Goal: Information Seeking & Learning: Learn about a topic

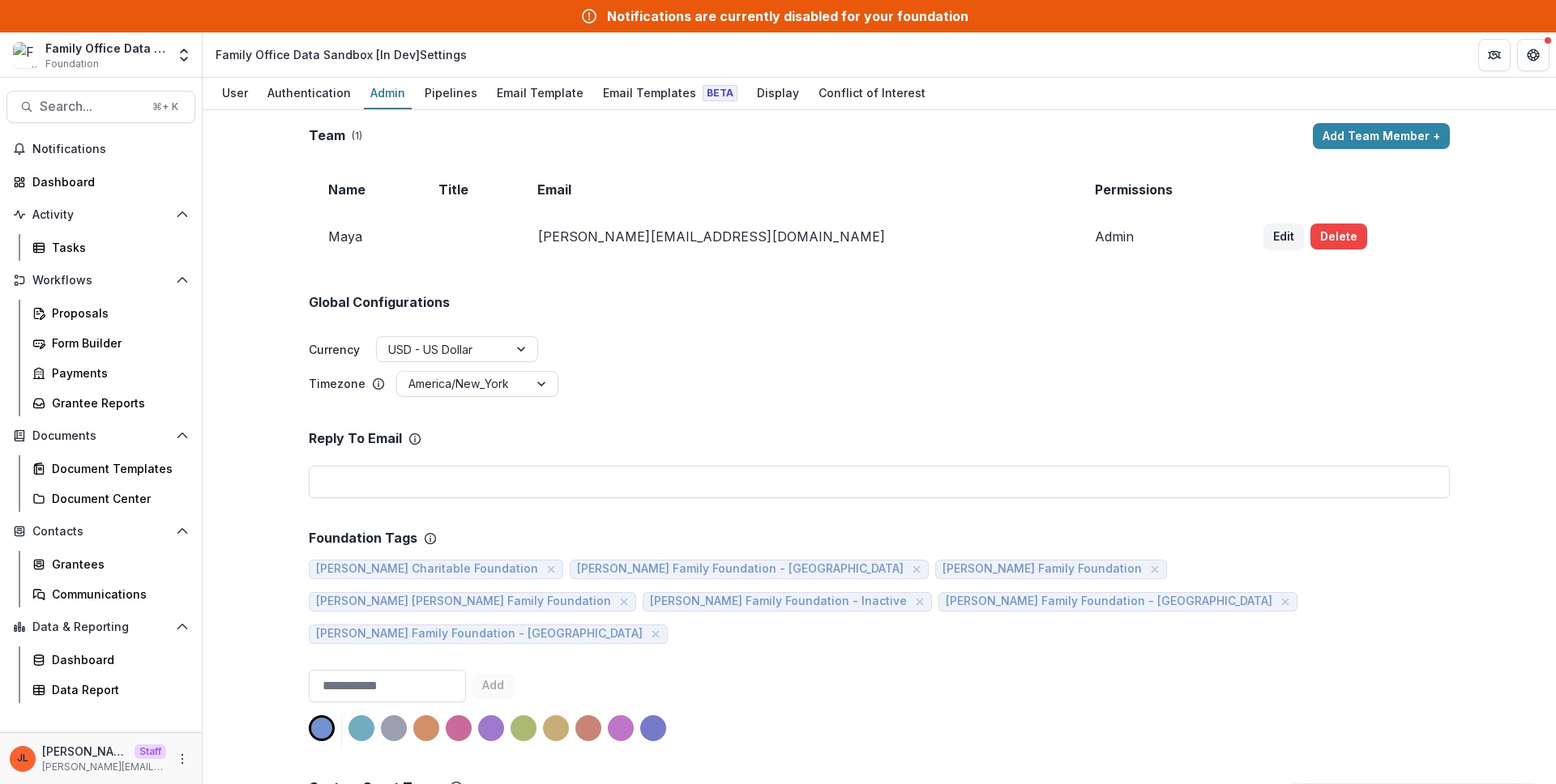
scroll to position [1210, 0]
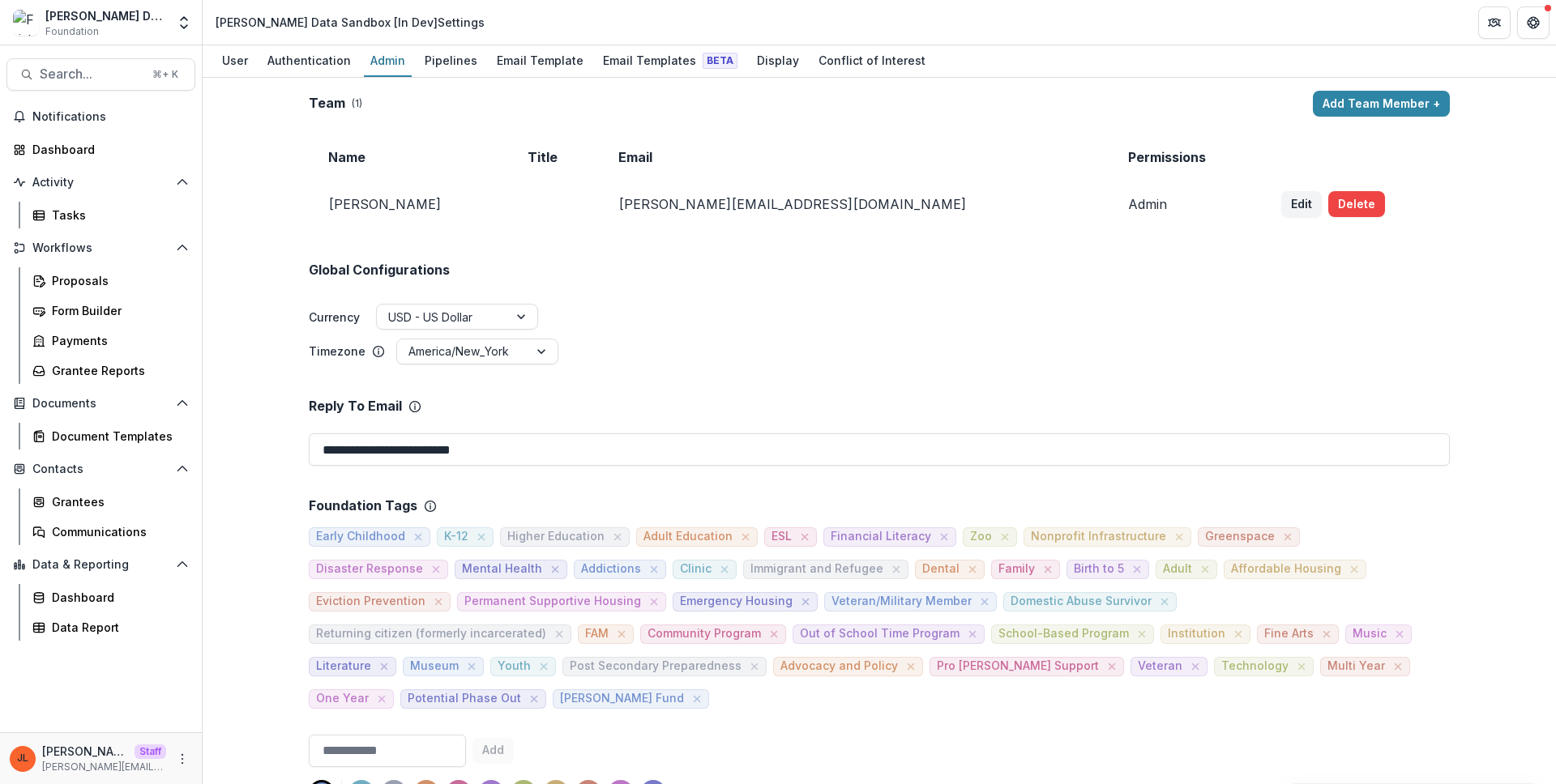
scroll to position [1248, 0]
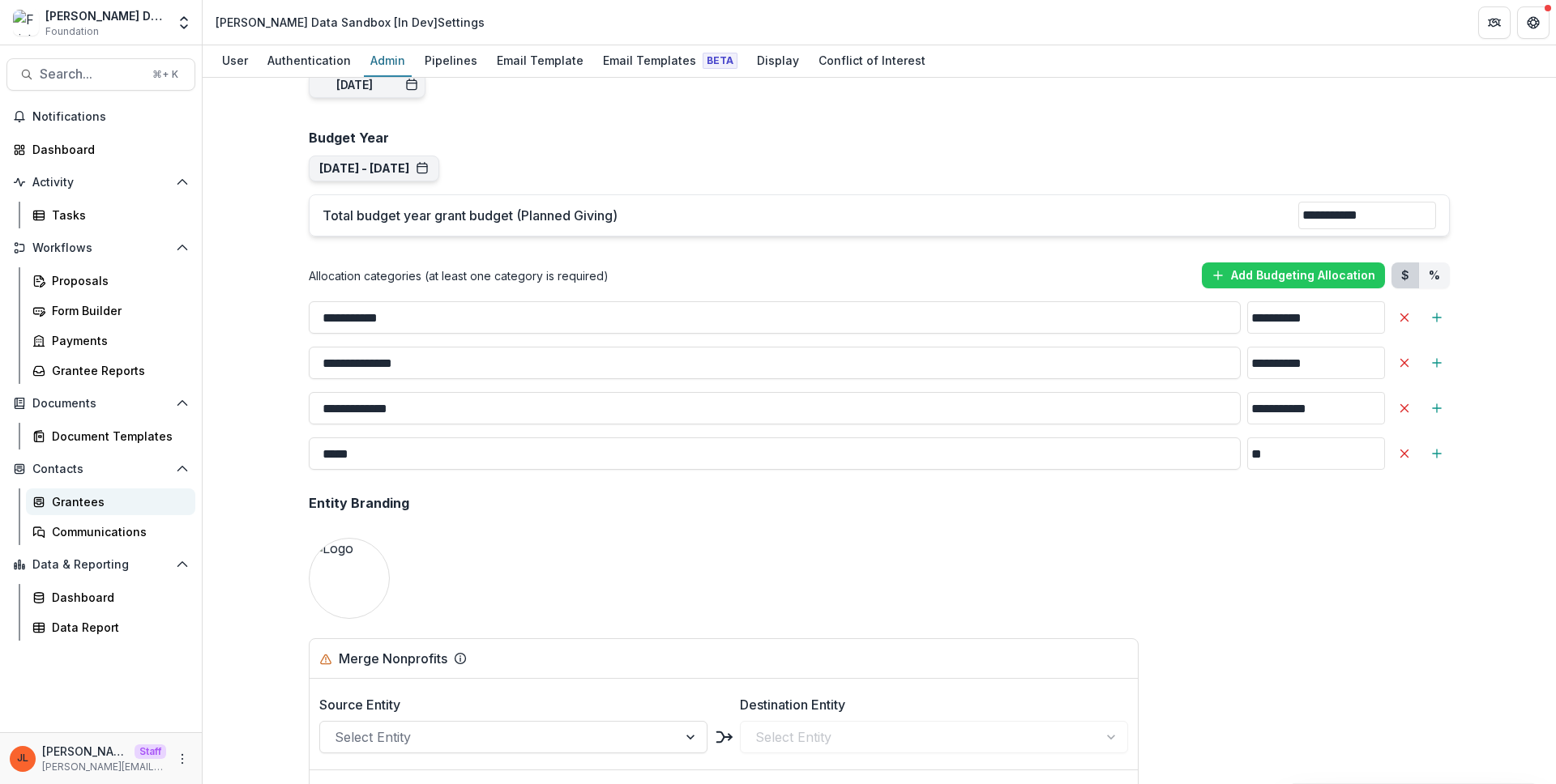
click at [68, 494] on div "Grantees" at bounding box center [117, 502] width 131 height 17
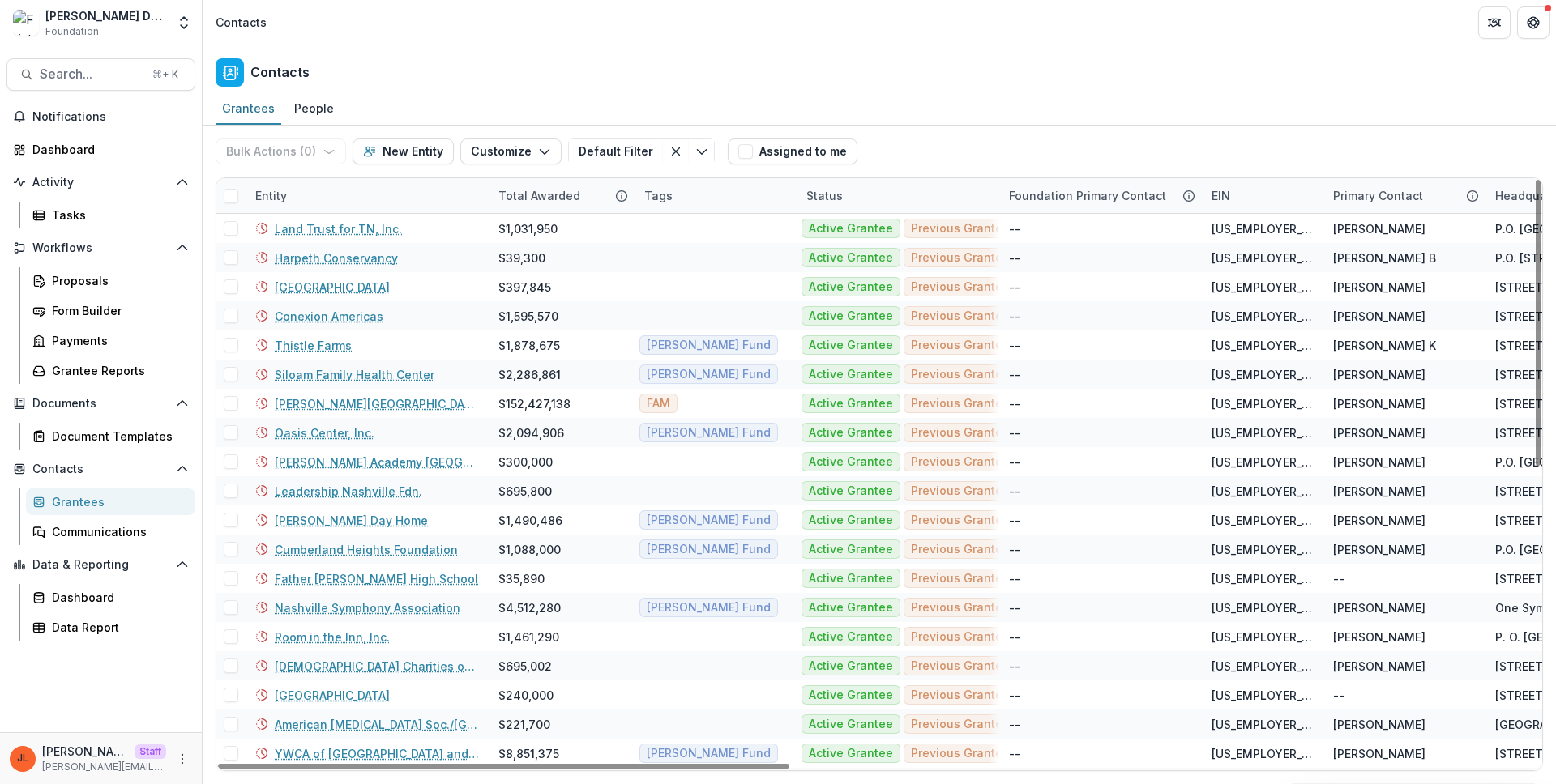
click at [329, 200] on div "Entity" at bounding box center [367, 196] width 243 height 35
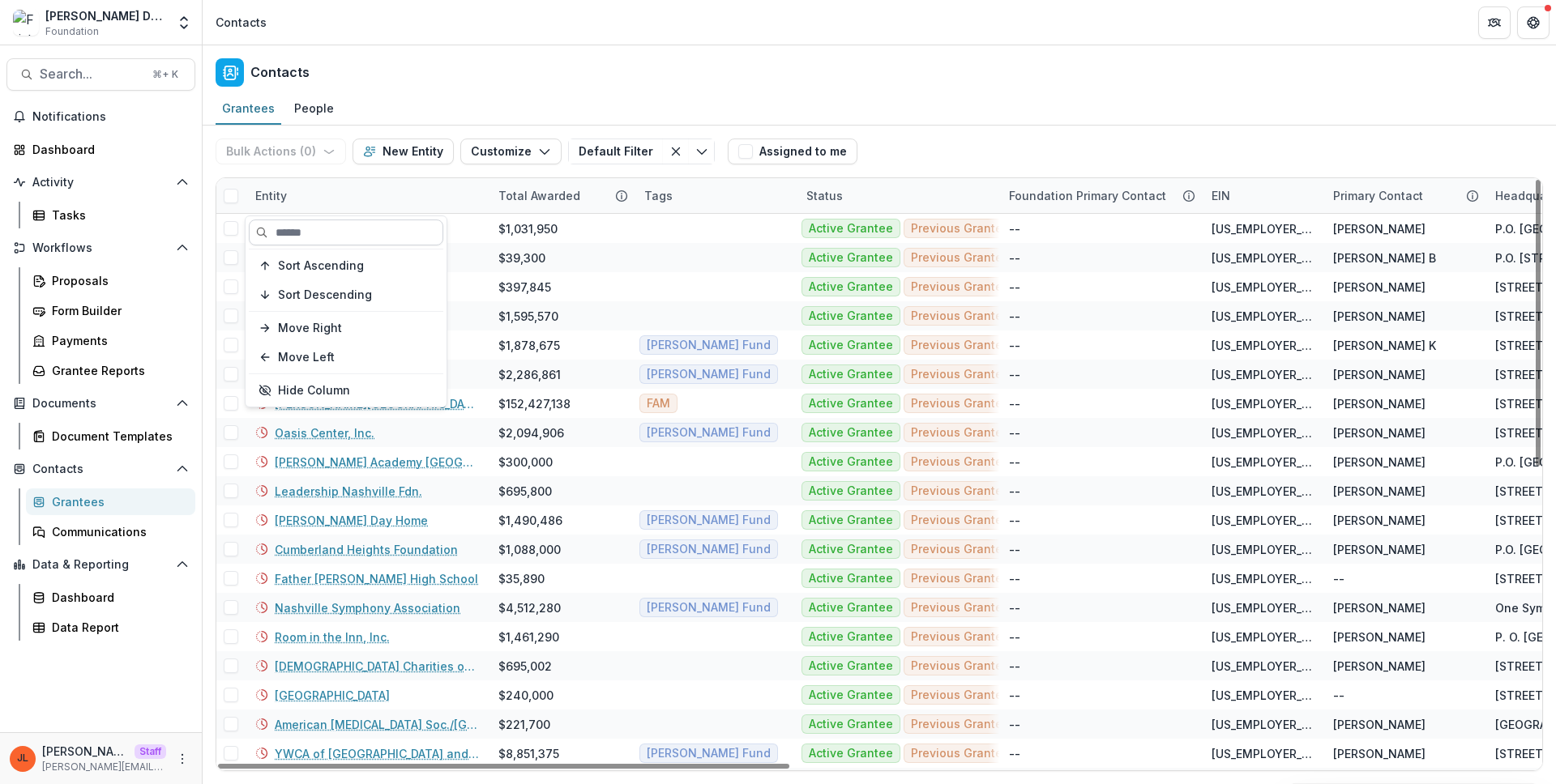
click at [325, 225] on input at bounding box center [346, 232] width 194 height 26
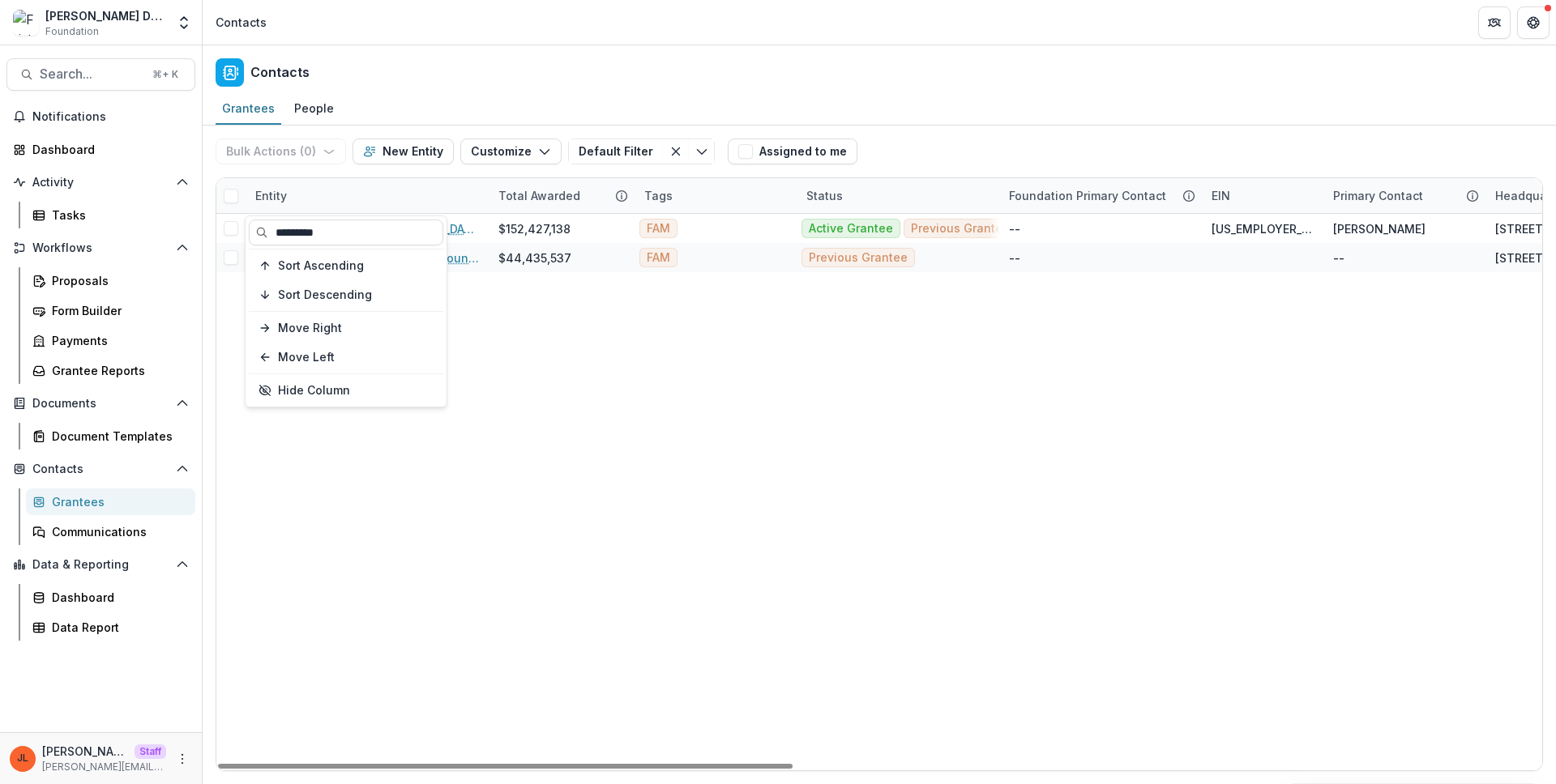
type input "*********"
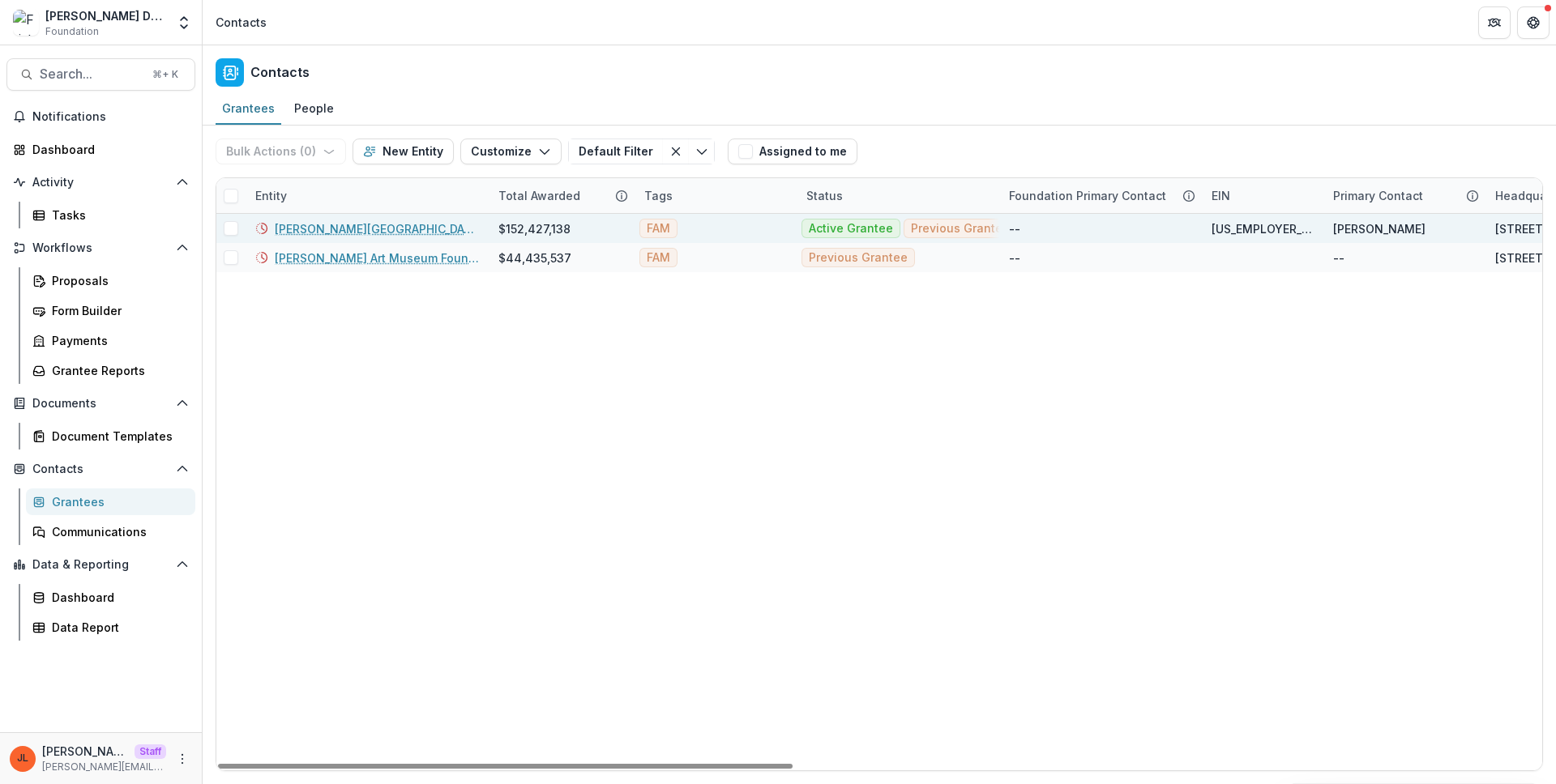
click at [342, 233] on link "Frist Art Museum" at bounding box center [377, 228] width 204 height 17
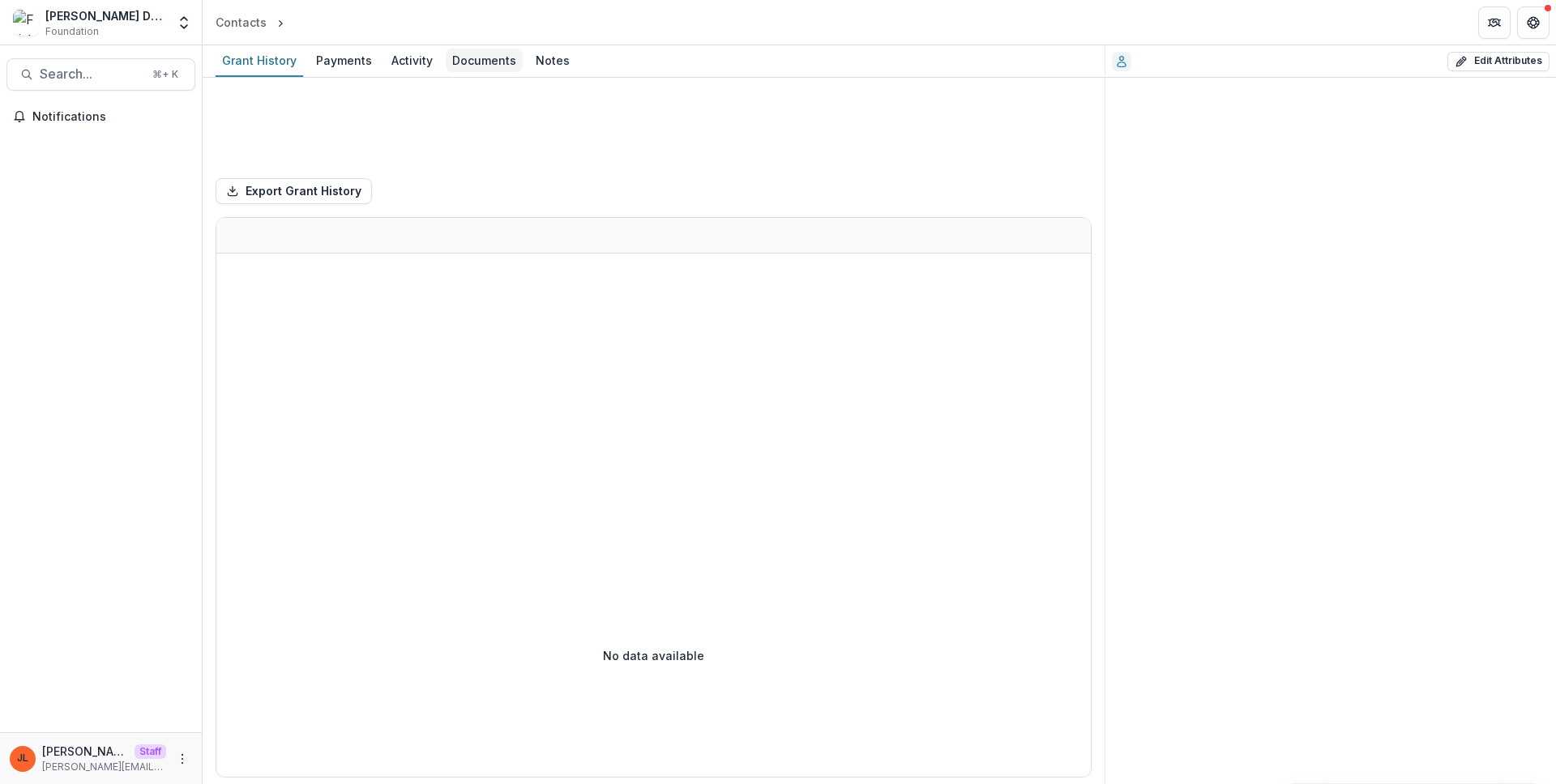
click at [491, 65] on div "Documents" at bounding box center [484, 60] width 77 height 23
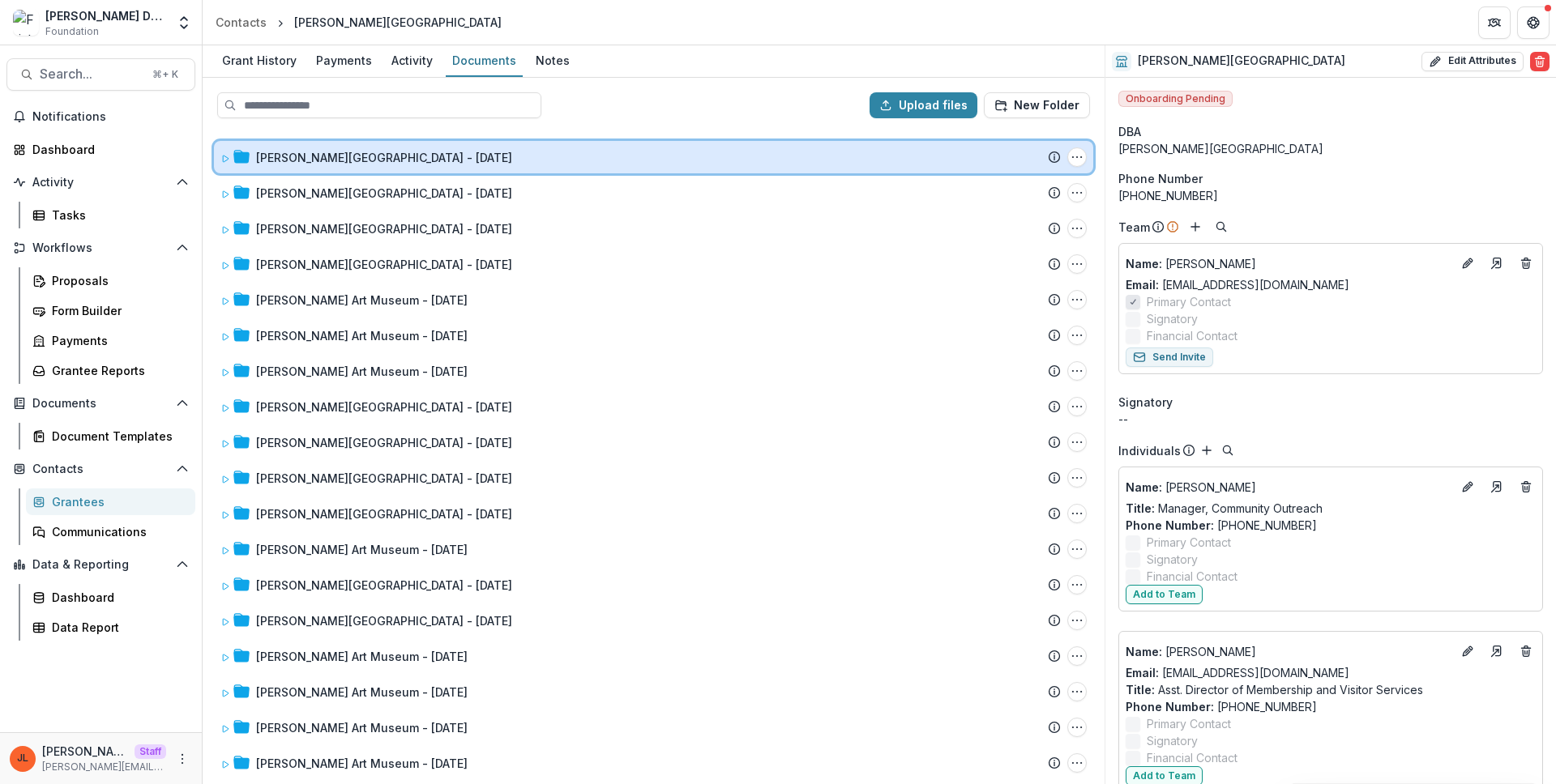
click at [227, 155] on icon at bounding box center [225, 159] width 10 height 10
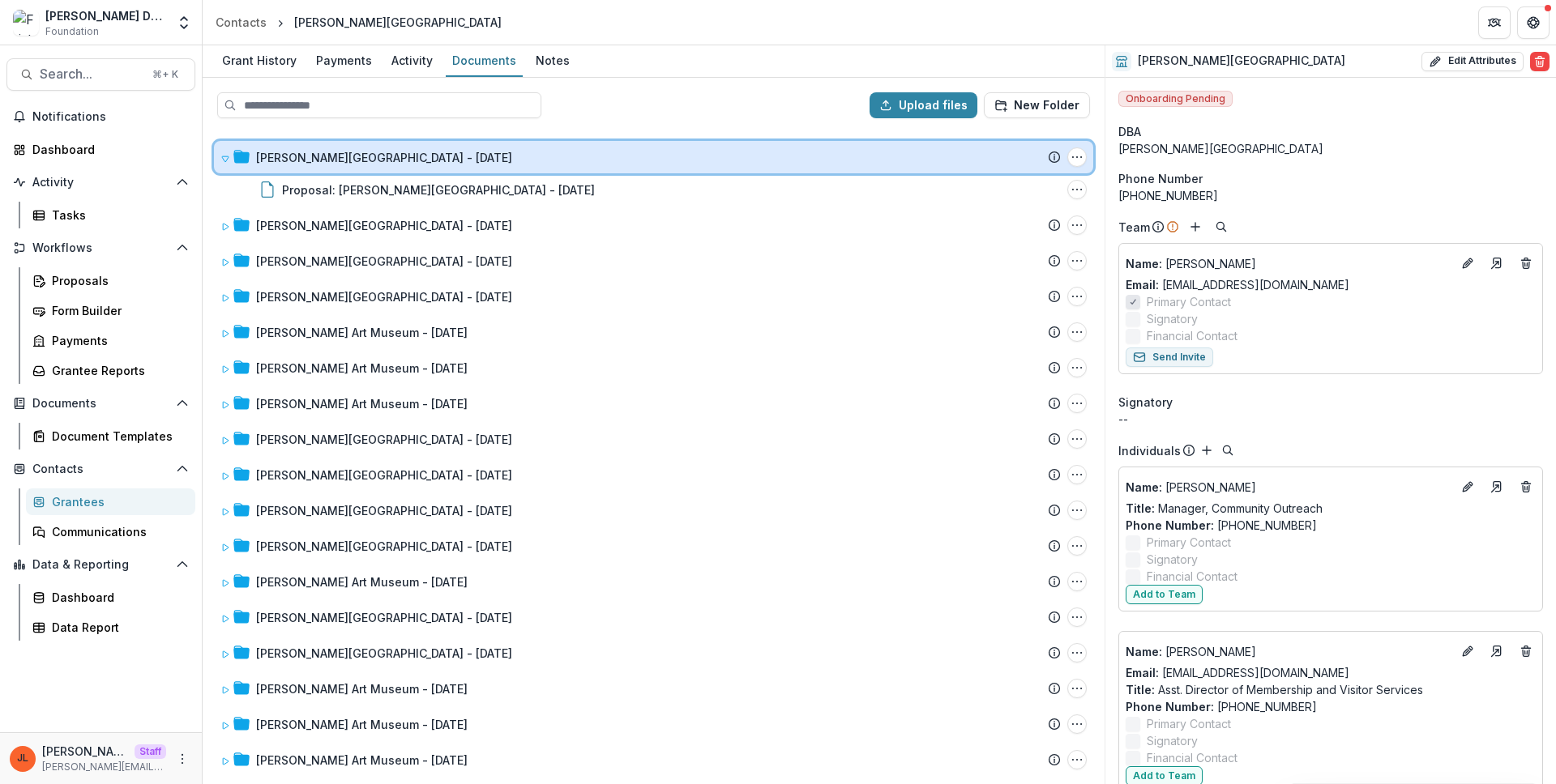
click at [225, 156] on icon at bounding box center [225, 159] width 7 height 6
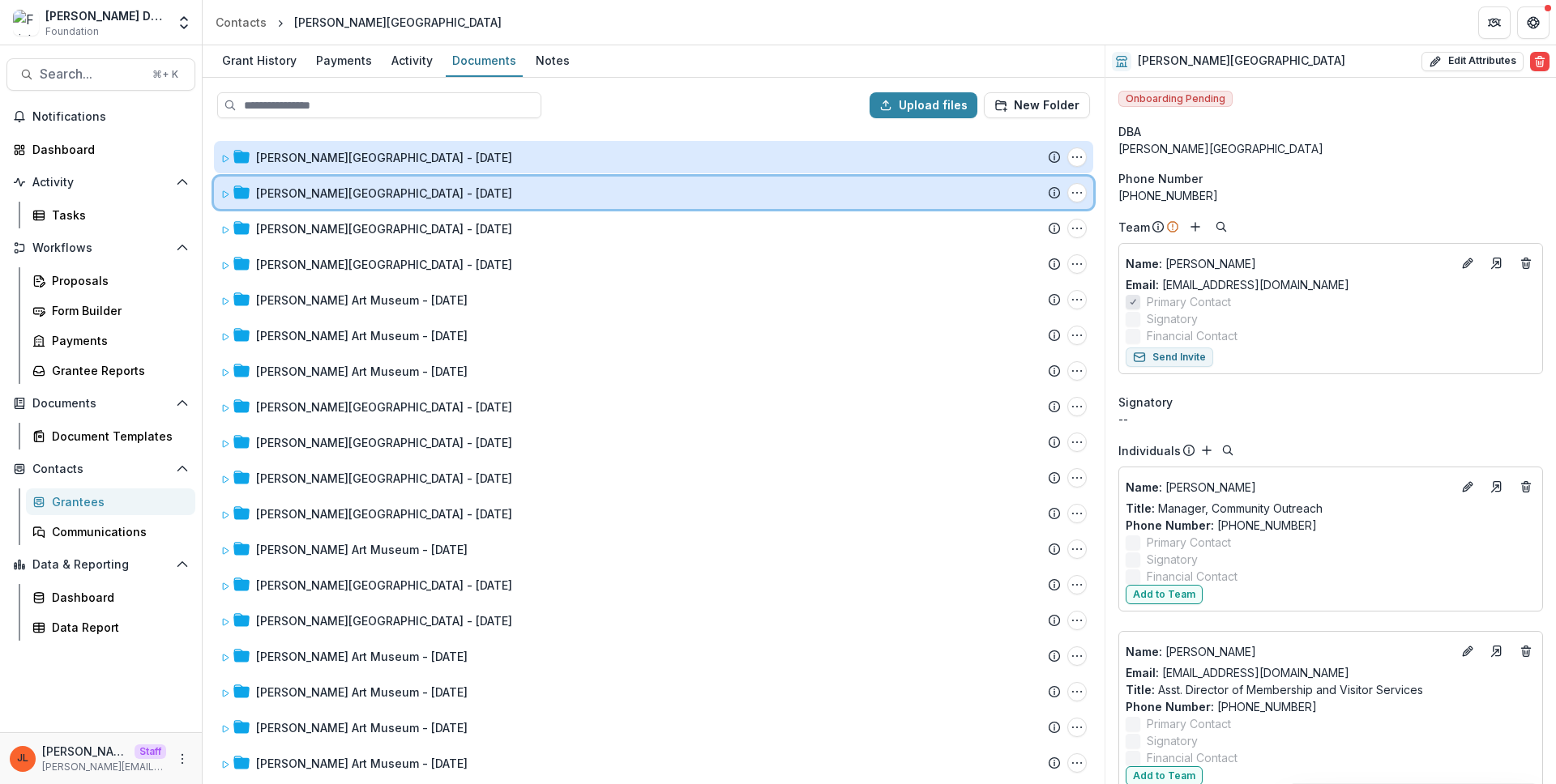
click at [224, 191] on icon at bounding box center [225, 194] width 6 height 7
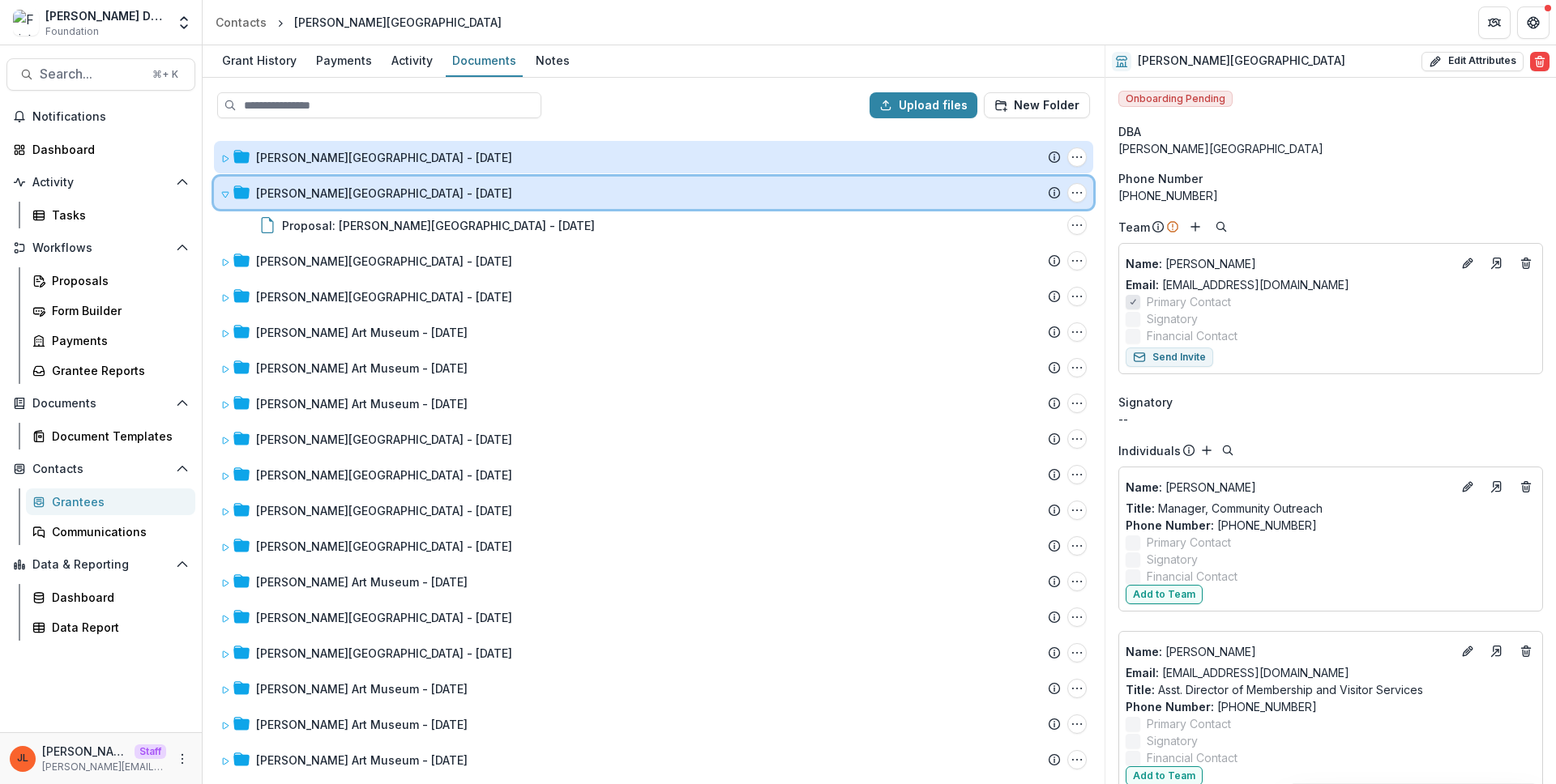
click at [224, 192] on icon at bounding box center [225, 194] width 7 height 6
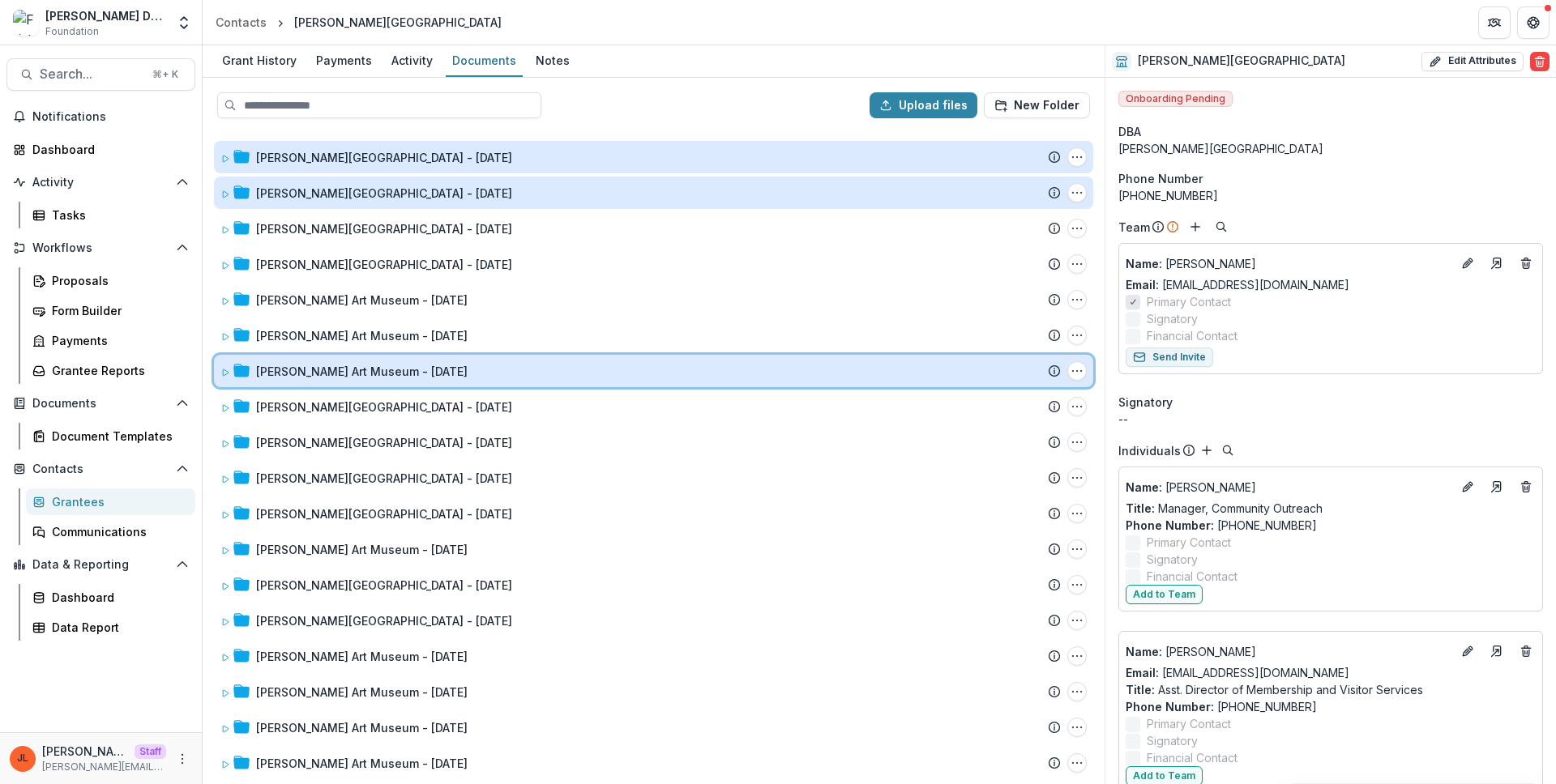
click at [220, 369] on icon at bounding box center [225, 372] width 10 height 10
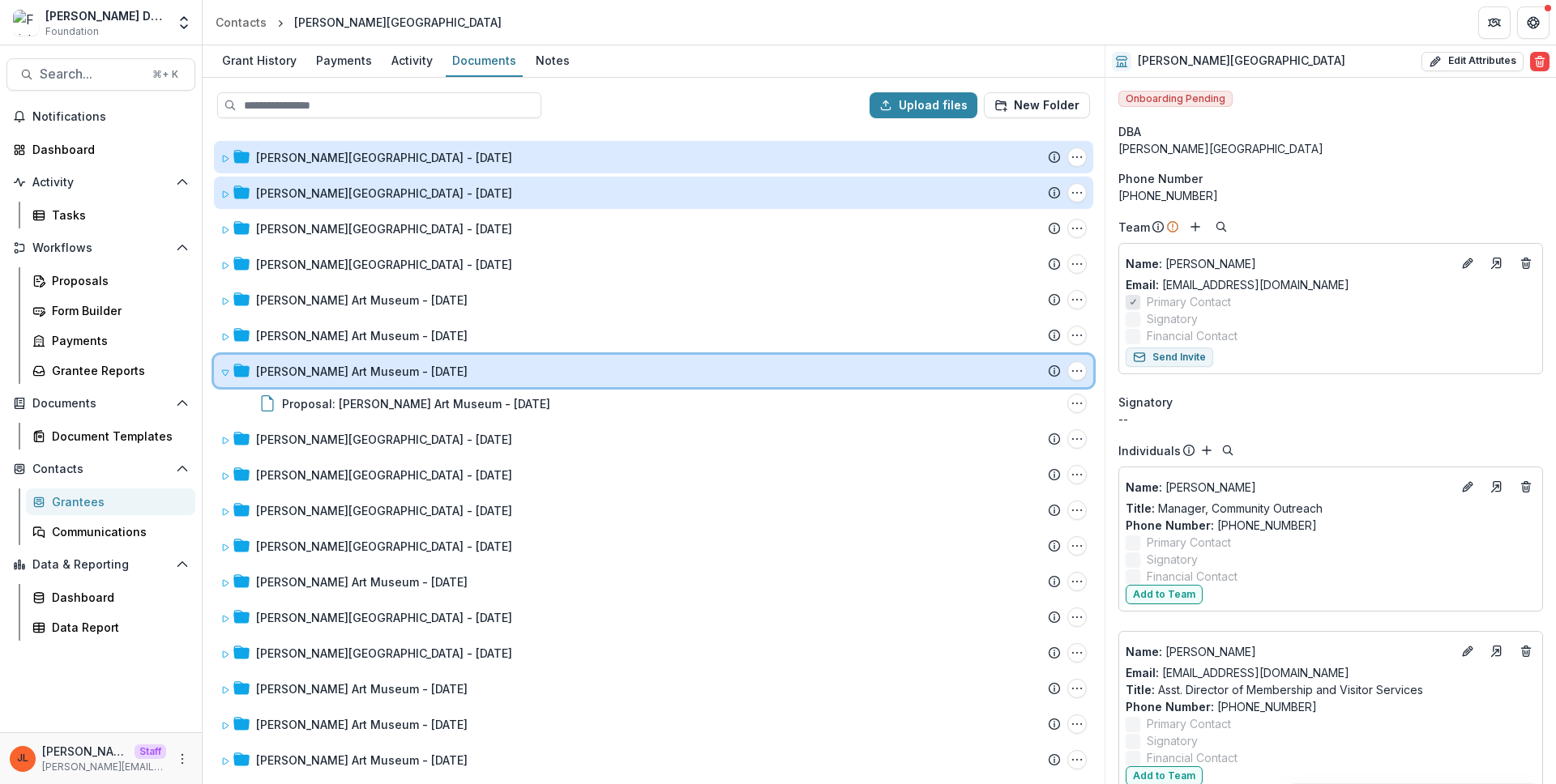
click at [220, 369] on icon at bounding box center [225, 372] width 10 height 10
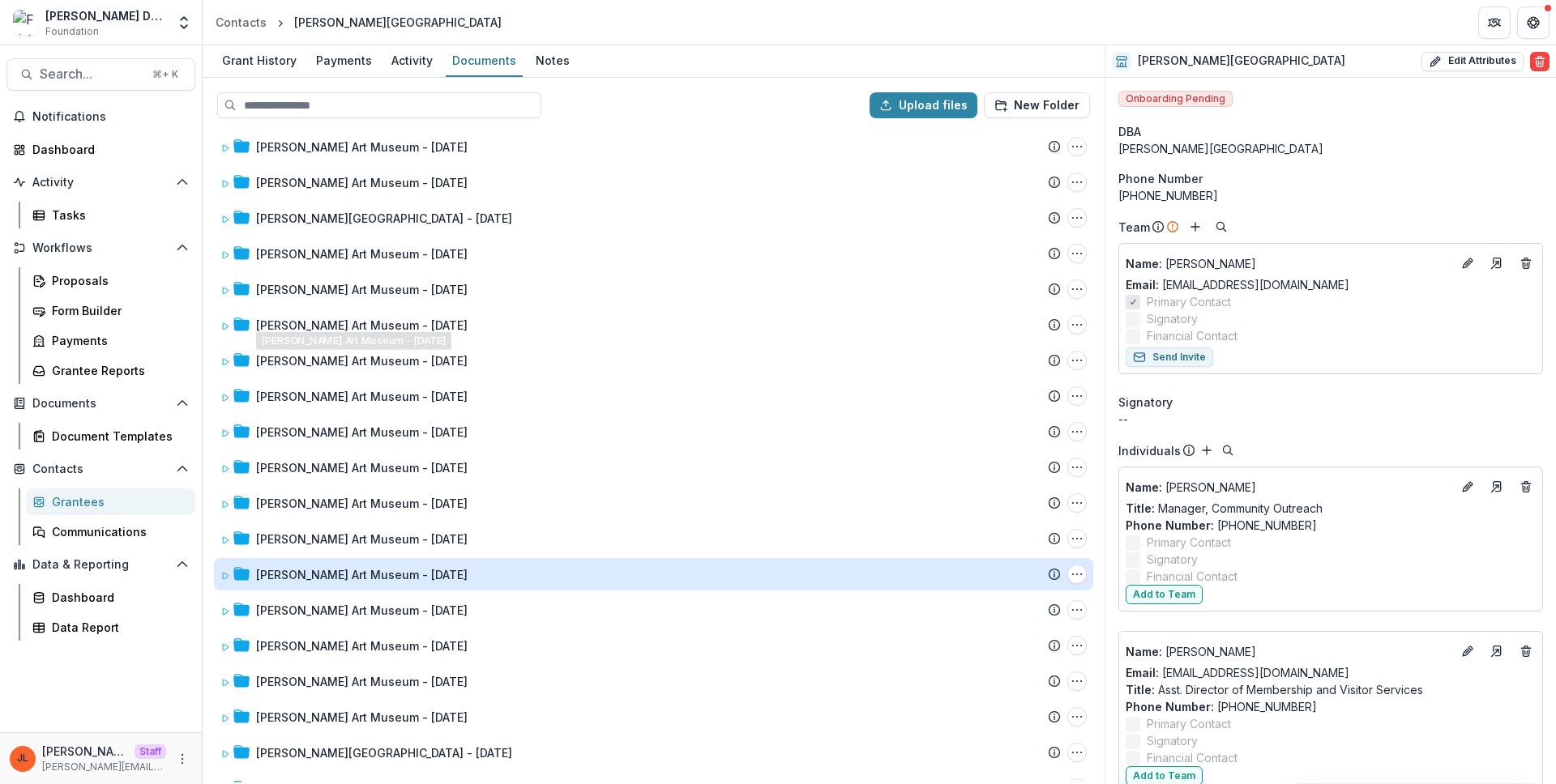
scroll to position [1147, 0]
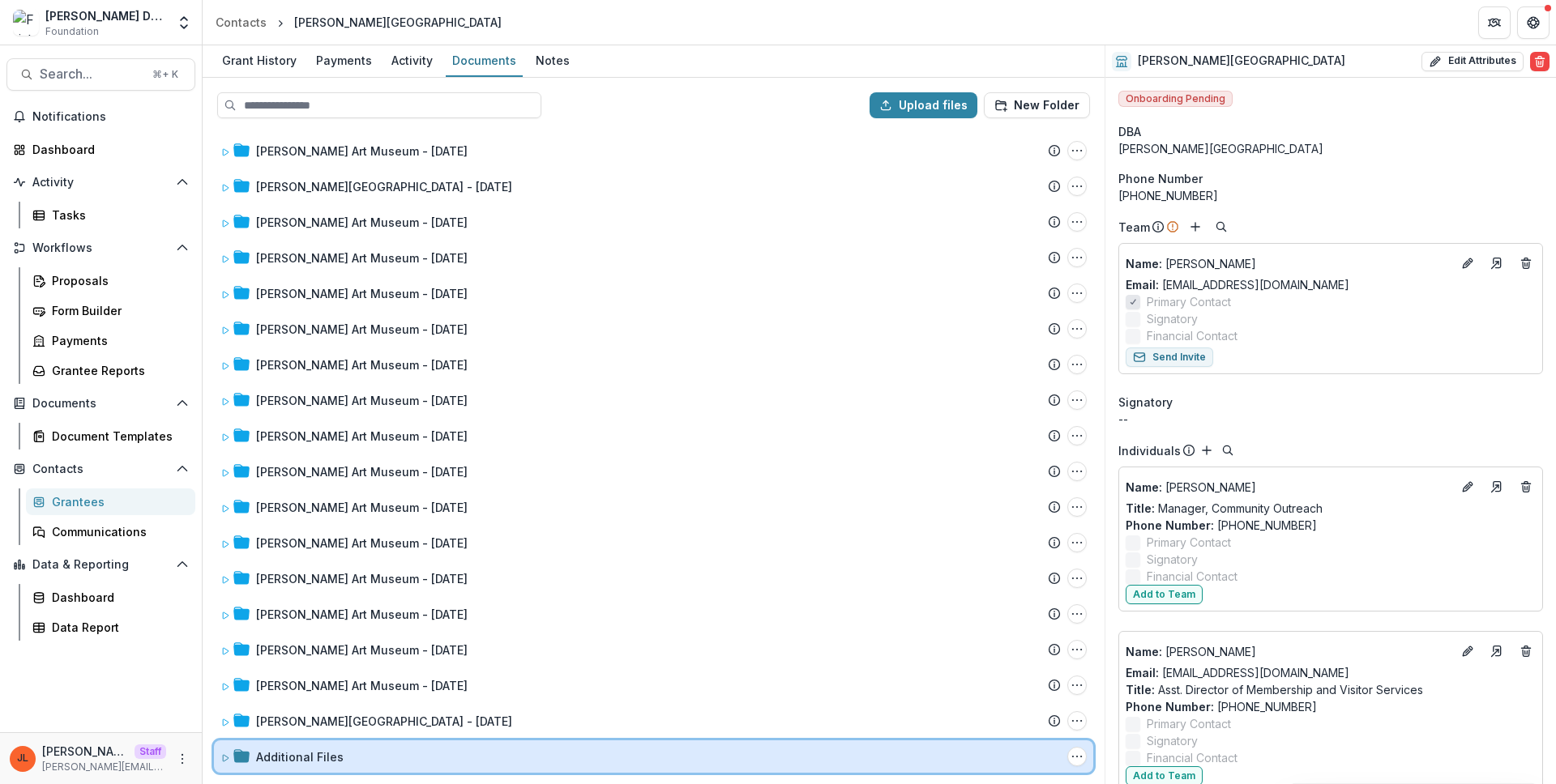
click at [218, 764] on div "Additional Files Folder Options Rename Add Subfolder Delete" at bounding box center [654, 756] width 879 height 33
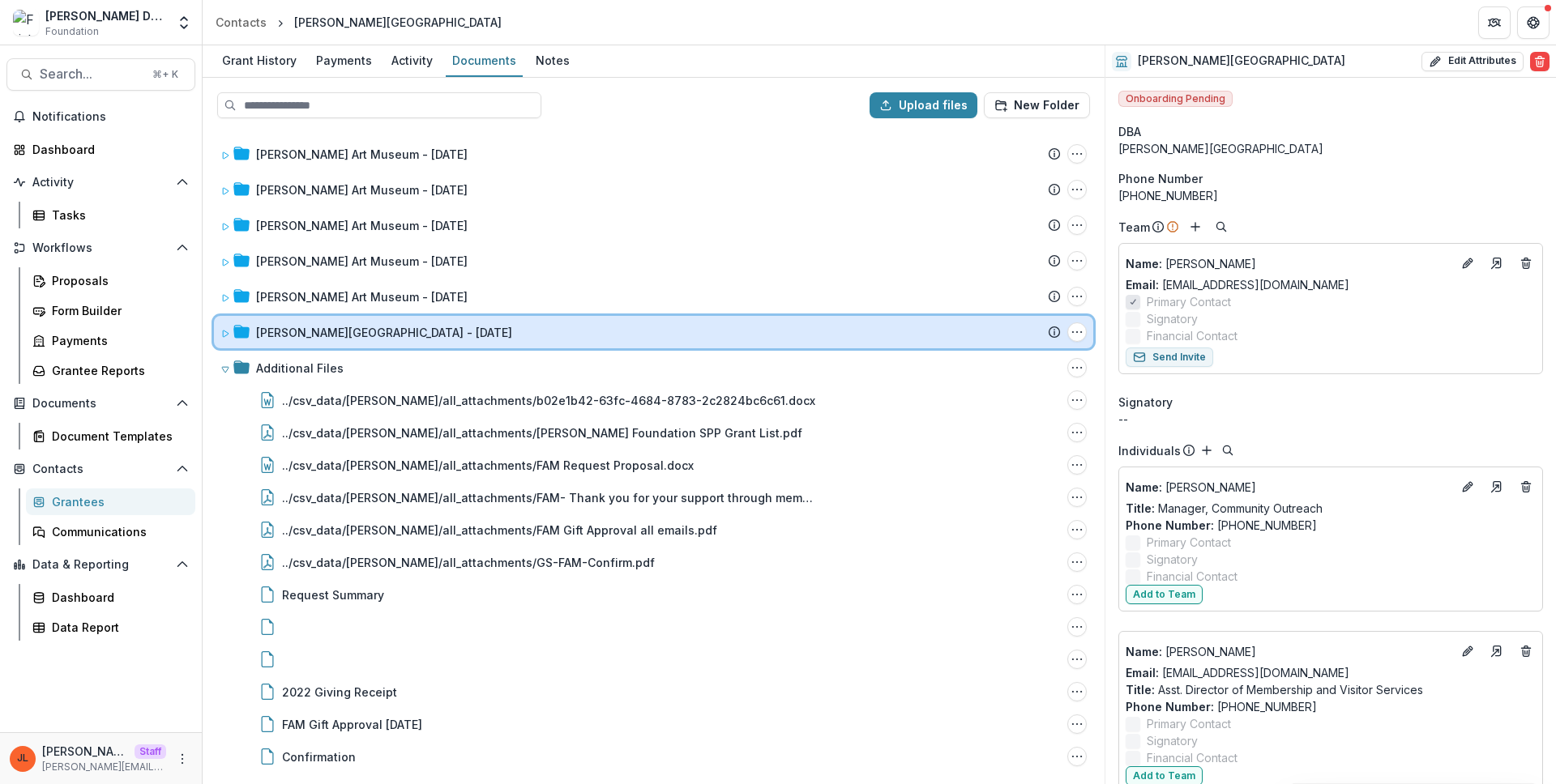
click at [230, 331] on div at bounding box center [234, 332] width 29 height 17
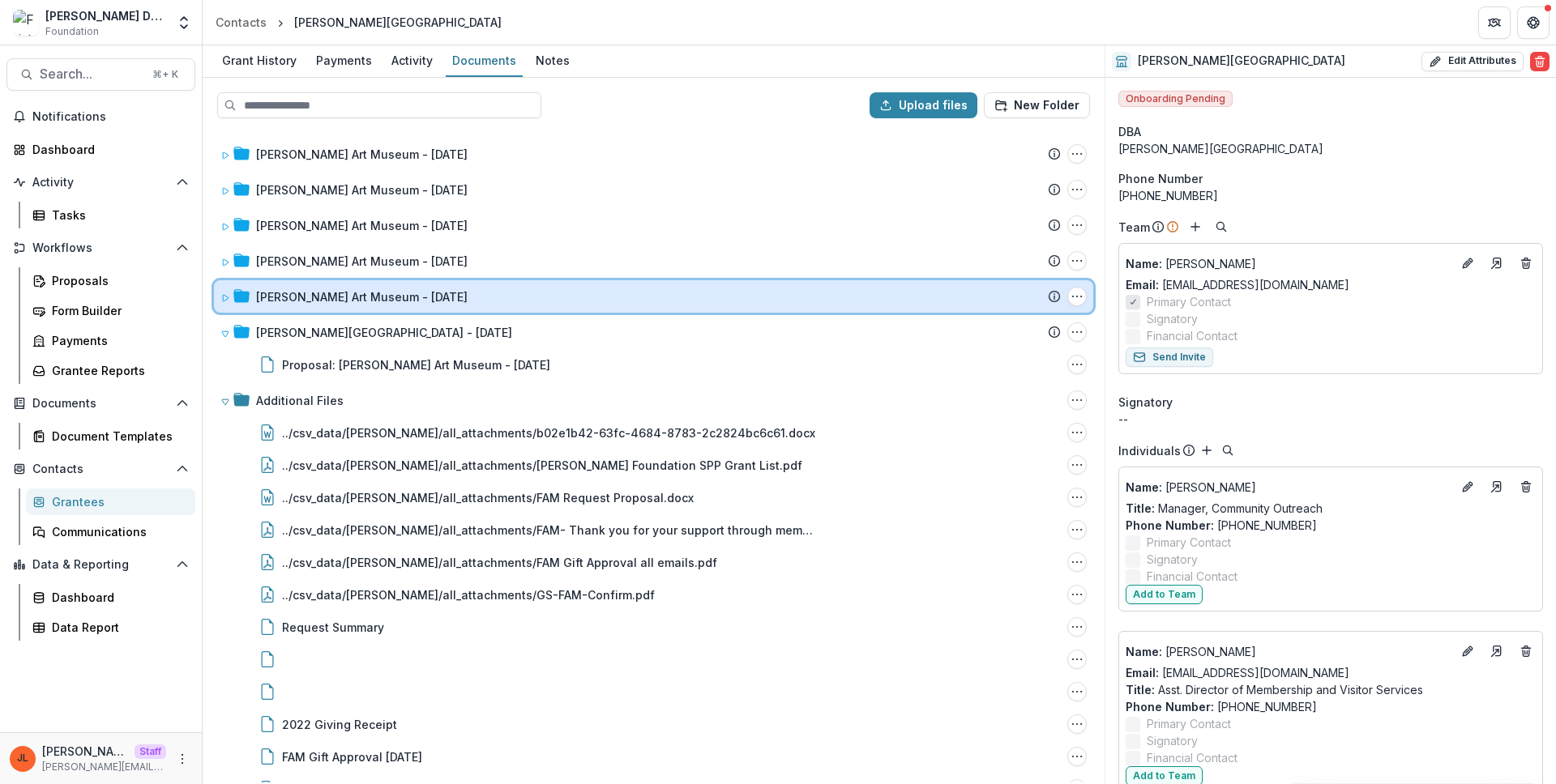
click at [228, 304] on span at bounding box center [225, 297] width 10 height 17
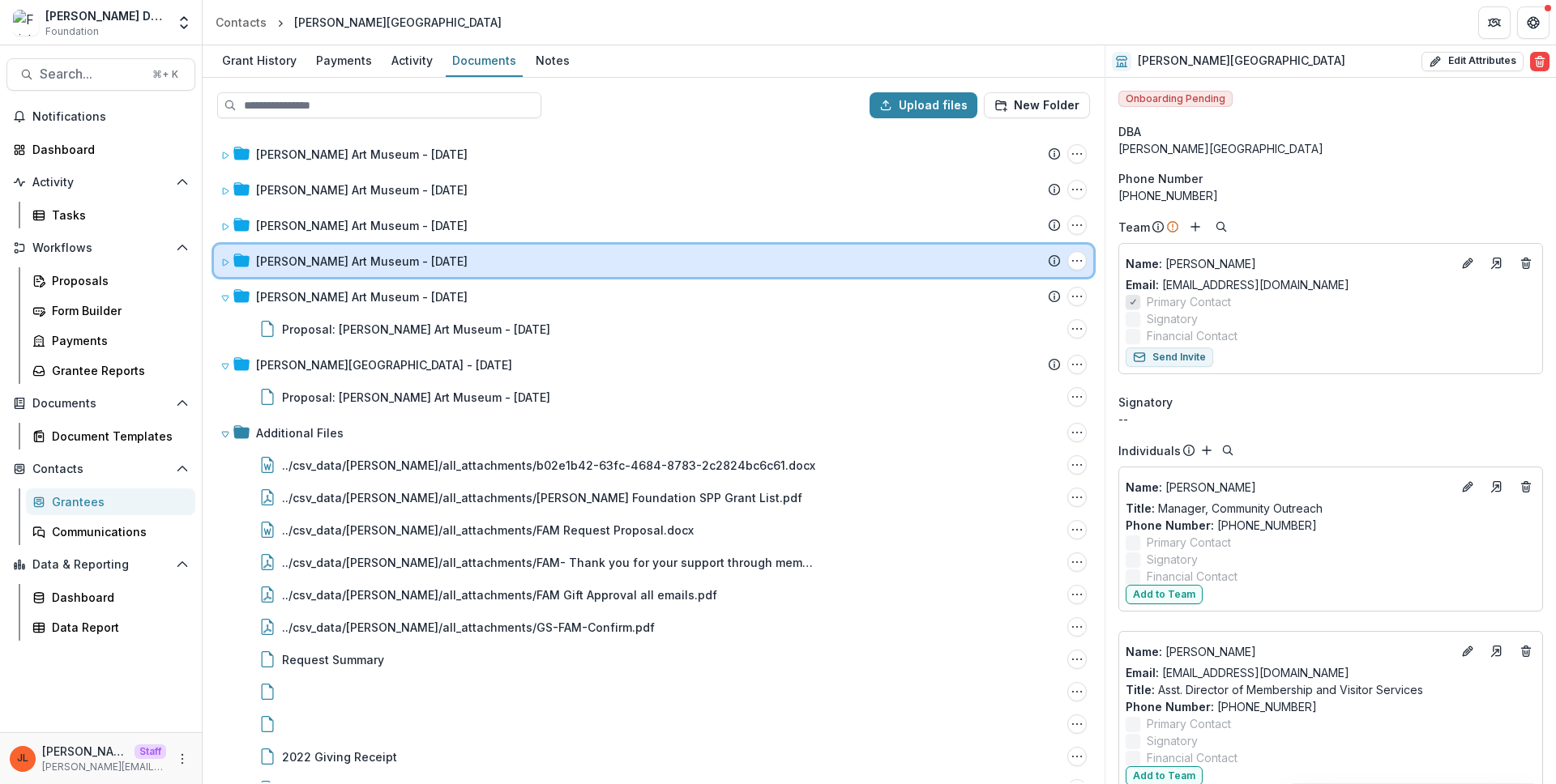
click at [226, 268] on span at bounding box center [225, 261] width 10 height 17
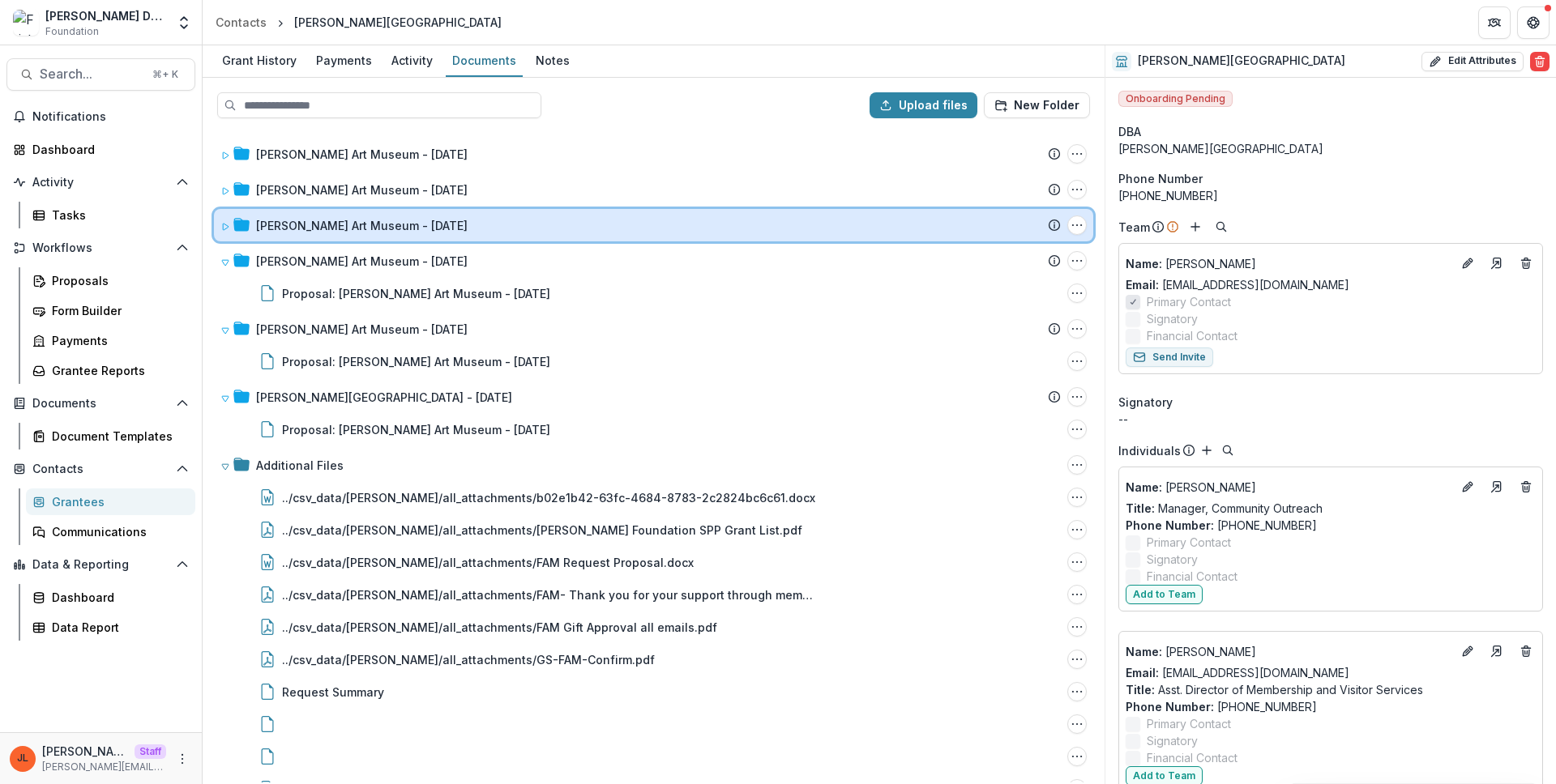
click at [232, 233] on div at bounding box center [234, 225] width 29 height 17
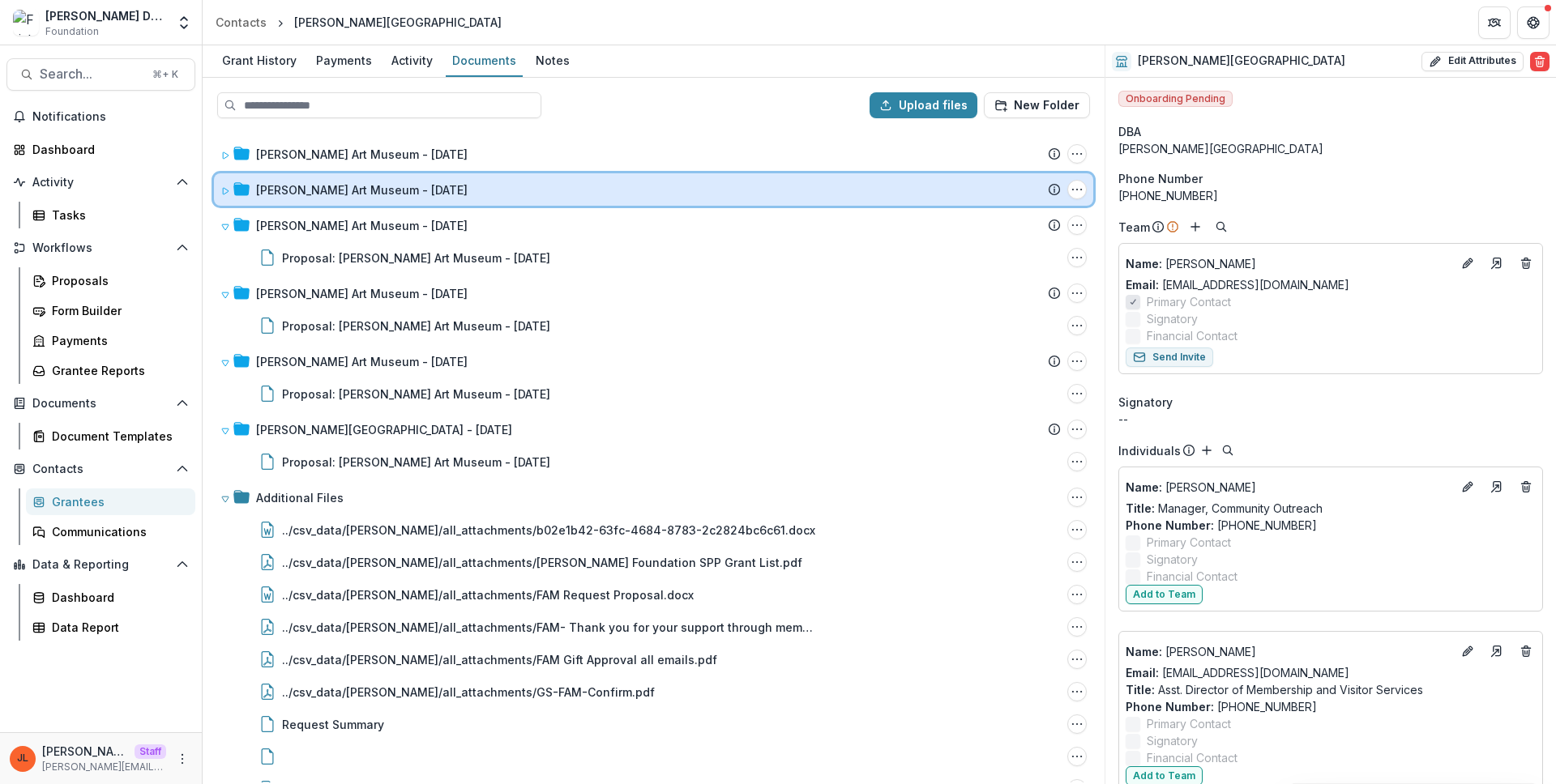
click at [227, 180] on div "Frist Art Museum - 2006-10-02 Submission Temelio Proposal Attached proposal doc…" at bounding box center [654, 189] width 879 height 33
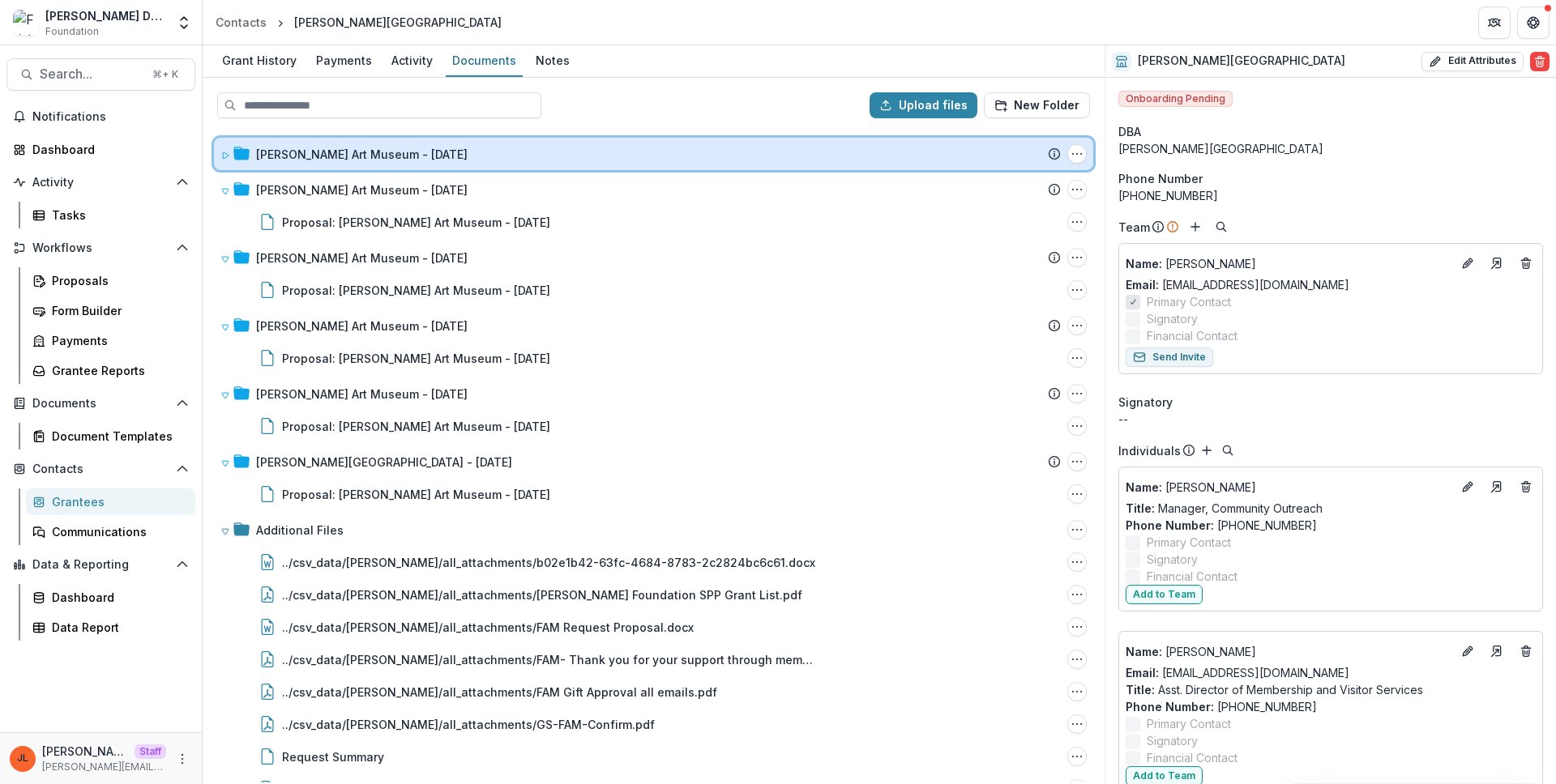
click at [226, 157] on icon at bounding box center [225, 156] width 10 height 10
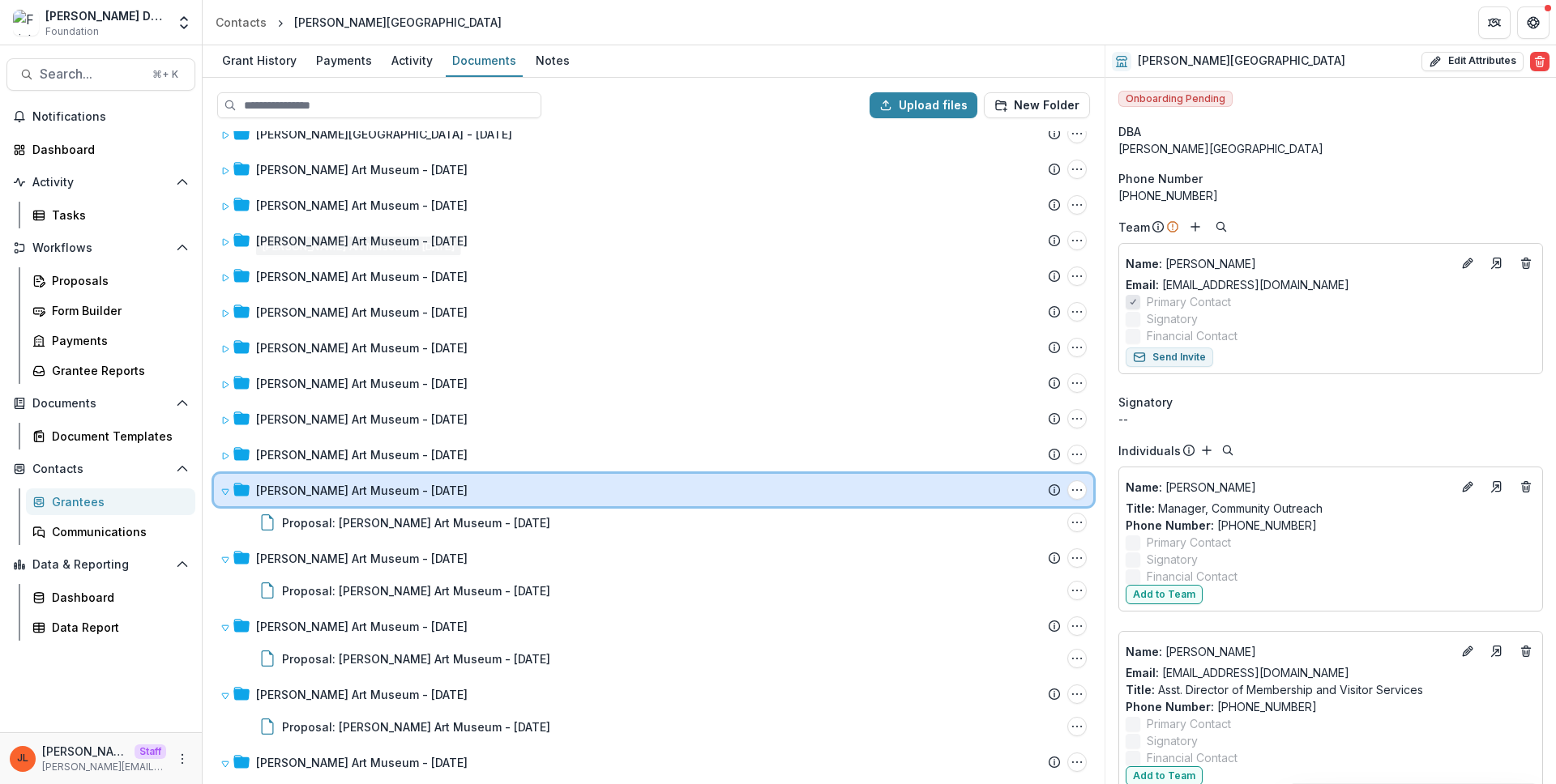
scroll to position [1198, 0]
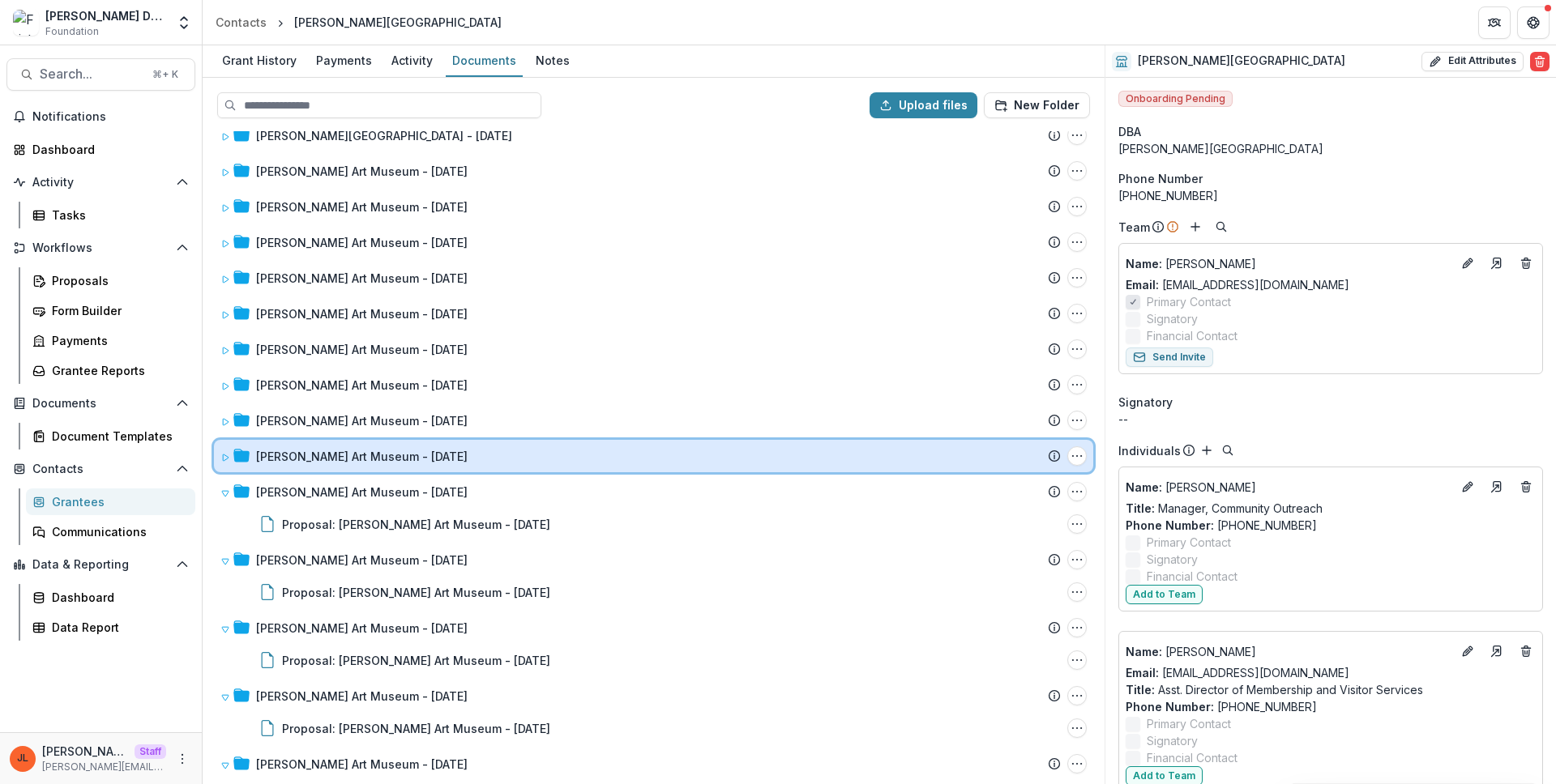
click at [222, 464] on div "Frist Art Museum - 2007-01-23 Submission Temelio Proposal Attached proposal doc…" at bounding box center [654, 456] width 879 height 33
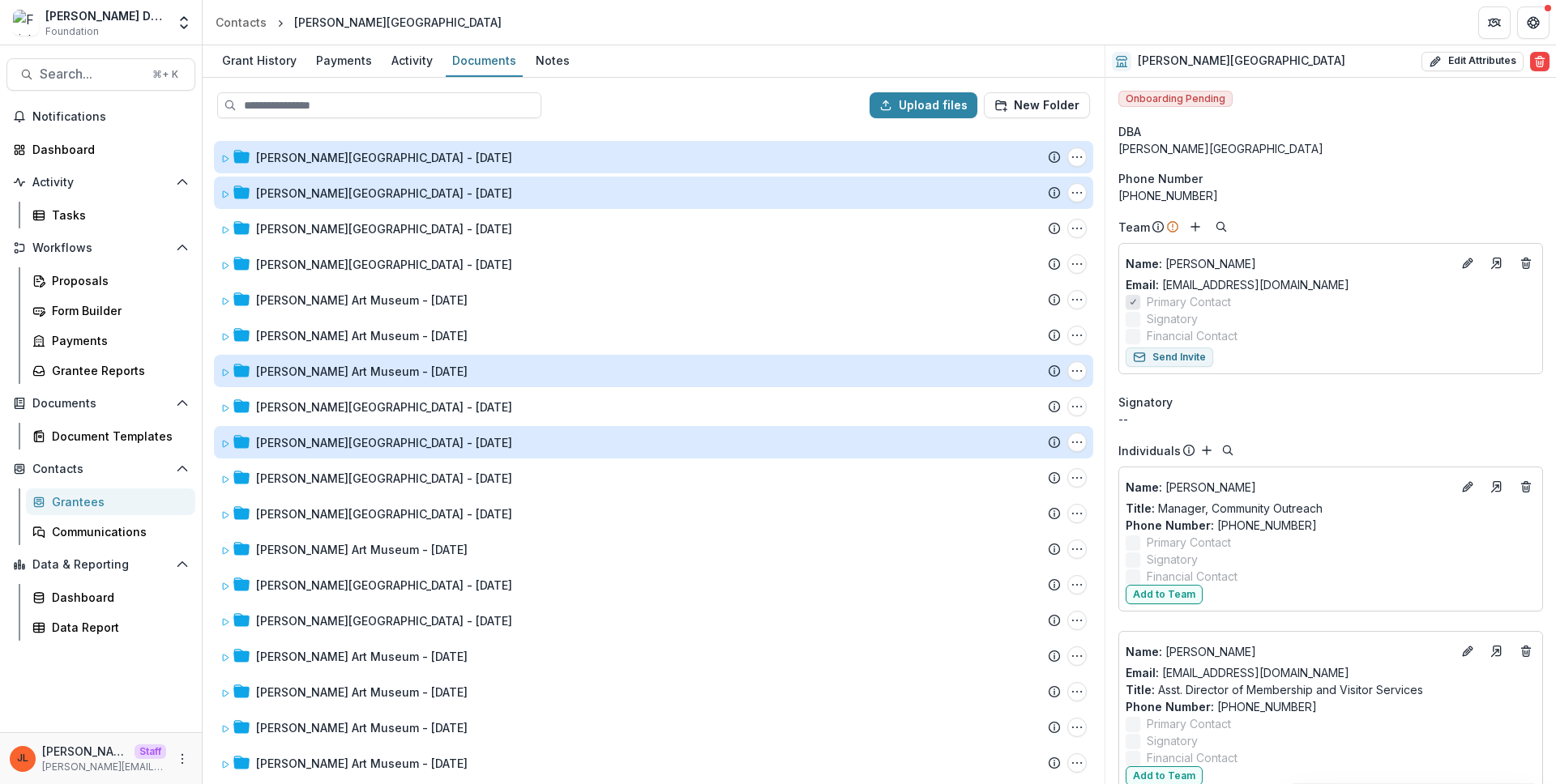
scroll to position [3, 0]
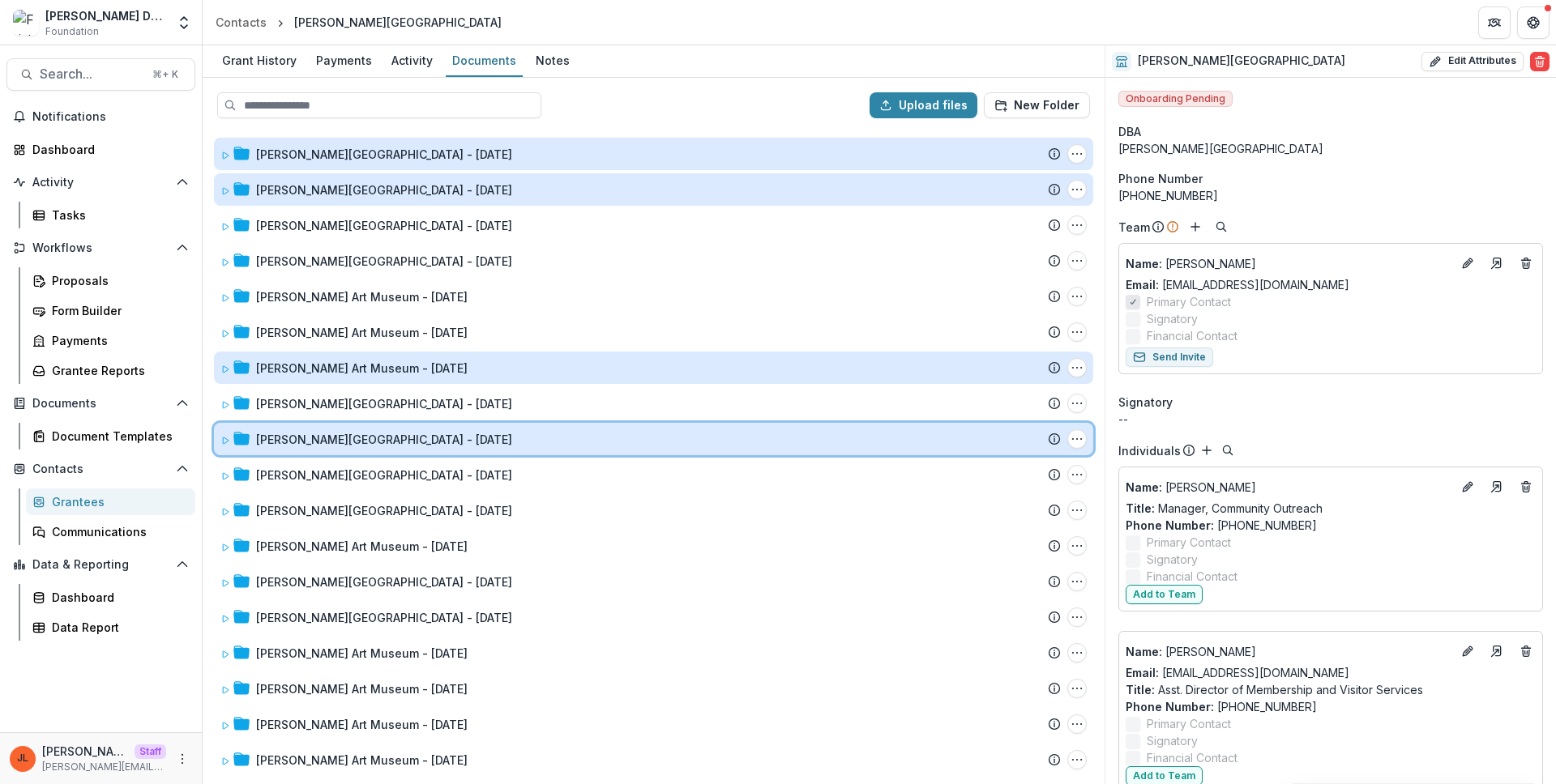
click at [228, 443] on icon at bounding box center [225, 441] width 10 height 10
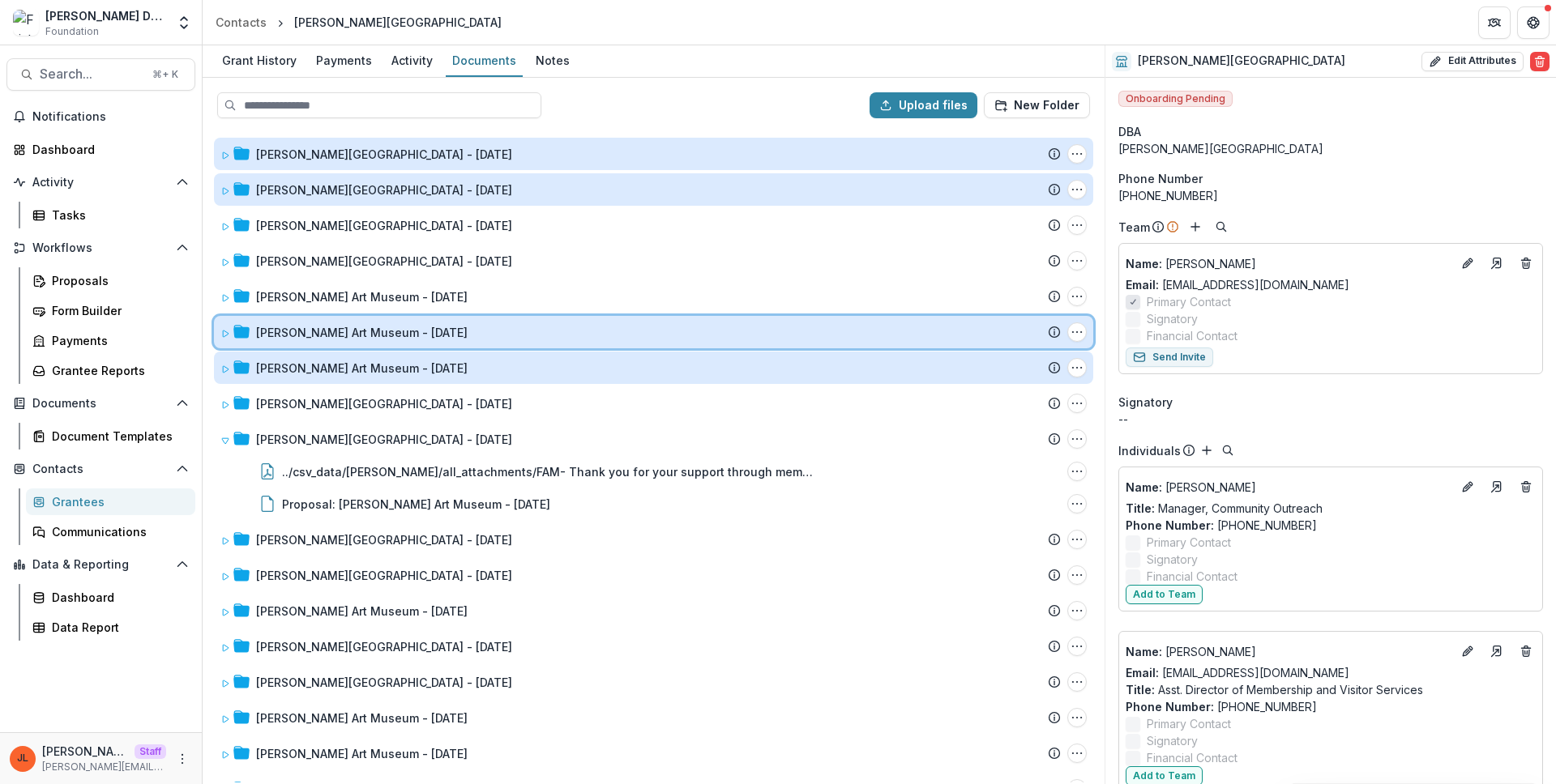
click at [249, 327] on div "Frist Art Museum - 2023-10-18" at bounding box center [640, 332] width 840 height 17
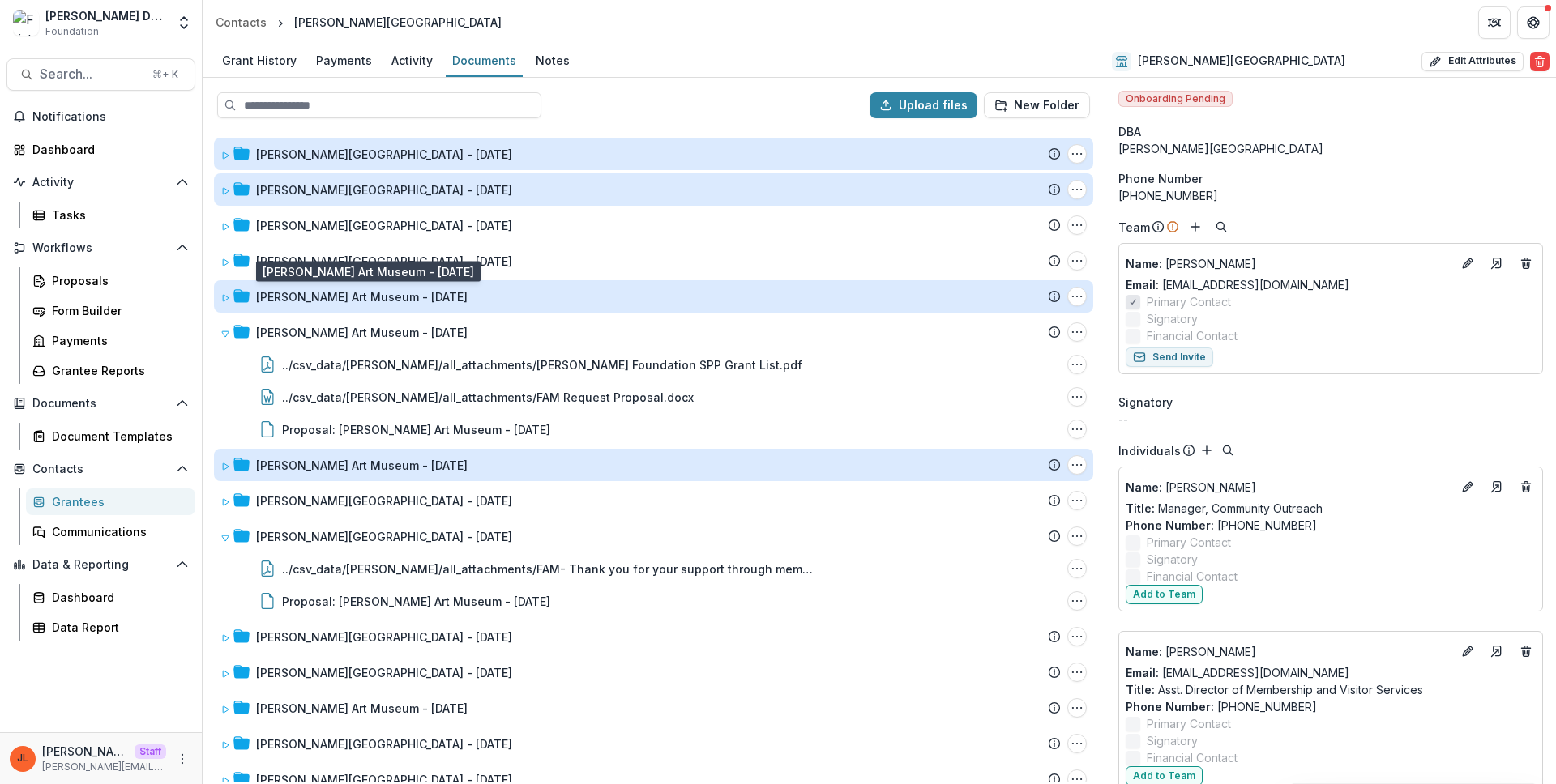
click at [280, 303] on div "Frist Art Museum - 2023-12-18" at bounding box center [362, 297] width 212 height 17
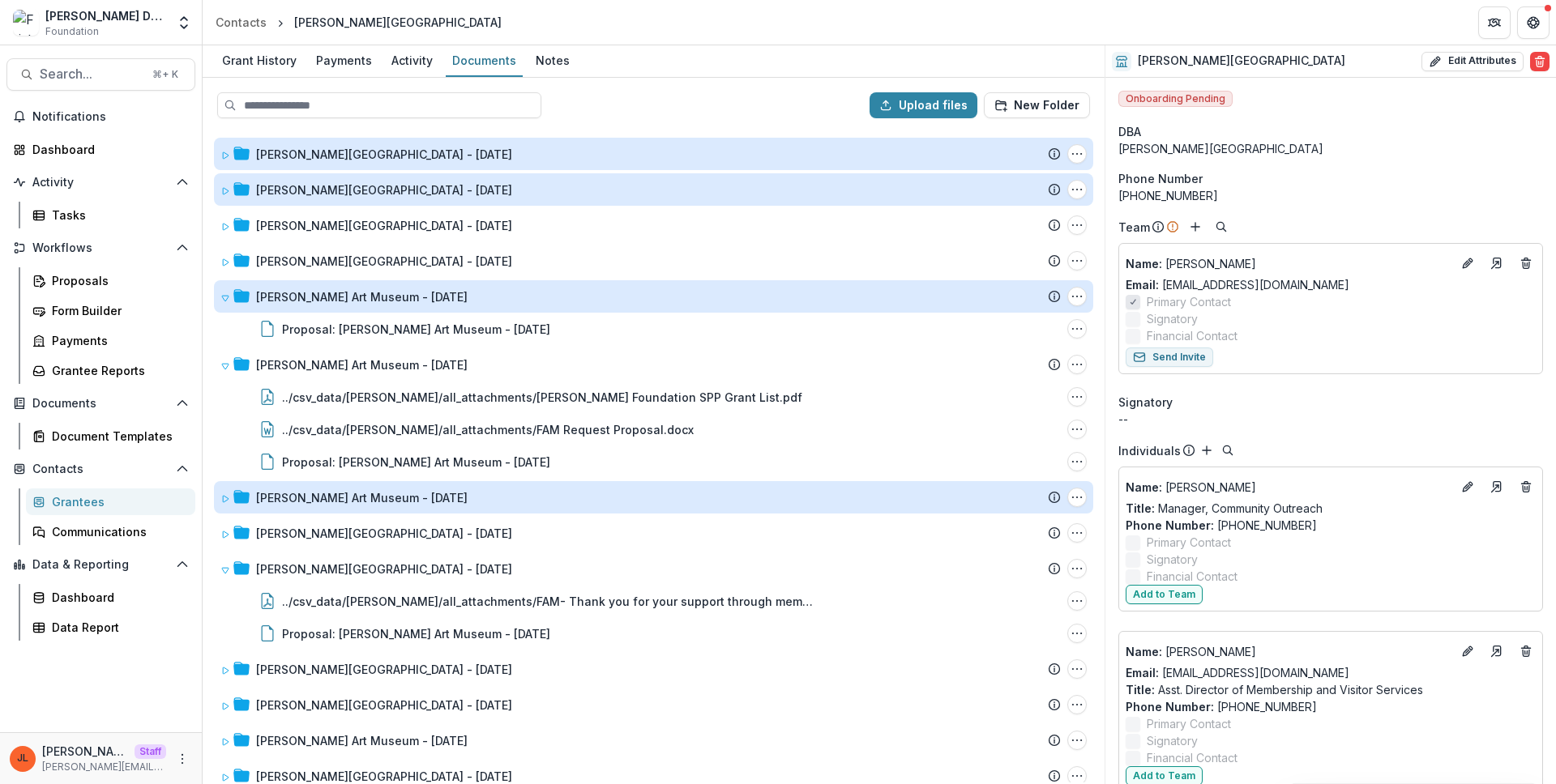
click at [280, 303] on div "Frist Art Museum - 2023-12-18" at bounding box center [362, 297] width 212 height 17
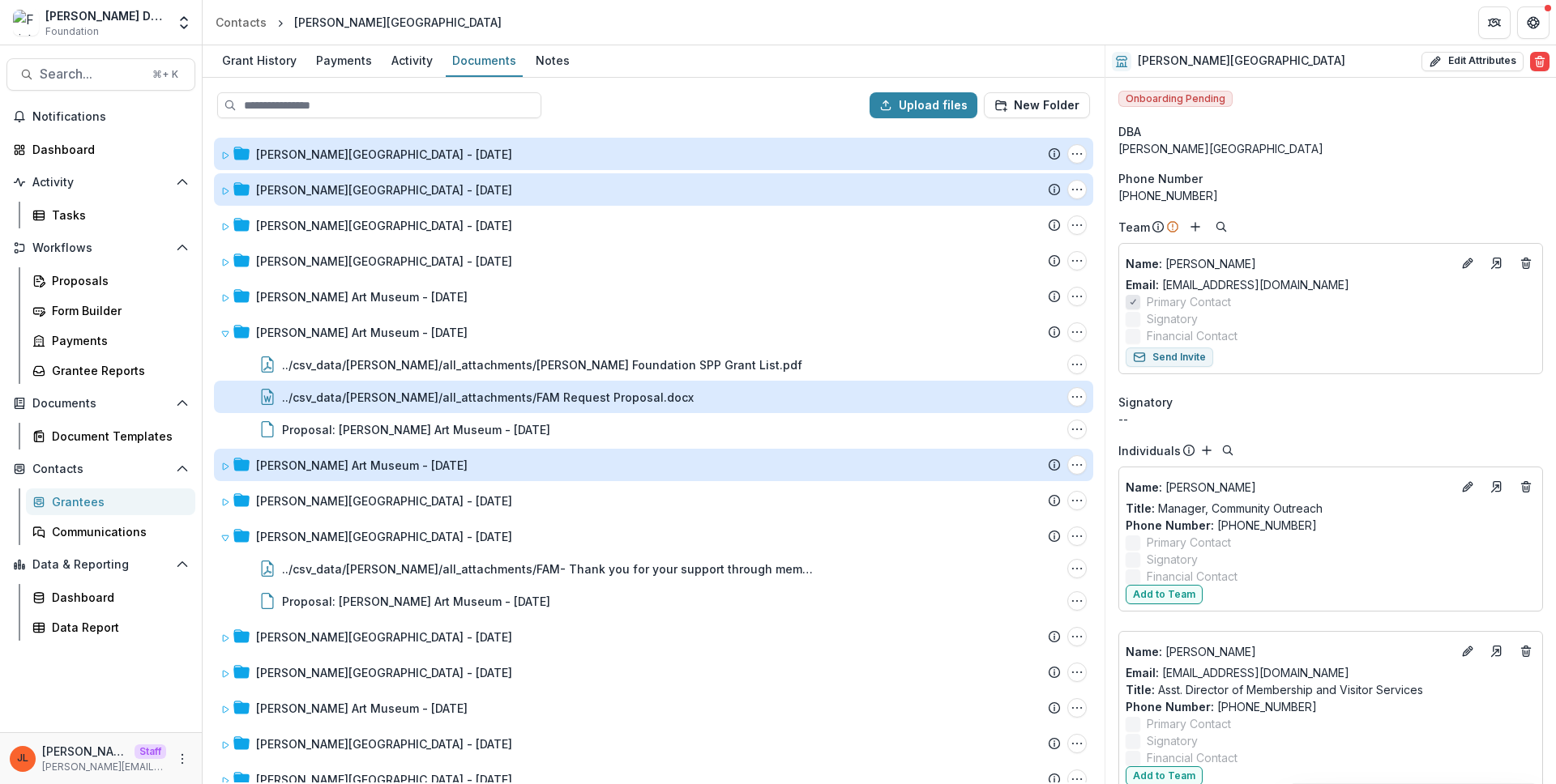
click at [603, 394] on div "../csv_data/frist/all_attachments/FAM Request Proposal.docx" at bounding box center [488, 397] width 412 height 17
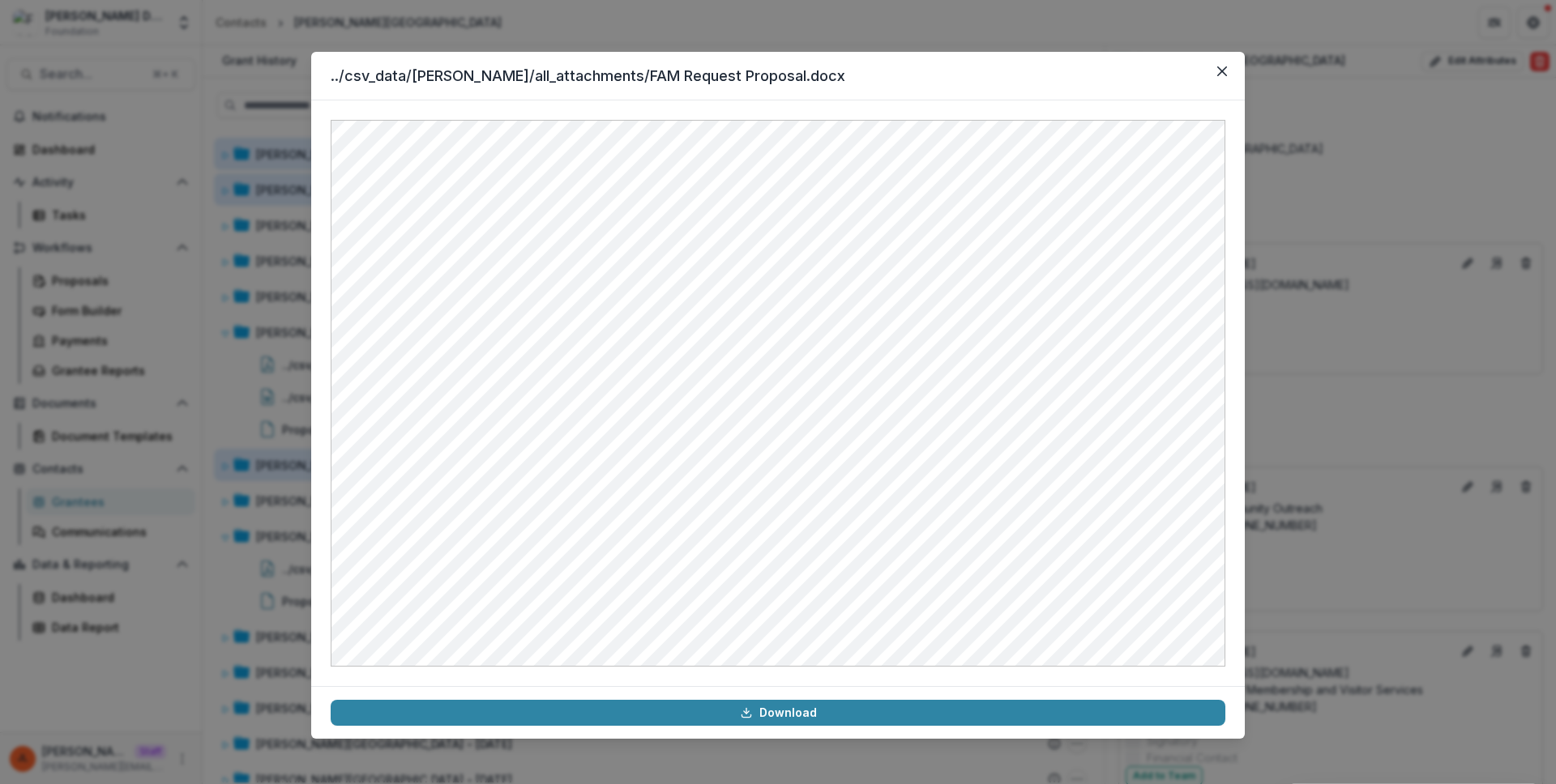
click at [1394, 382] on div "../csv_data/frist/all_attachments/FAM Request Proposal.docx Download" at bounding box center [778, 392] width 1556 height 784
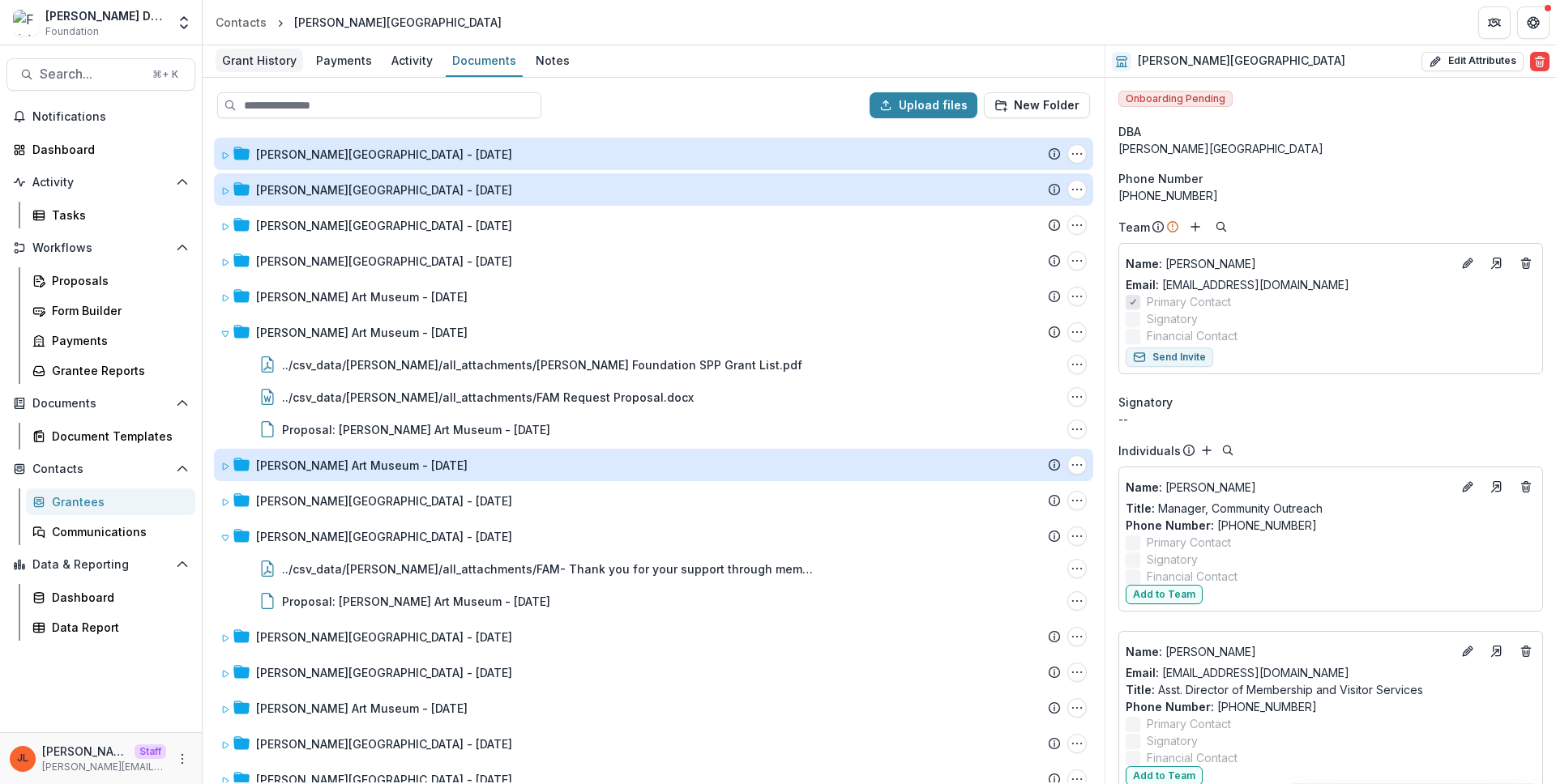
click at [218, 68] on div "Grant History" at bounding box center [259, 60] width 88 height 23
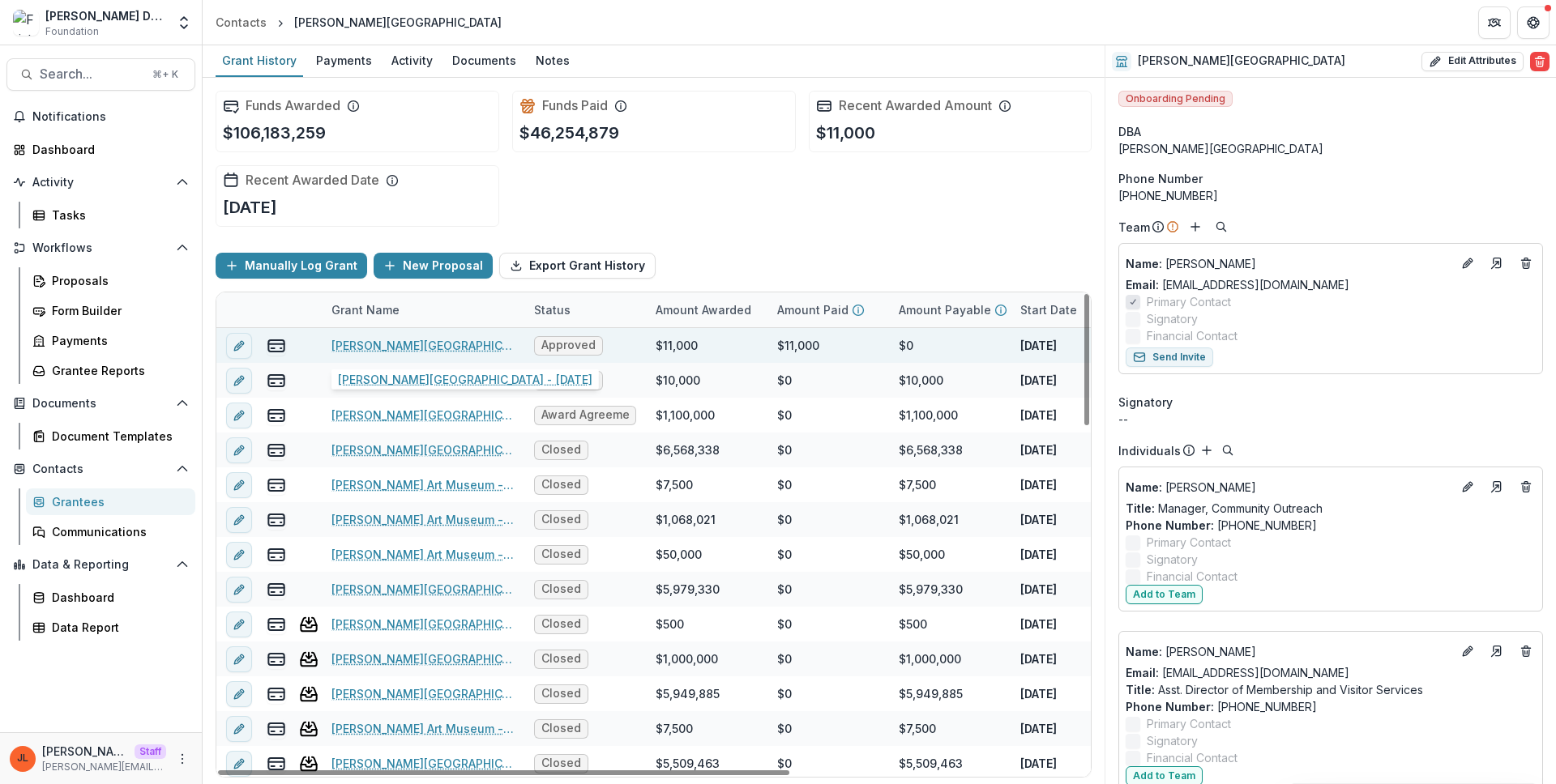
click at [383, 343] on link "Frist Art Museum - 2024-12-30" at bounding box center [423, 346] width 183 height 17
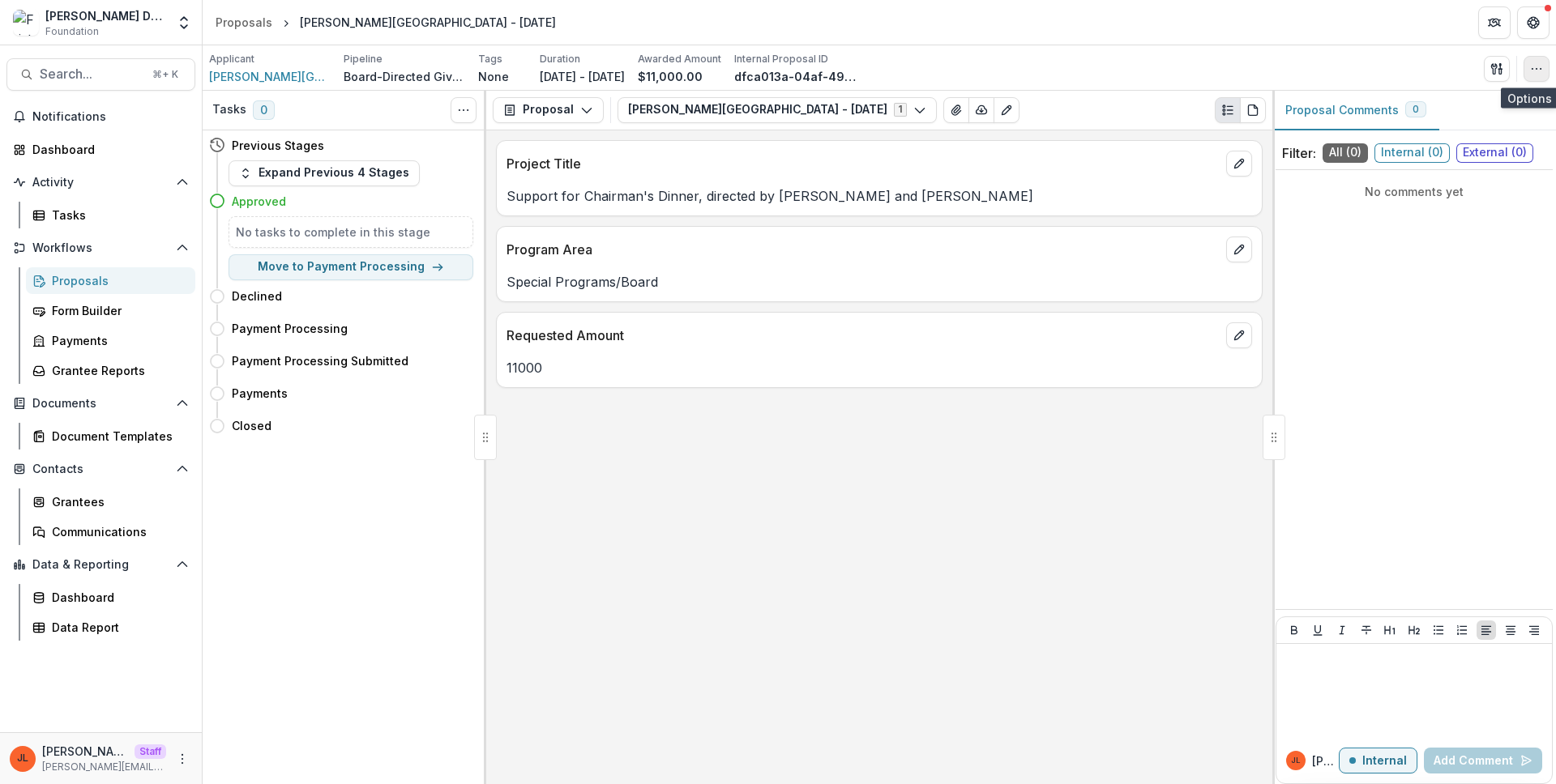
click at [1541, 74] on button "button" at bounding box center [1536, 69] width 26 height 26
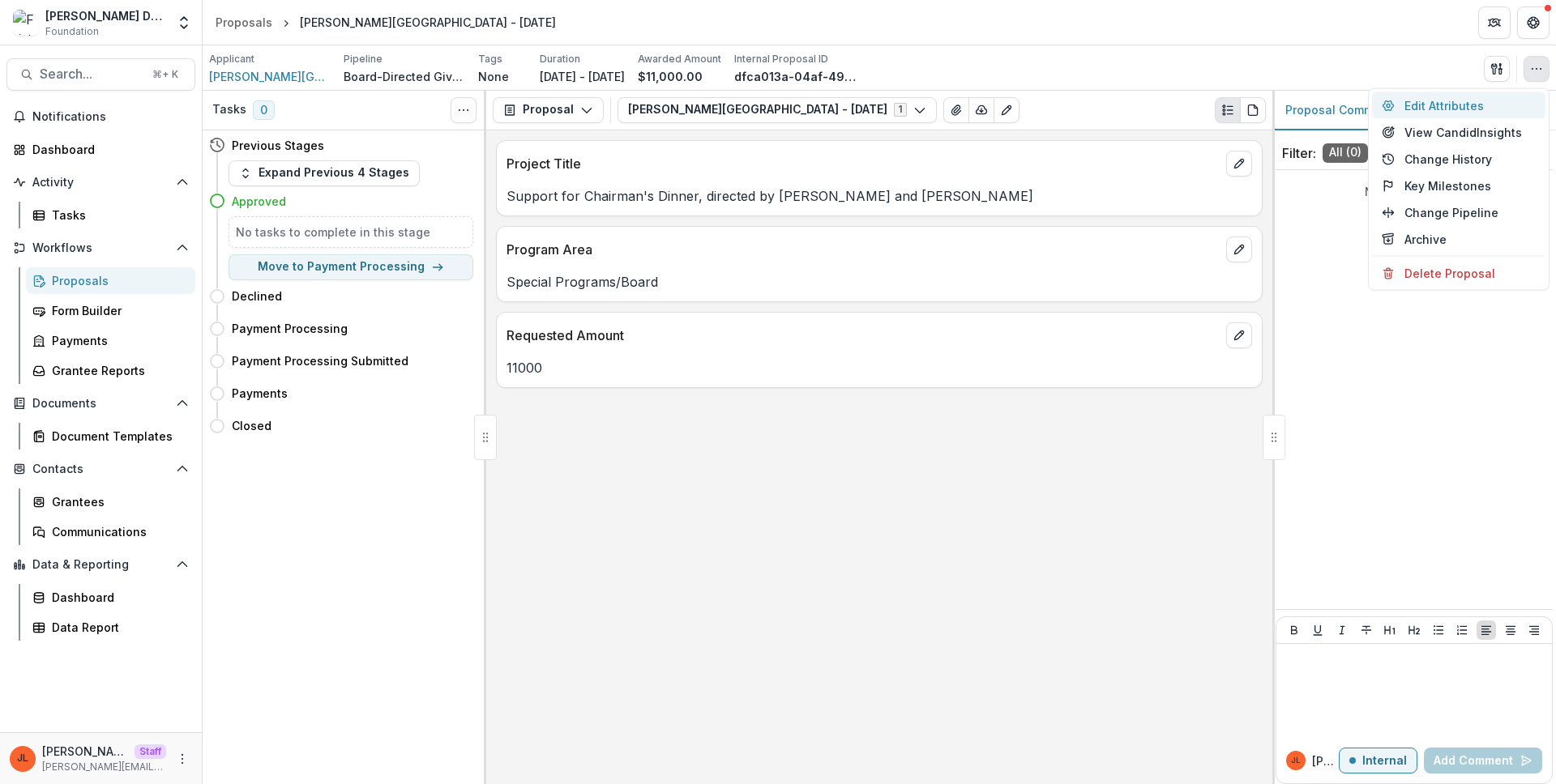
click at [1448, 113] on button "Edit Attributes" at bounding box center [1458, 105] width 173 height 27
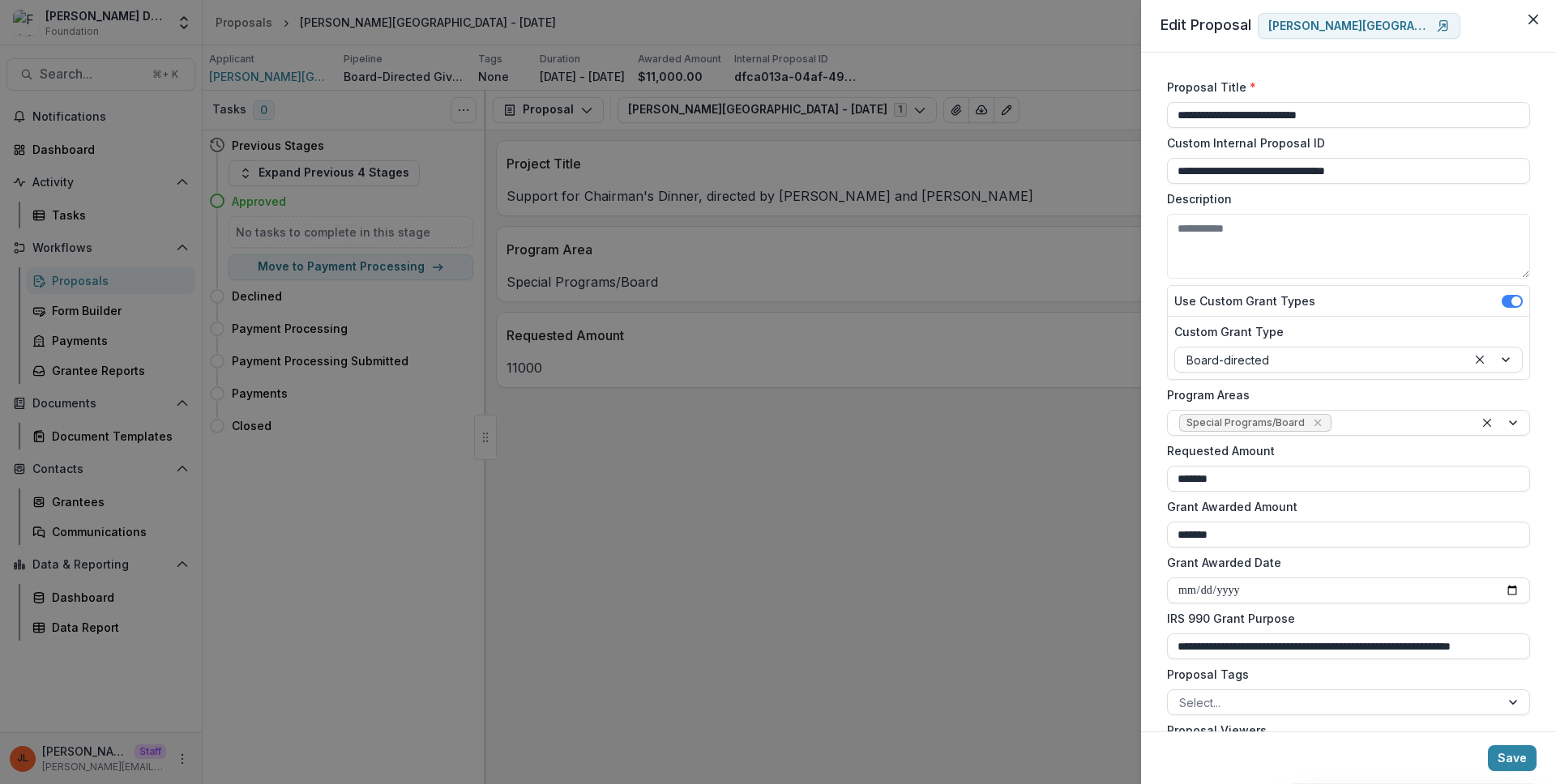
click at [1001, 352] on div "**********" at bounding box center [778, 392] width 1556 height 784
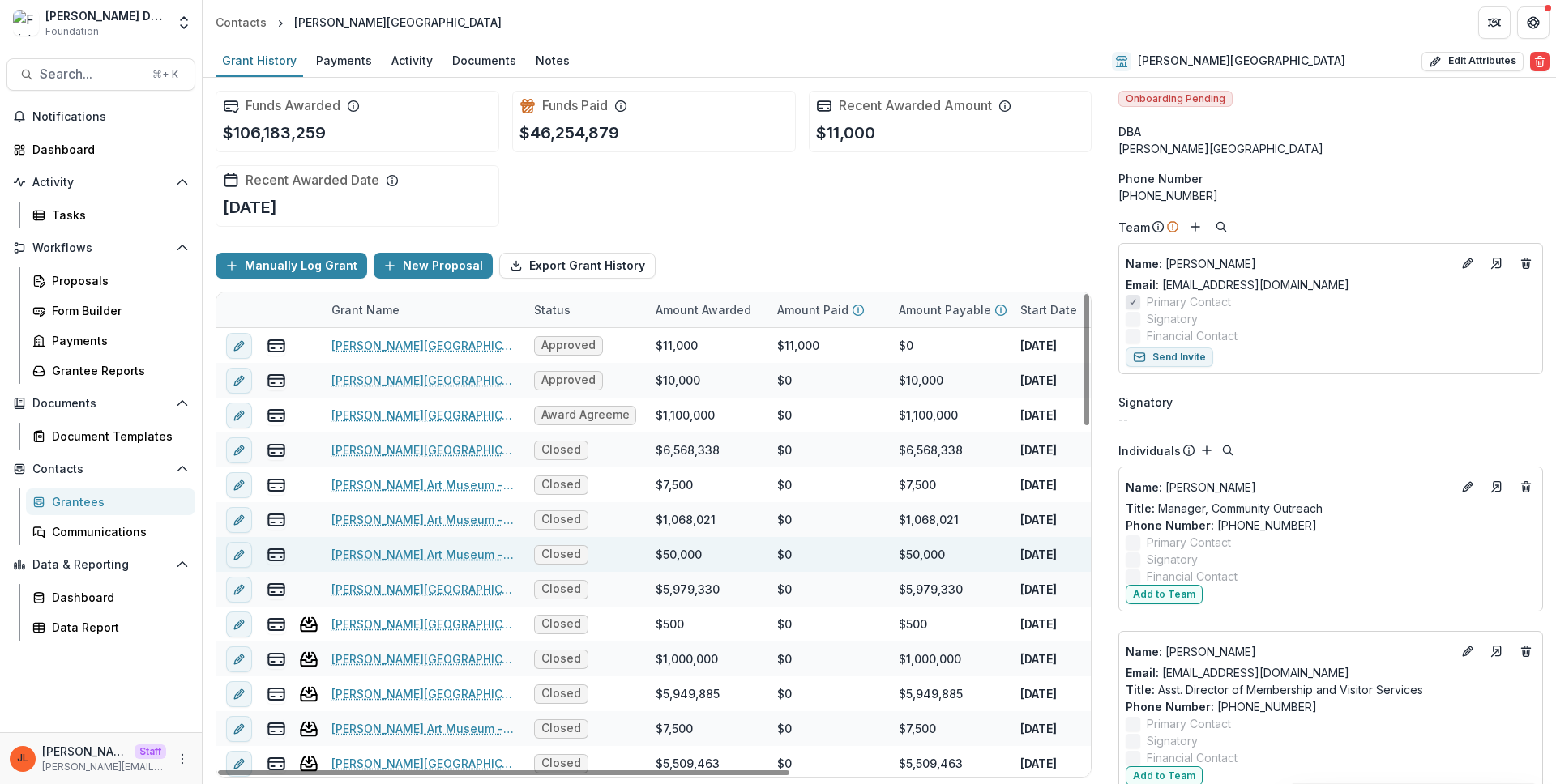
click at [481, 558] on link "Frist Art Museum - 2023-04-20" at bounding box center [423, 554] width 183 height 17
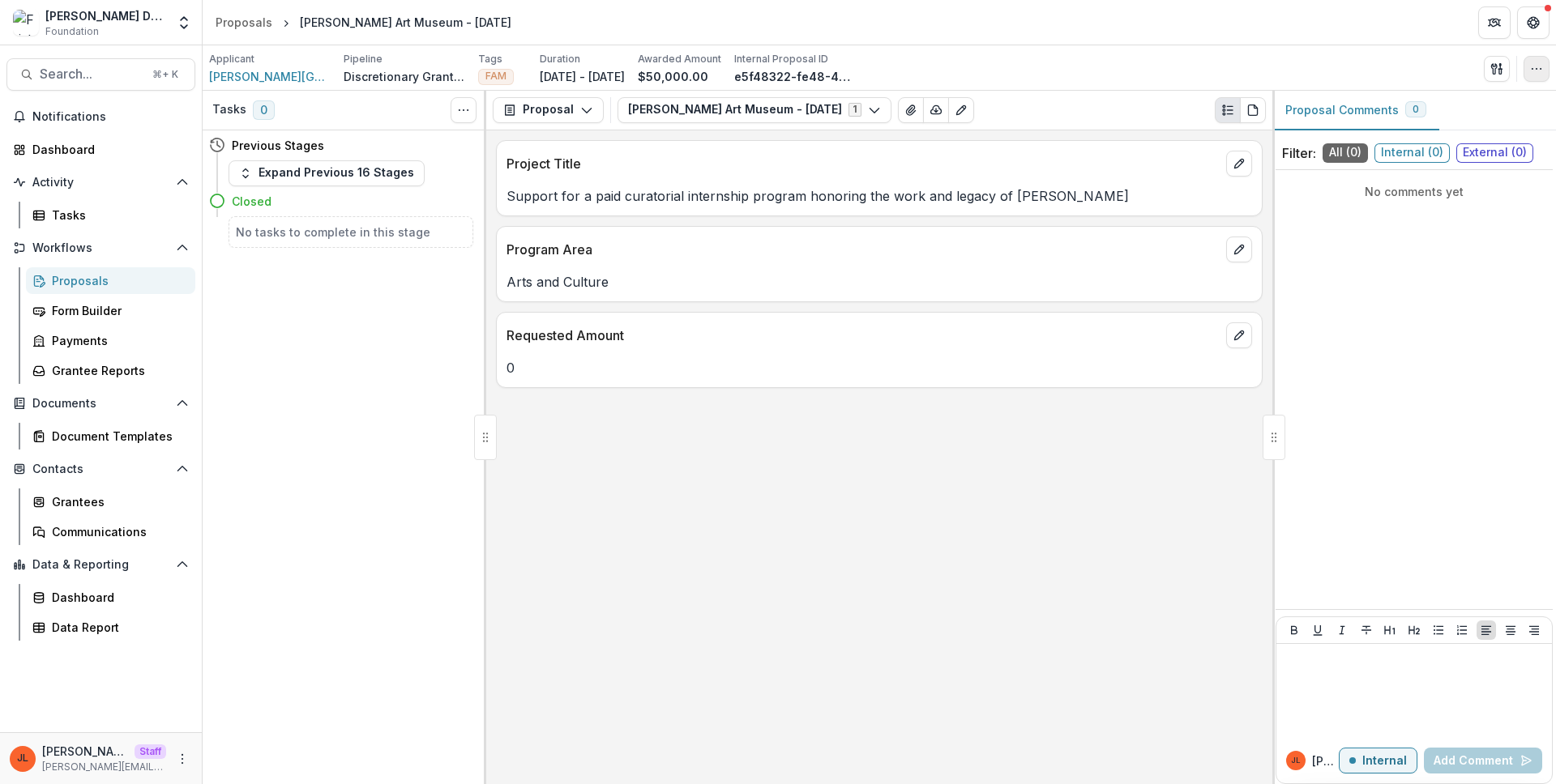
click at [1539, 71] on icon "button" at bounding box center [1536, 69] width 13 height 13
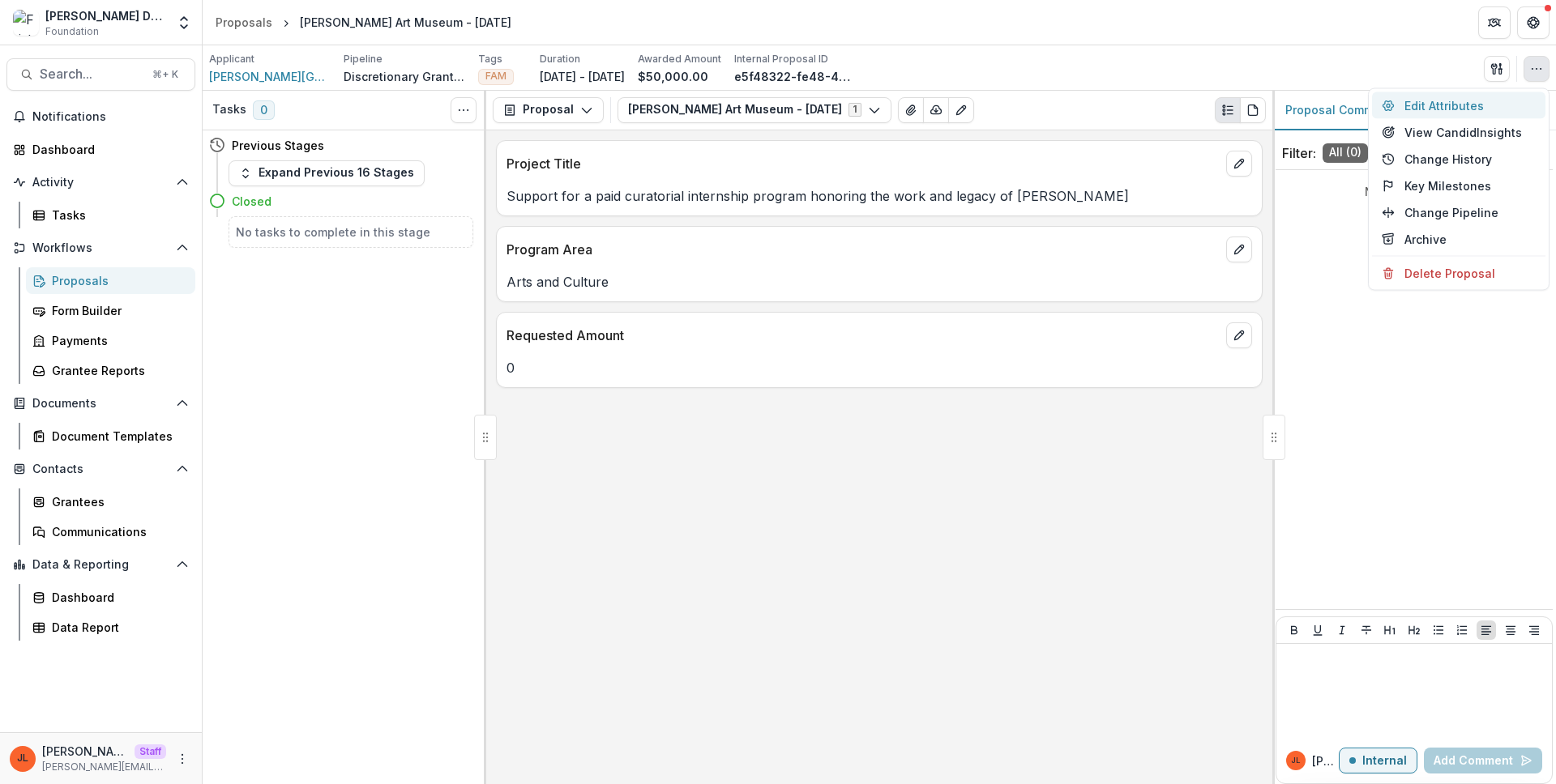
click at [1503, 100] on button "Edit Attributes" at bounding box center [1458, 105] width 173 height 27
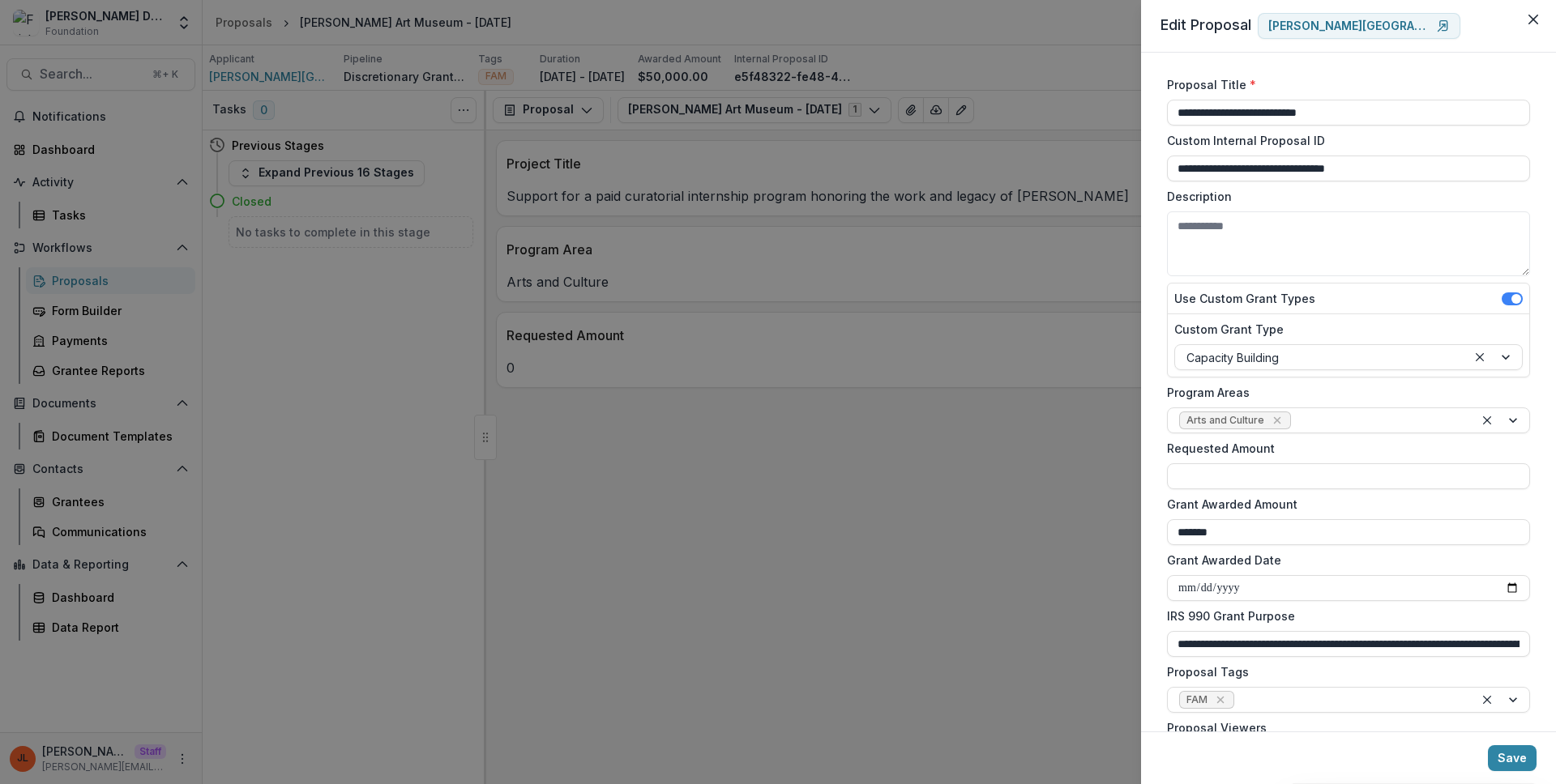
click at [988, 288] on div "**********" at bounding box center [778, 392] width 1556 height 784
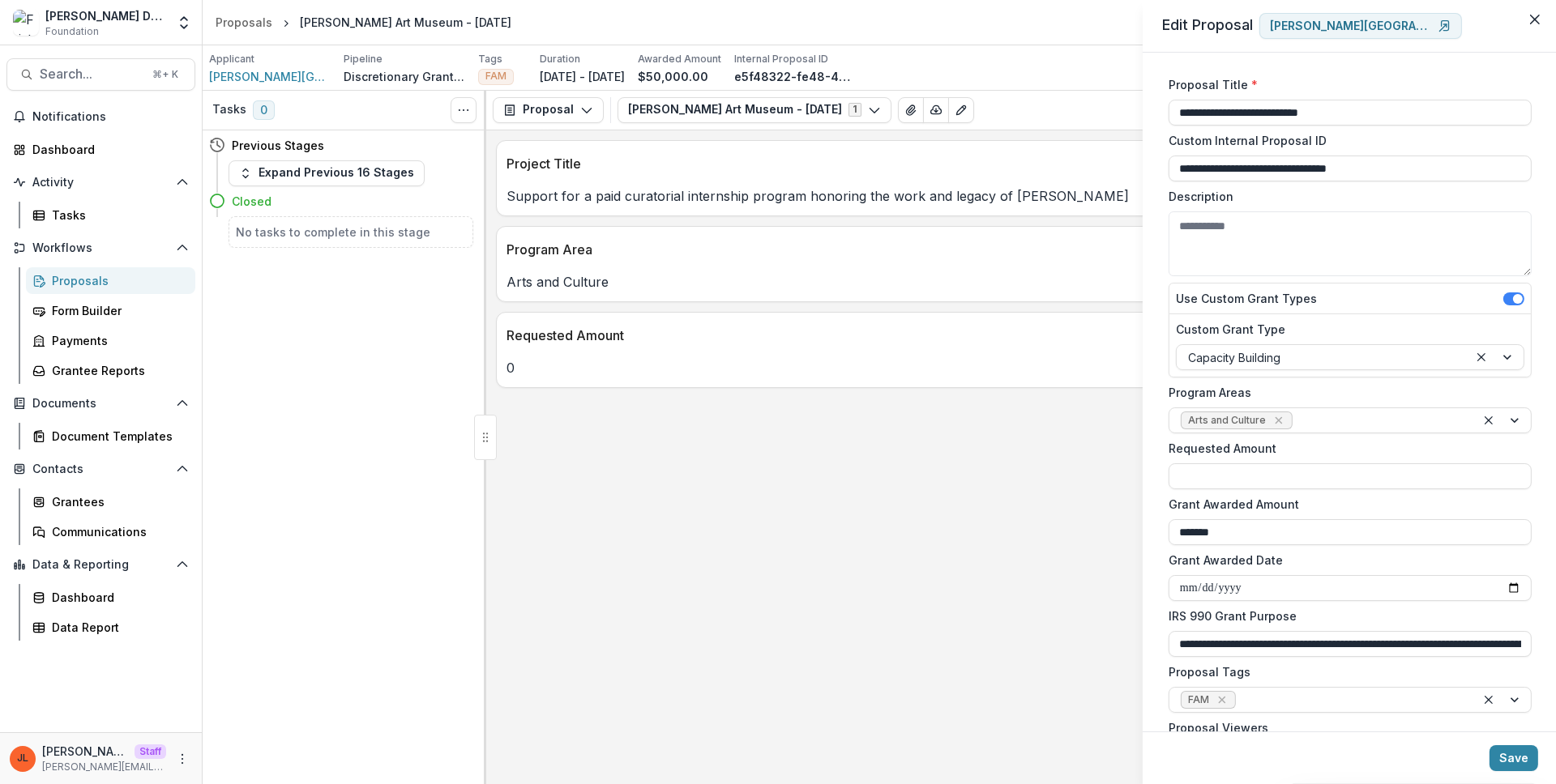
scroll to position [3, 0]
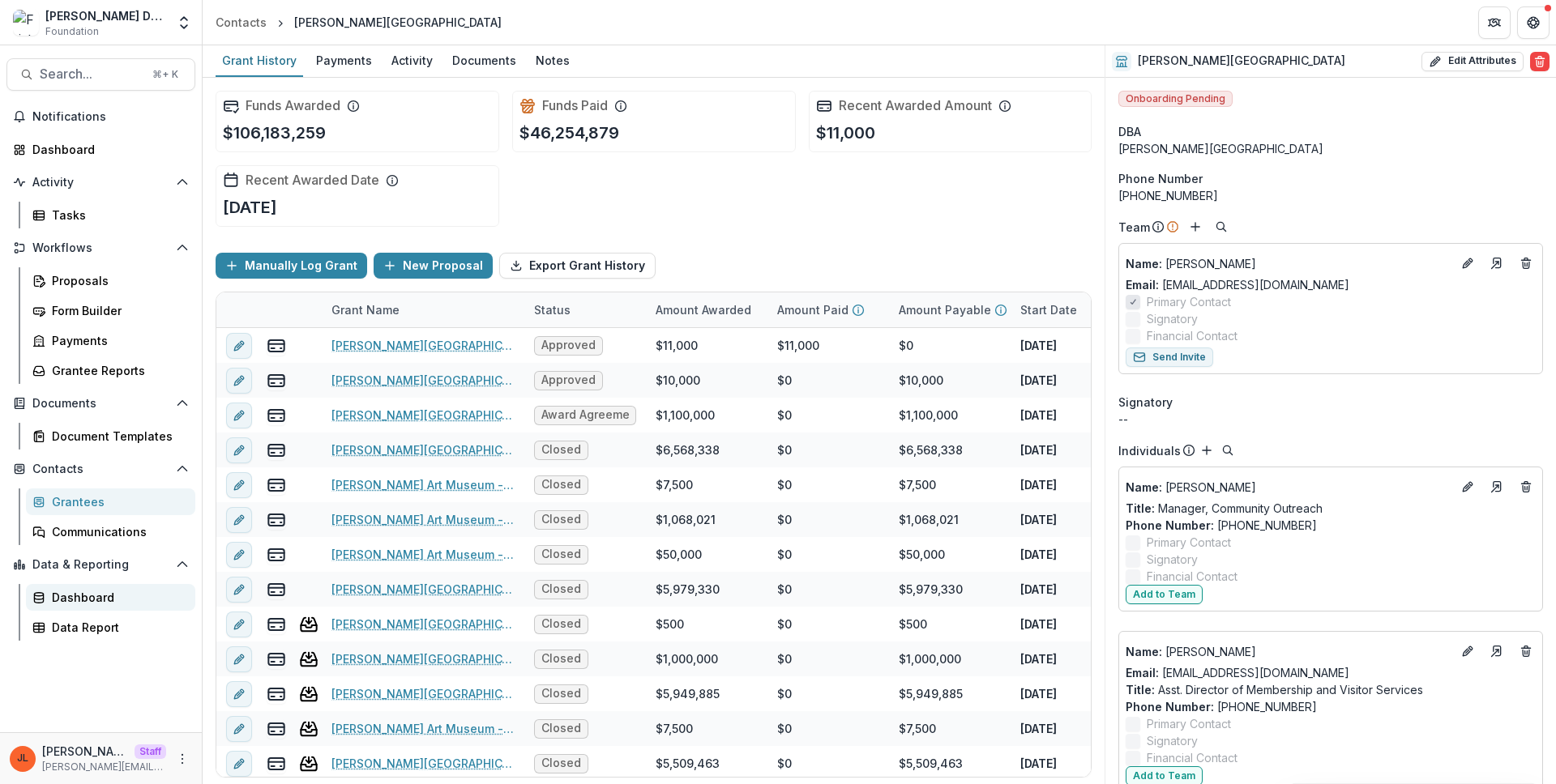
click at [100, 609] on link "Dashboard" at bounding box center [110, 597] width 169 height 27
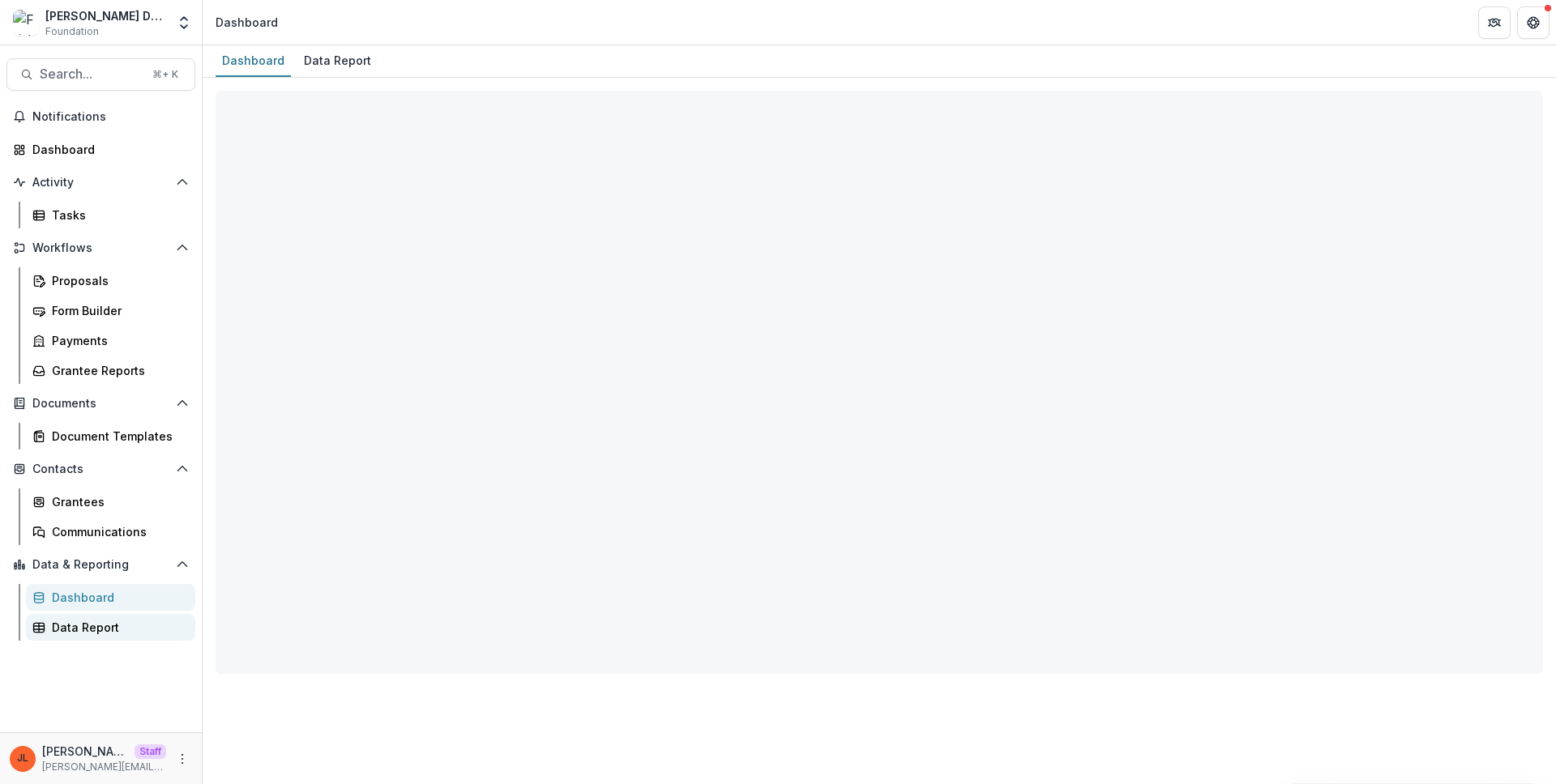
click at [103, 619] on div "Data Report" at bounding box center [117, 628] width 131 height 17
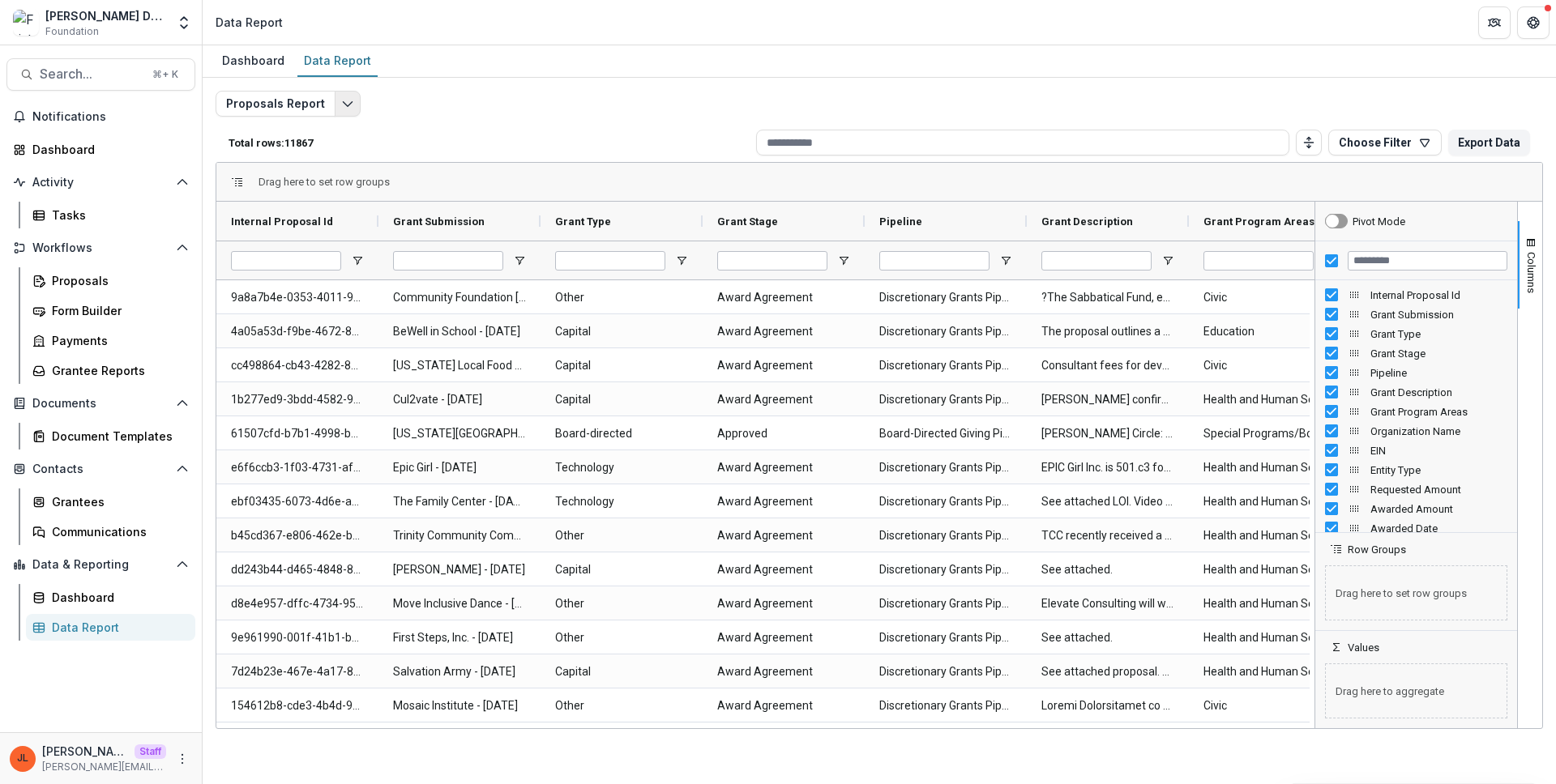
click at [350, 99] on button "Edit selected report" at bounding box center [347, 103] width 26 height 26
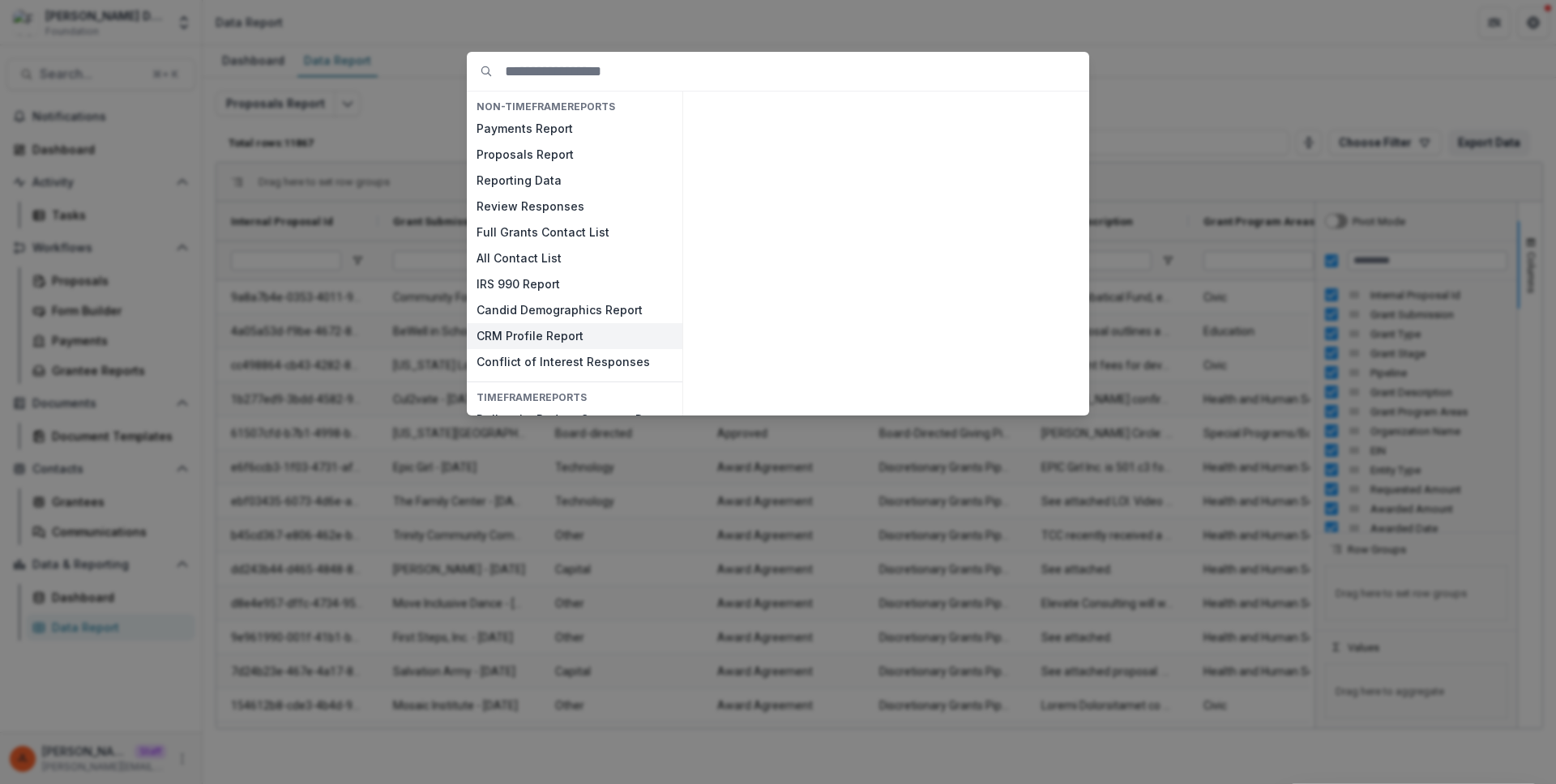
click at [538, 346] on button "CRM Profile Report" at bounding box center [574, 336] width 215 height 26
click at [1040, 389] on button "View" at bounding box center [1049, 396] width 67 height 26
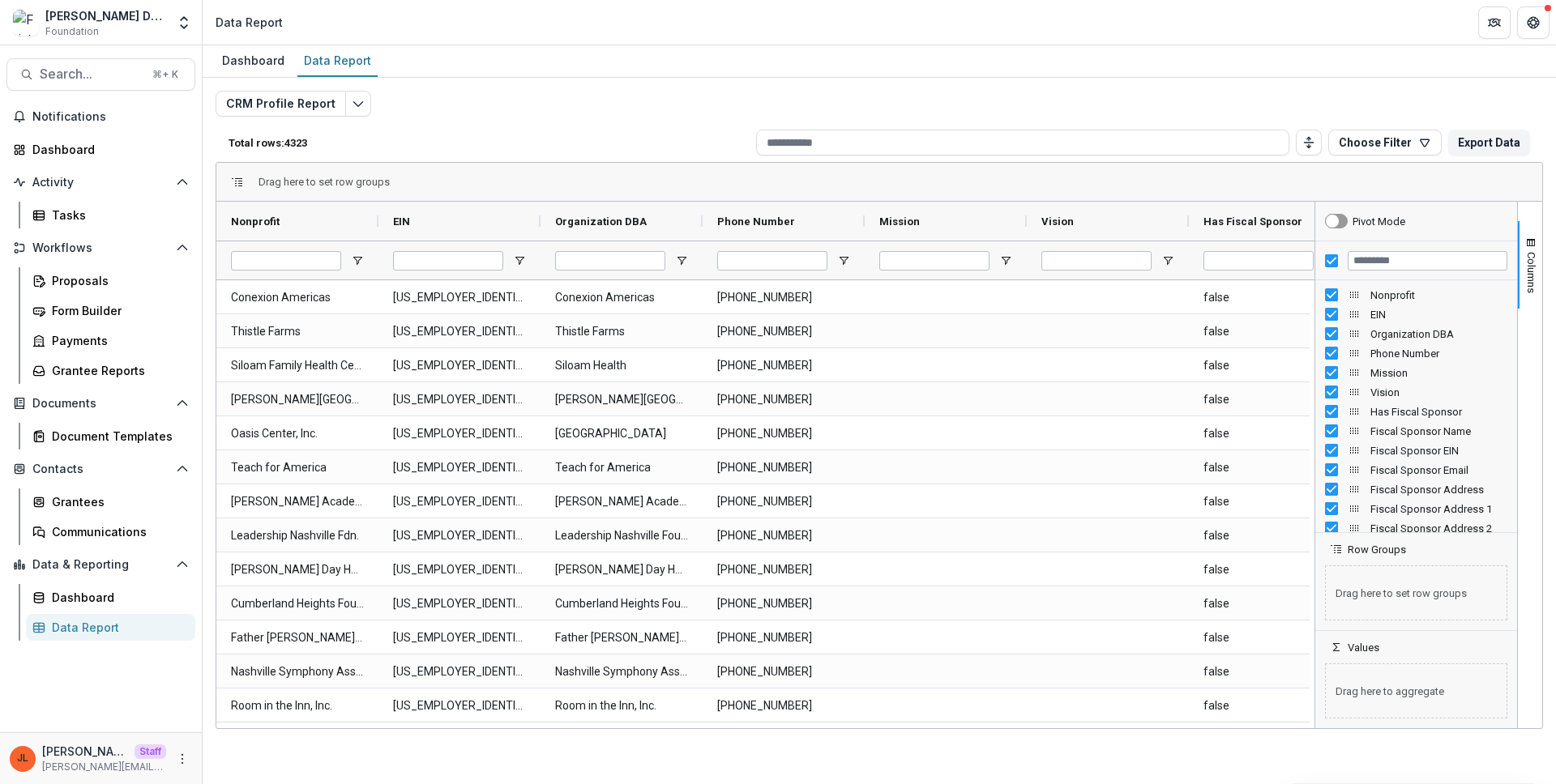
click at [1333, 267] on div at bounding box center [1415, 260] width 202 height 38
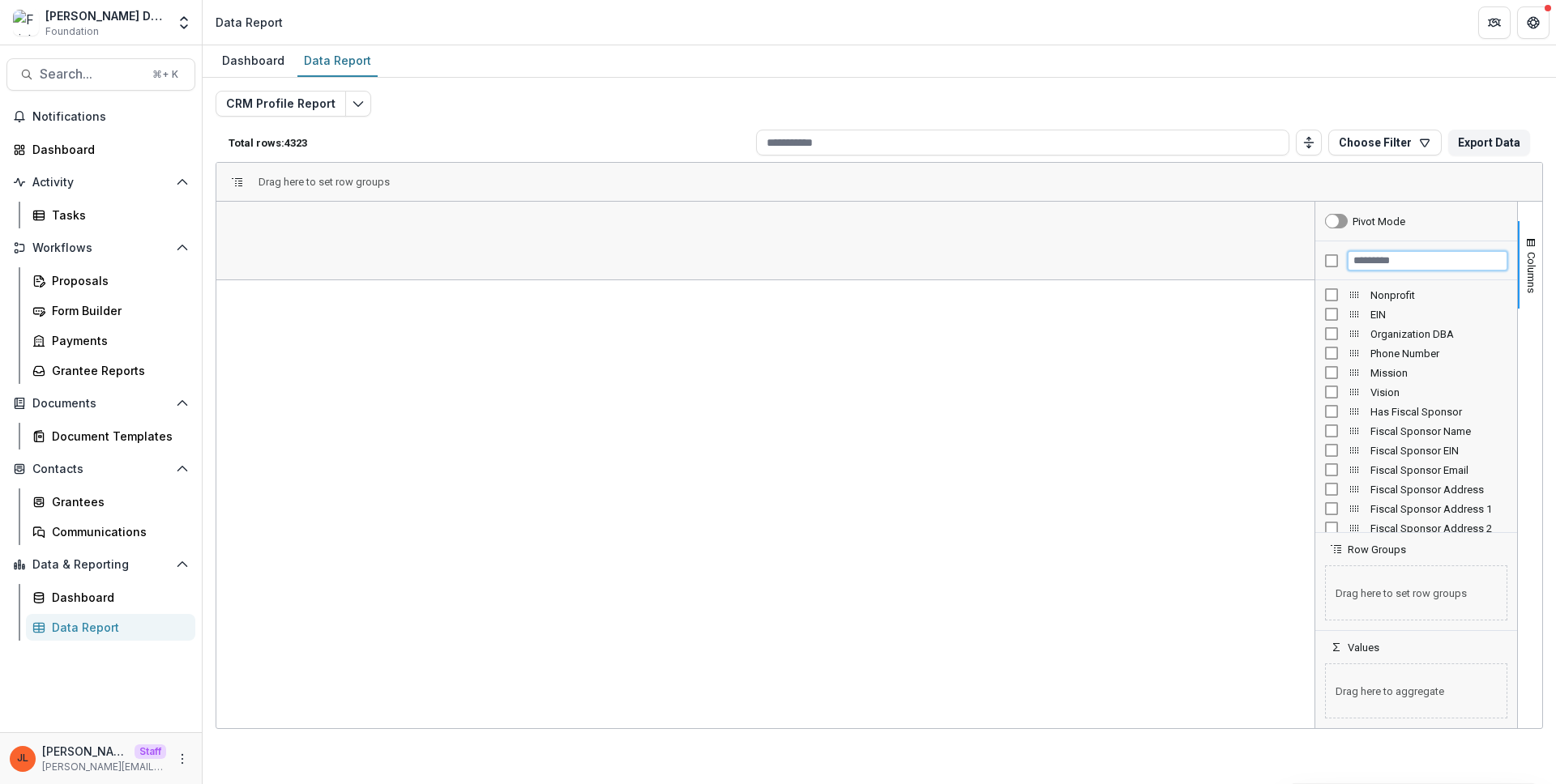
click at [1366, 266] on input "Filter Columns Input" at bounding box center [1427, 260] width 160 height 19
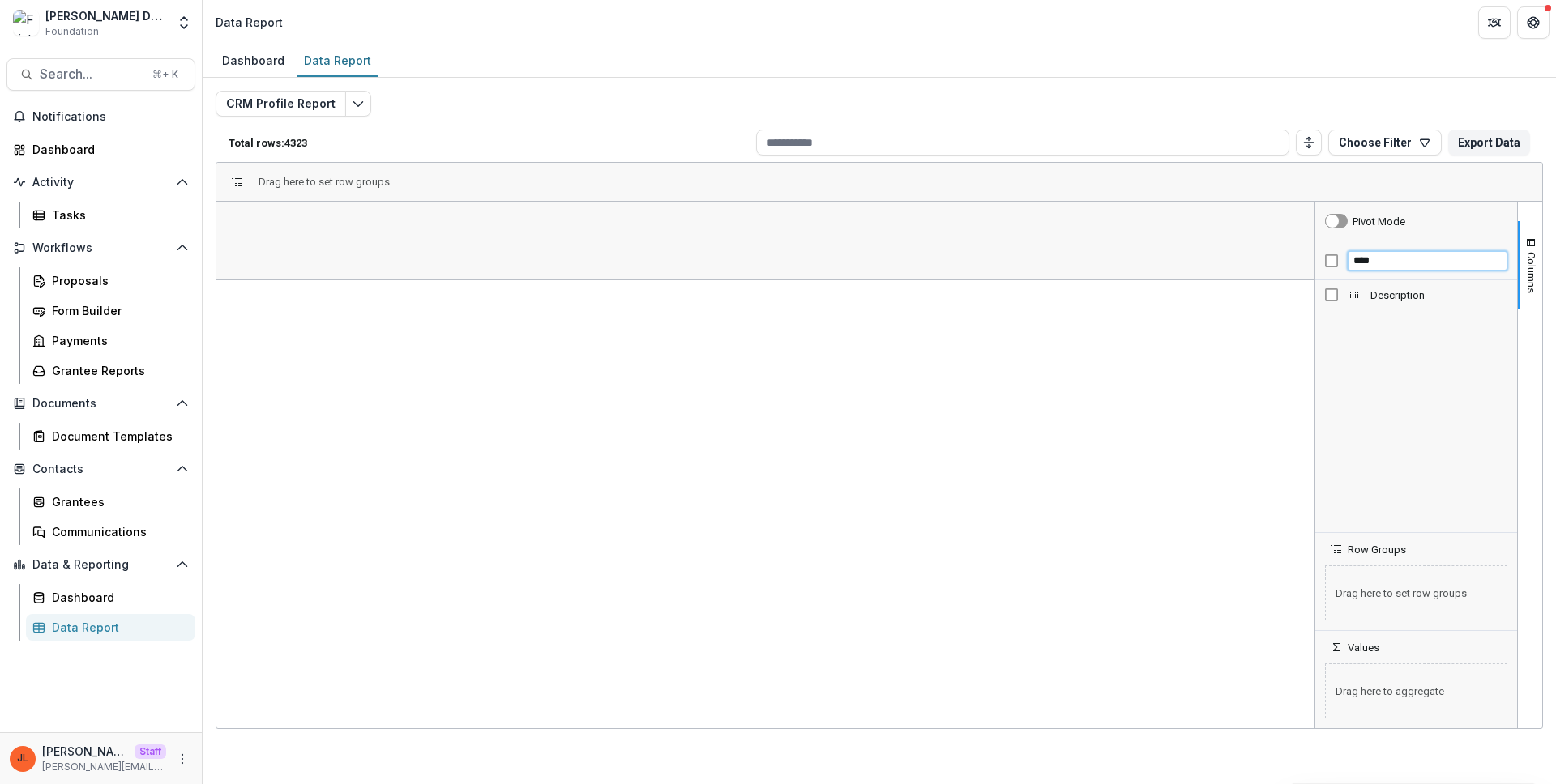
type input "****"
click at [1379, 291] on span "Description" at bounding box center [1439, 295] width 137 height 13
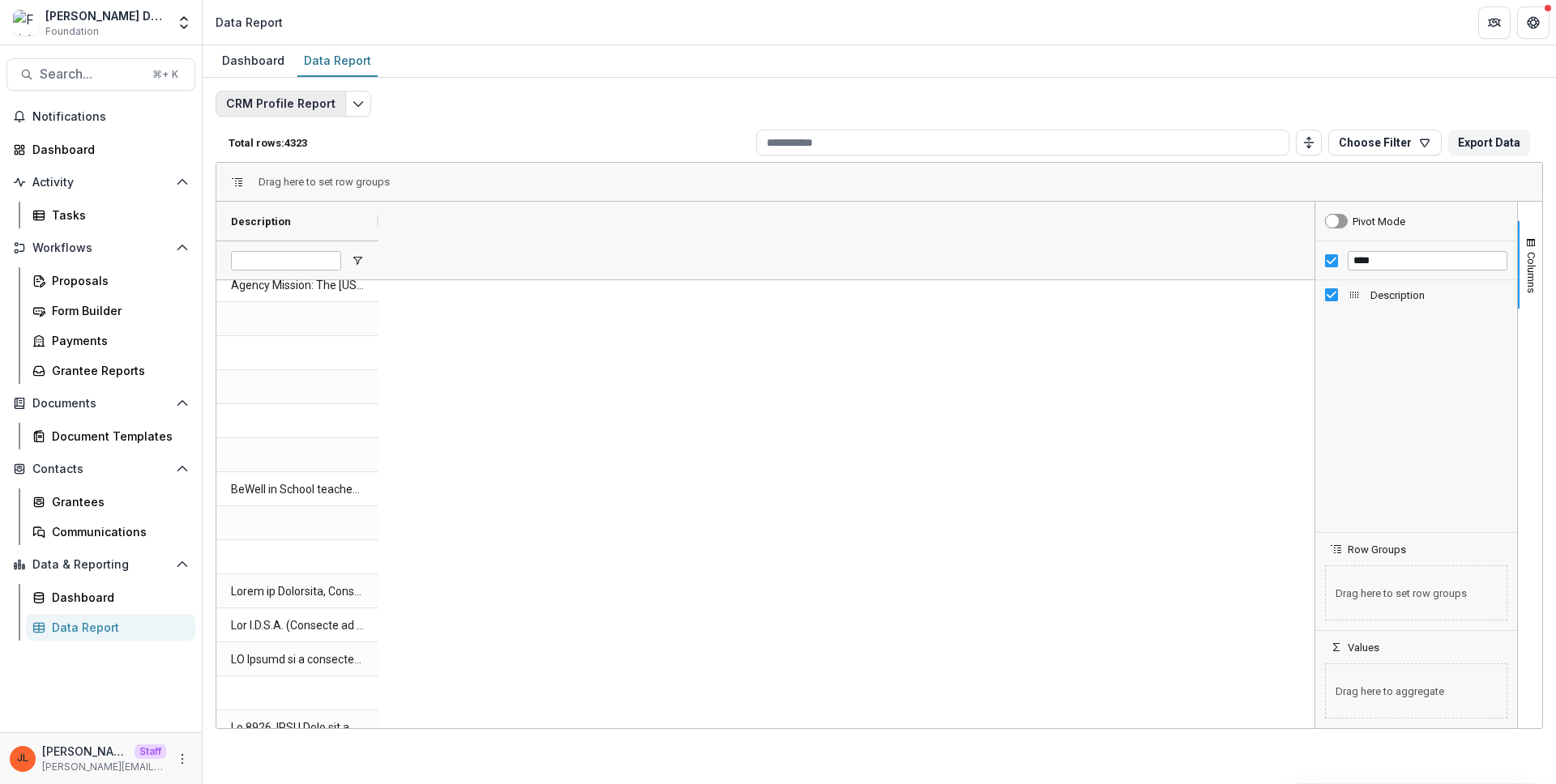
click at [334, 105] on button "CRM Profile Report" at bounding box center [280, 103] width 131 height 26
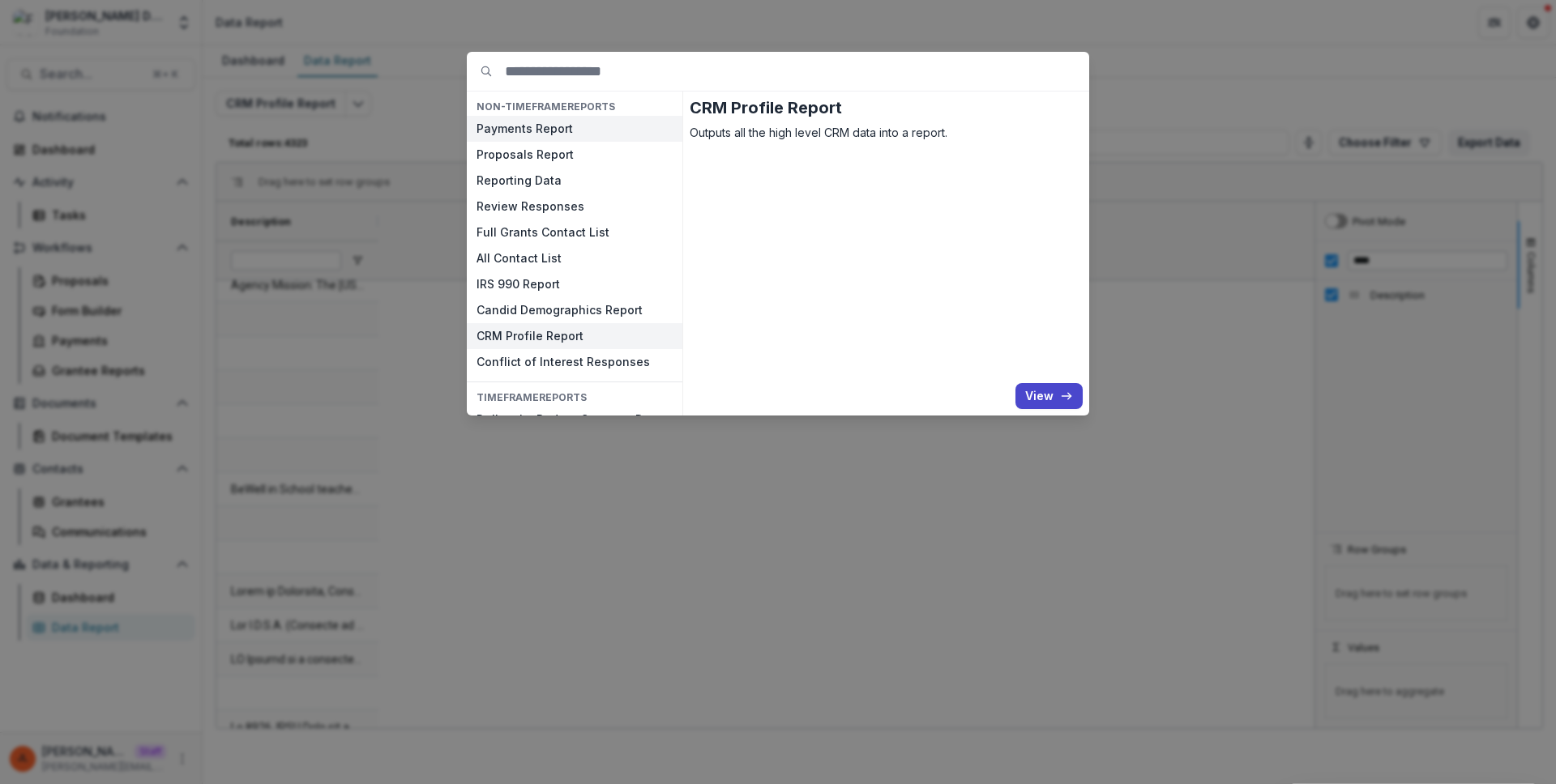
click at [578, 128] on button "Payments Report" at bounding box center [574, 128] width 215 height 26
click at [573, 131] on button "Payments Report" at bounding box center [574, 128] width 215 height 26
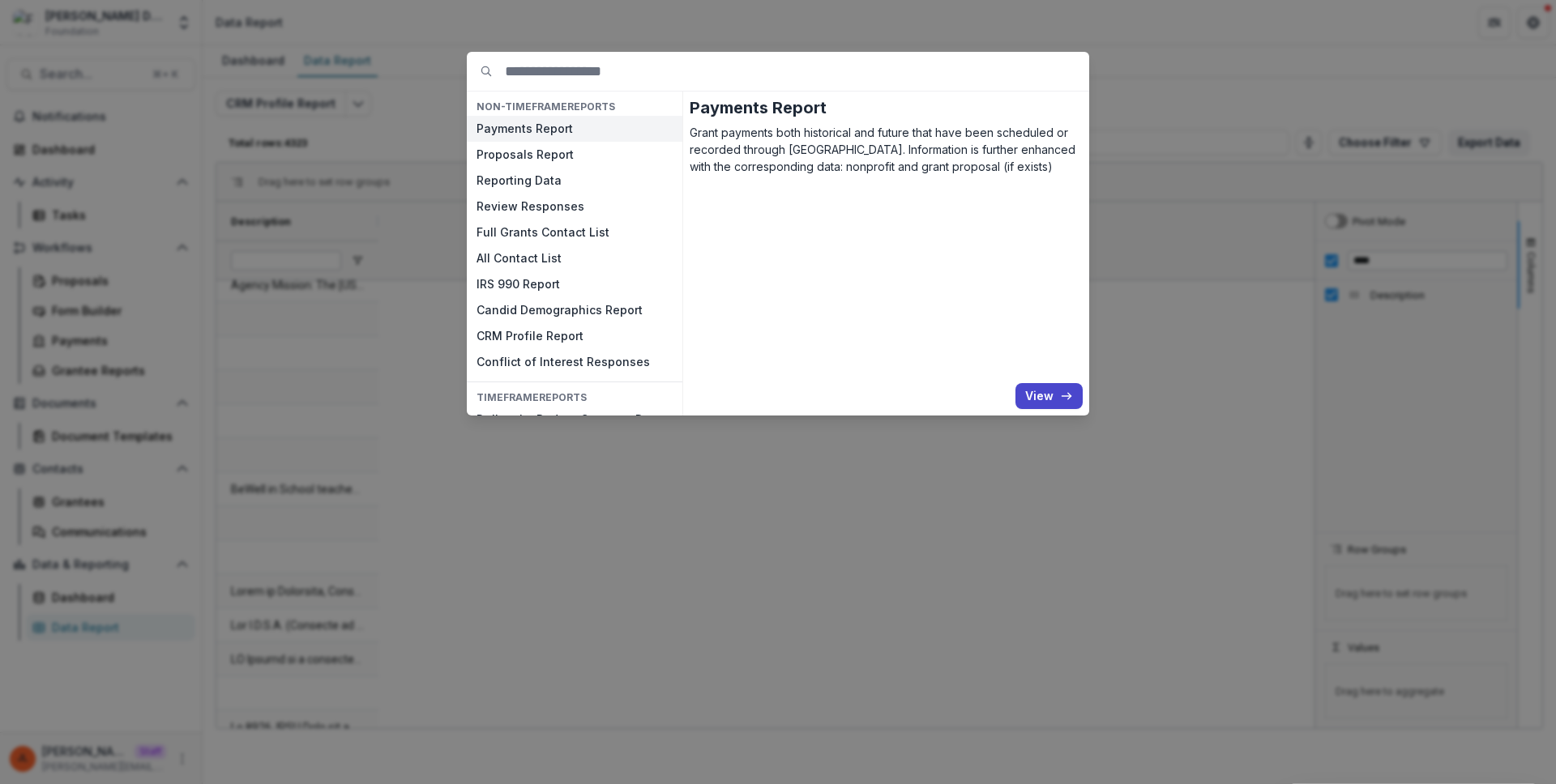
click at [566, 140] on button "Payments Report" at bounding box center [574, 128] width 215 height 26
click at [568, 156] on button "Proposals Report" at bounding box center [574, 154] width 215 height 26
click at [563, 153] on button "Proposals Report" at bounding box center [574, 154] width 215 height 26
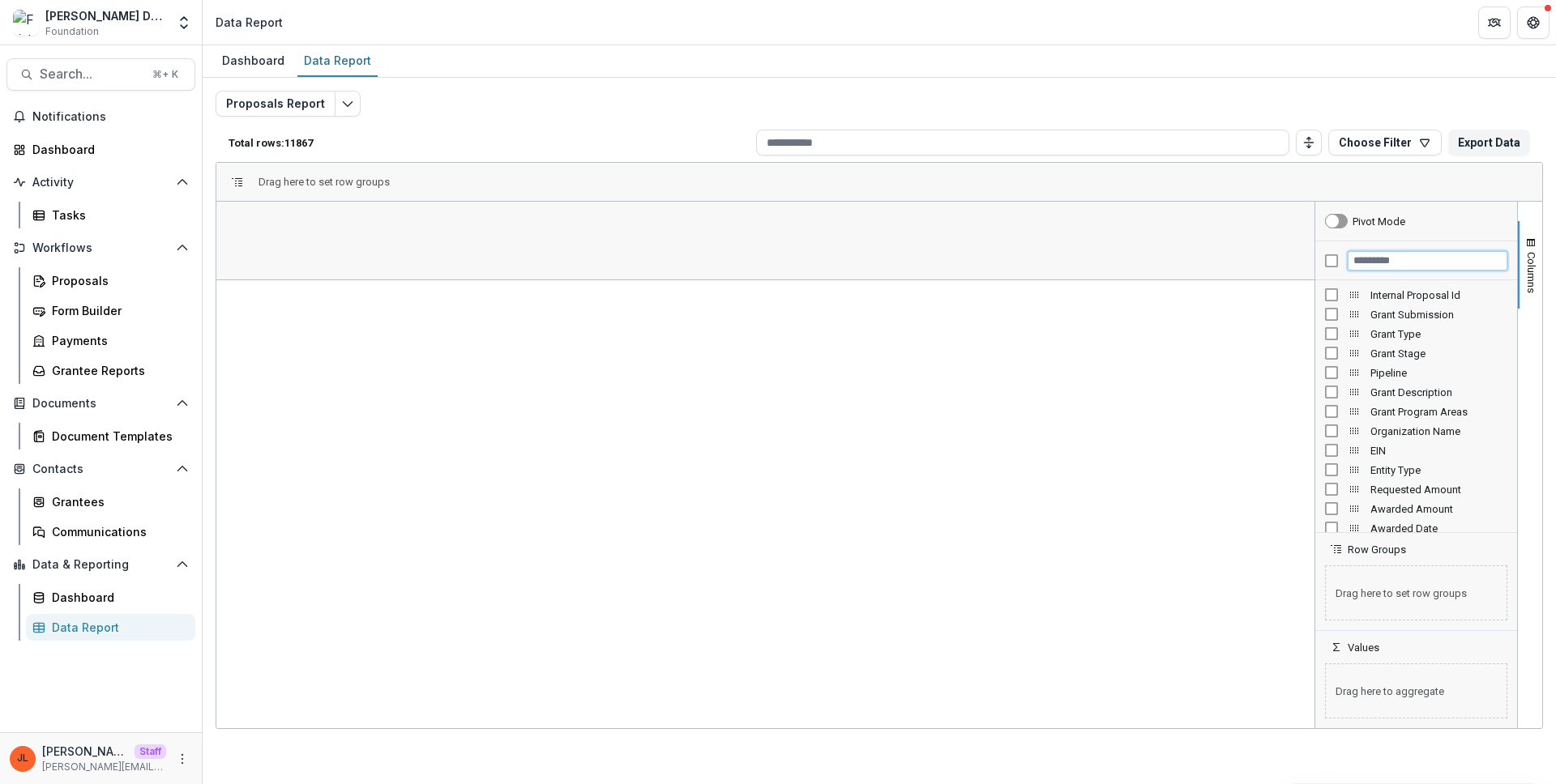
click at [1363, 264] on input "Filter Columns Input" at bounding box center [1427, 260] width 160 height 19
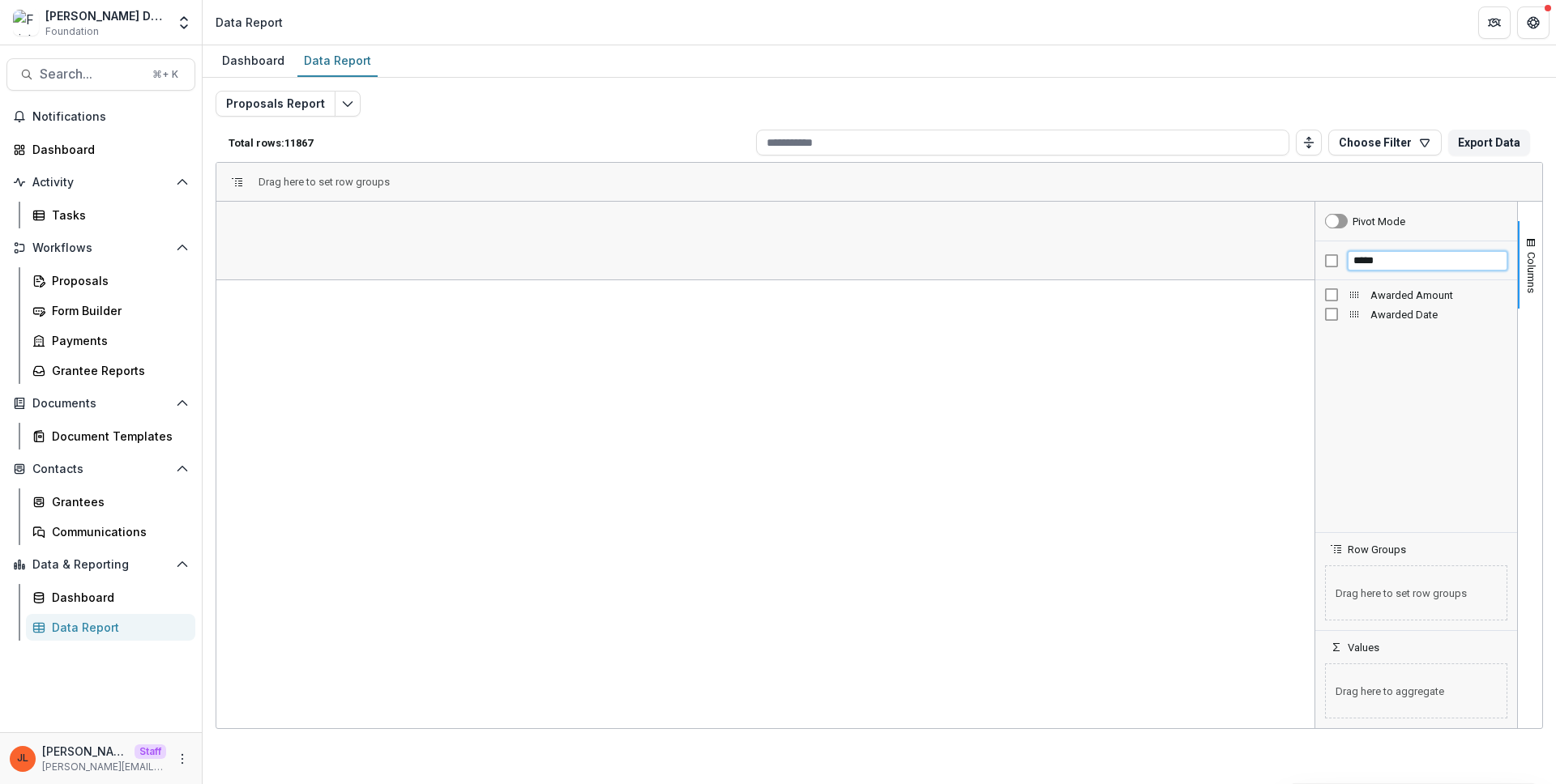
type input "*****"
click at [1424, 311] on span "Awarded Date" at bounding box center [1439, 315] width 137 height 13
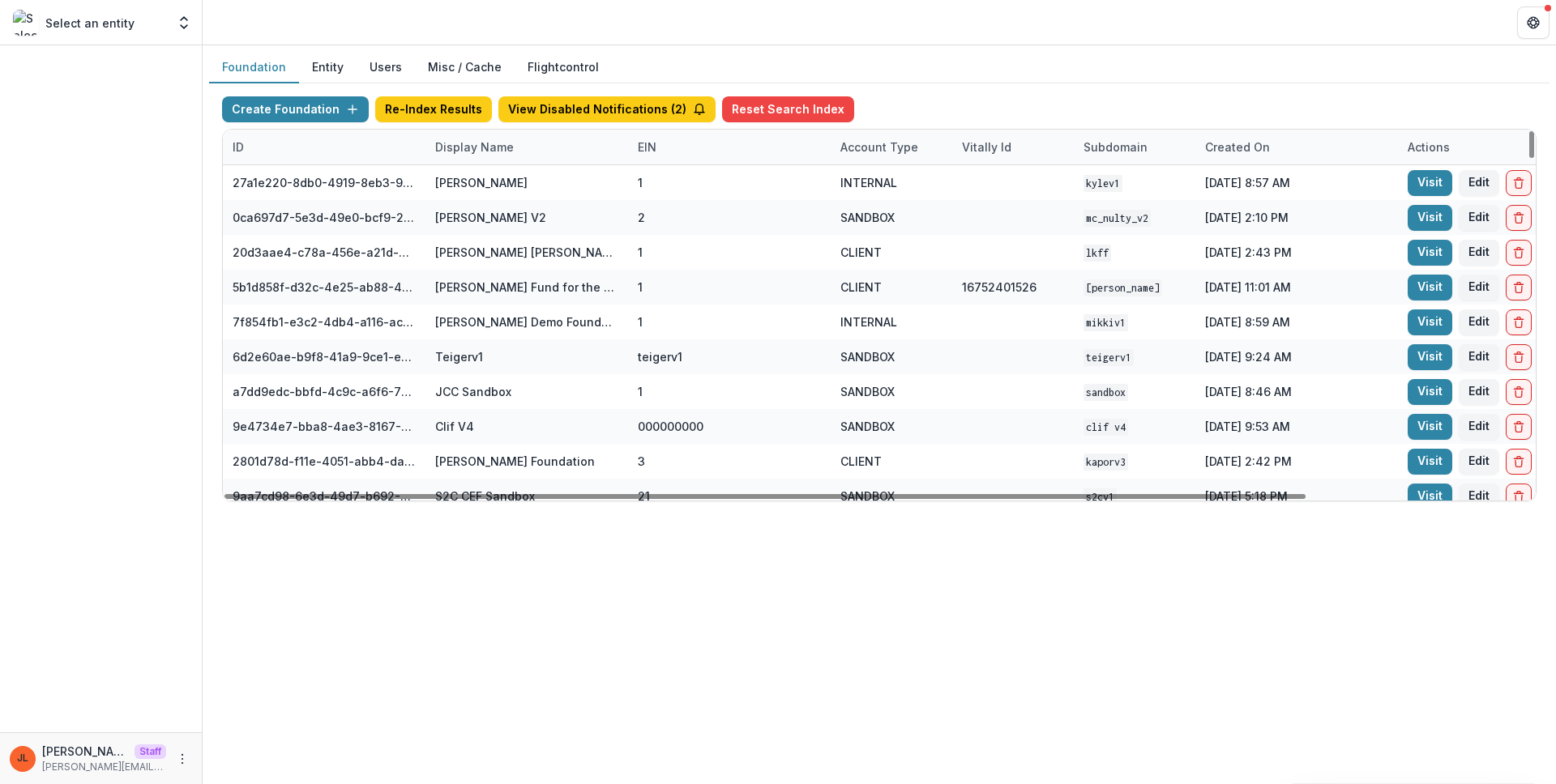
click at [468, 150] on div "Display Name" at bounding box center [474, 147] width 98 height 17
click at [485, 187] on input at bounding box center [526, 183] width 194 height 26
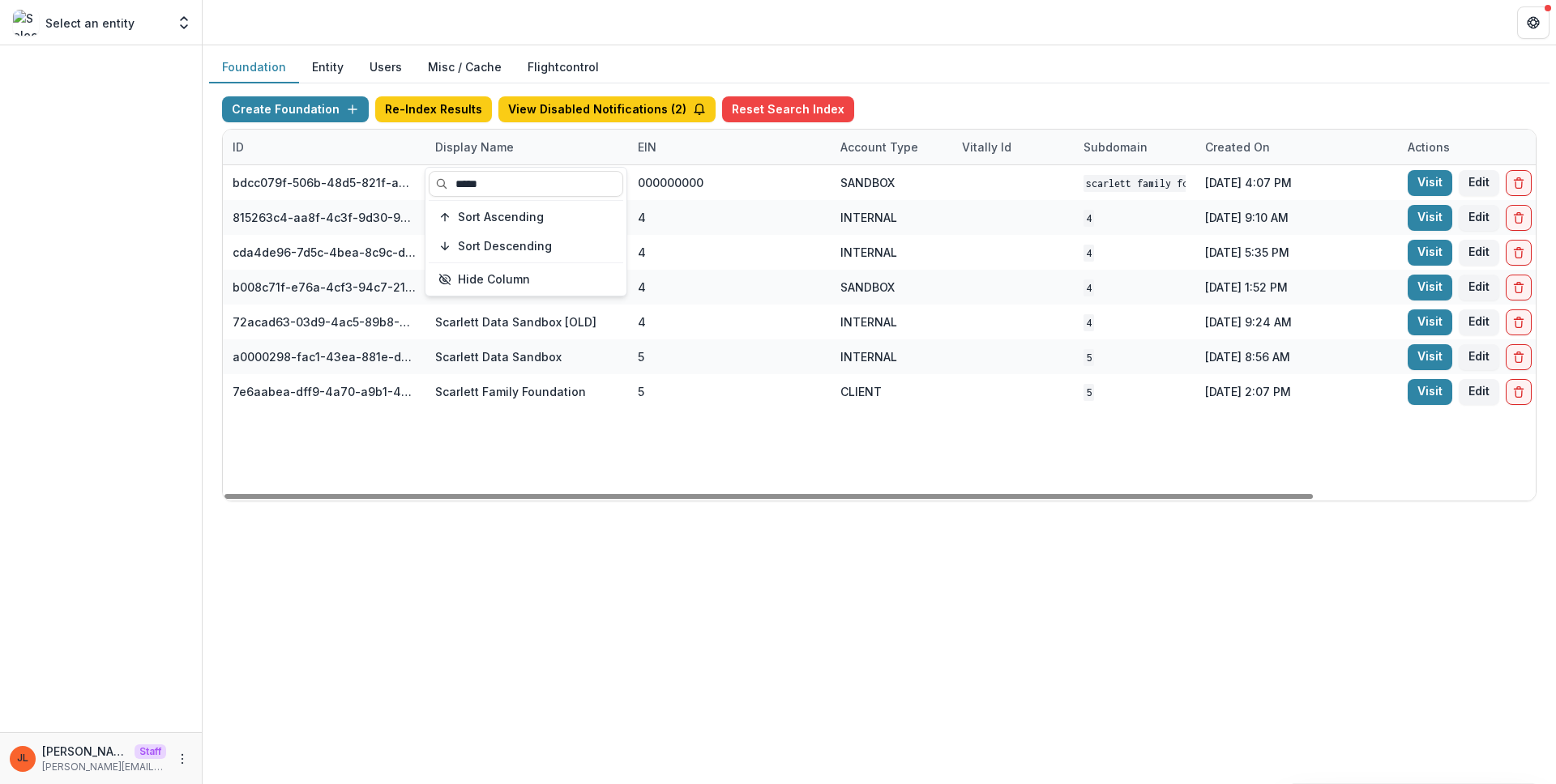
type input "*****"
click at [860, 428] on div "bdcc079f-506b-48d5-821f-a9854713fb9d Scarlett Family Foundation Workflow Sandbo…" at bounding box center [1013, 332] width 1580 height 336
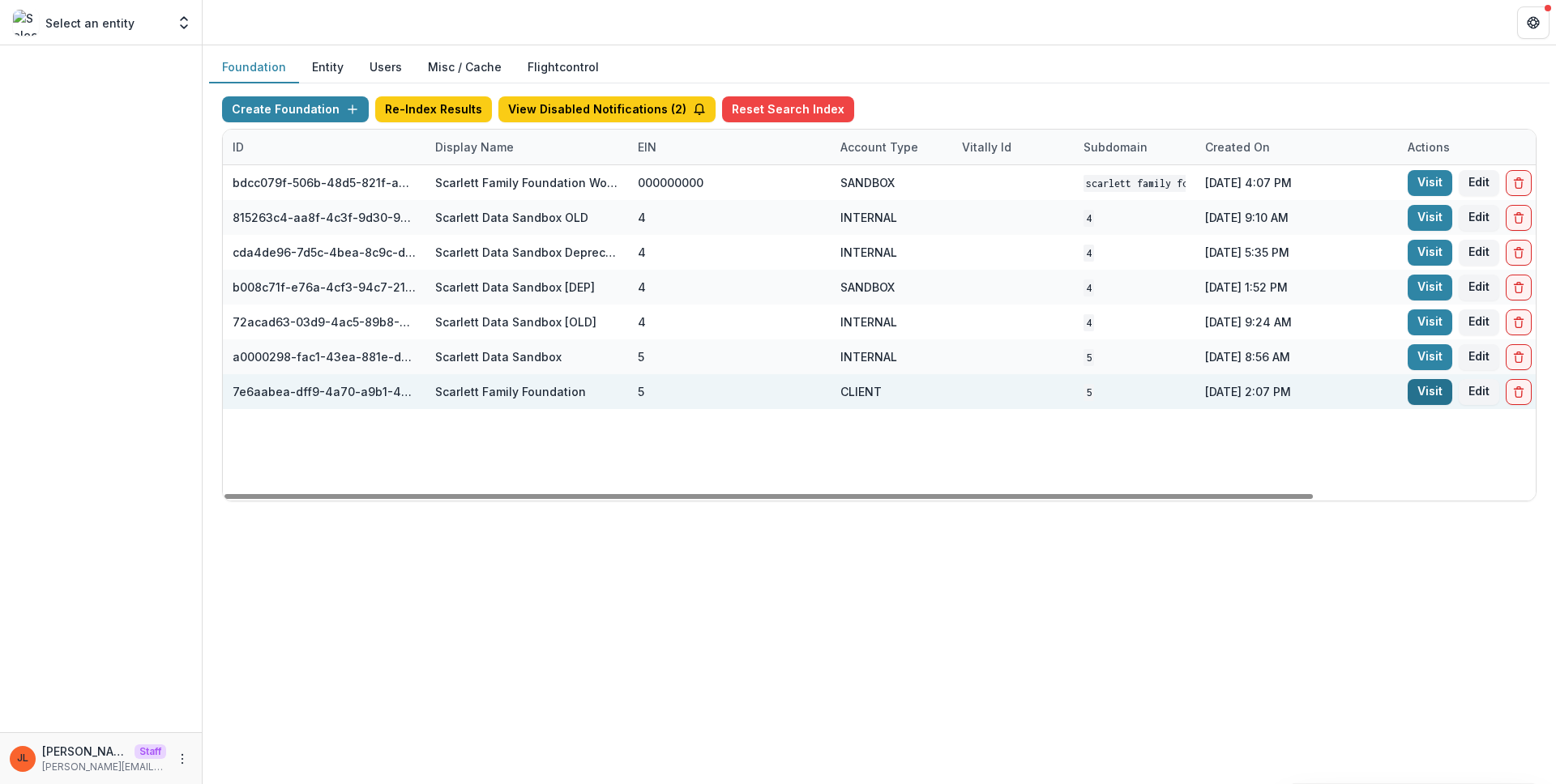
click at [1445, 399] on link "Visit" at bounding box center [1429, 392] width 44 height 26
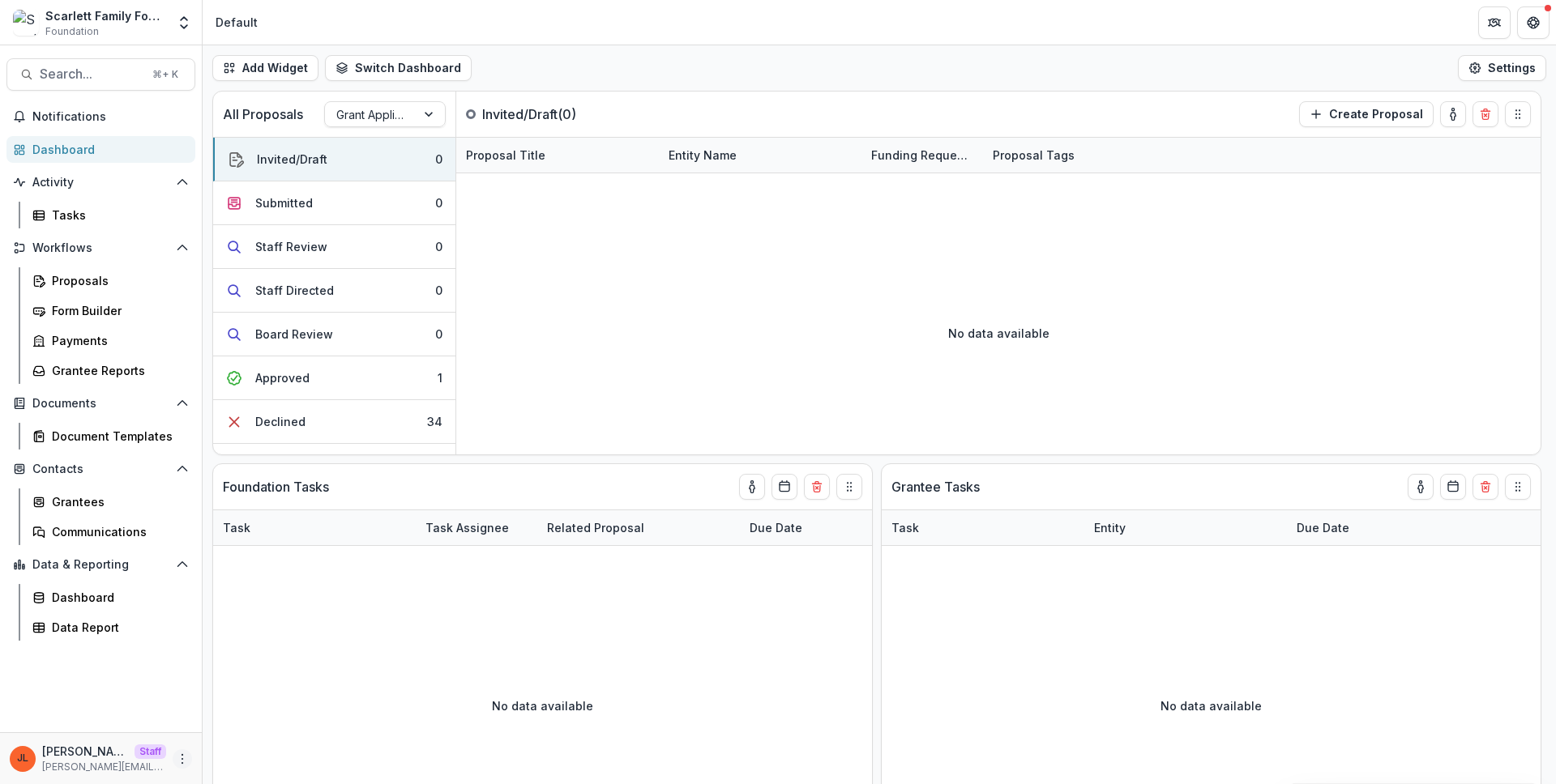
click at [177, 756] on icon "More" at bounding box center [182, 758] width 13 height 13
click at [236, 733] on link "User Settings" at bounding box center [289, 725] width 173 height 27
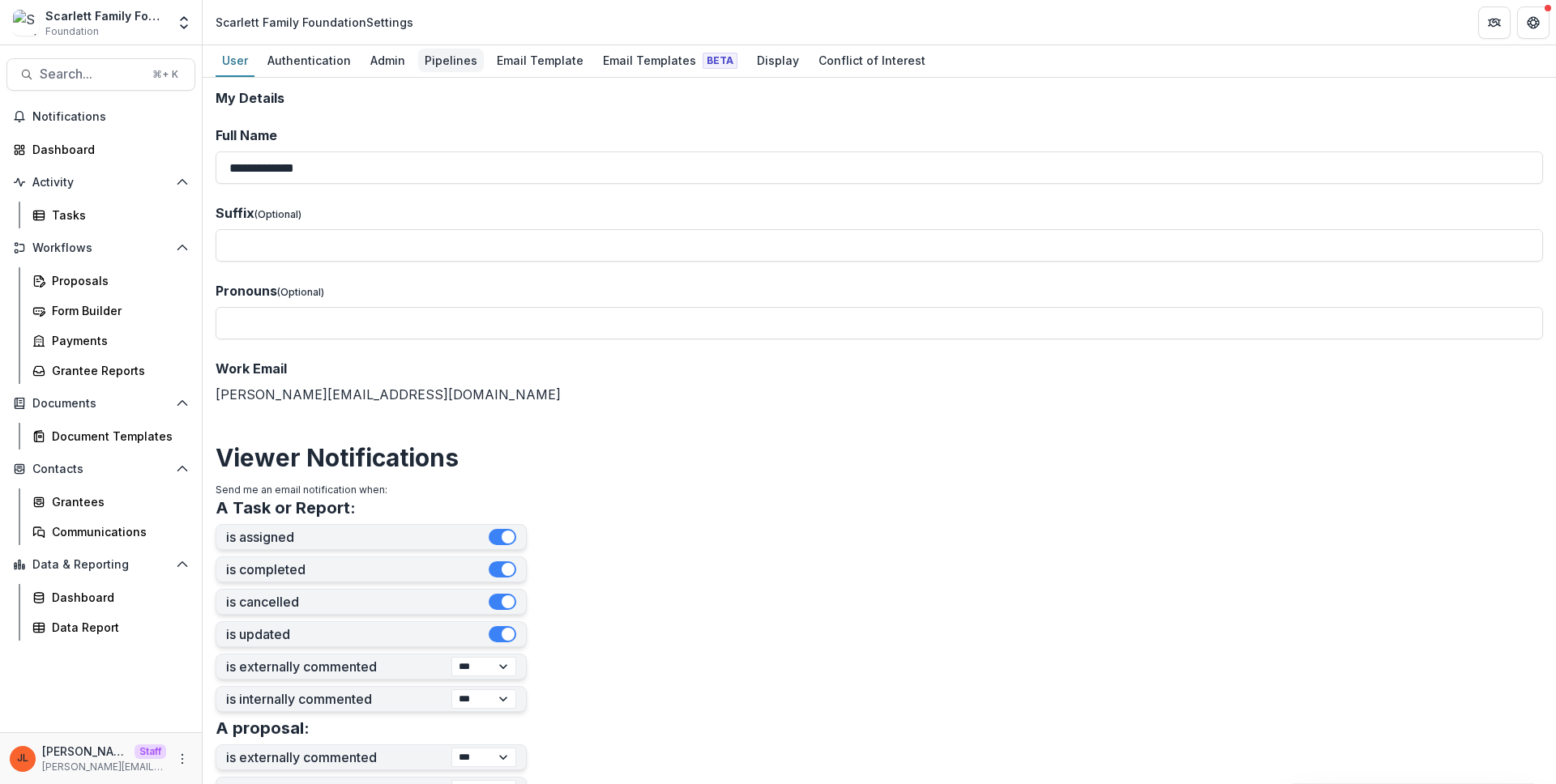
click at [445, 70] on div "Pipelines" at bounding box center [451, 60] width 65 height 23
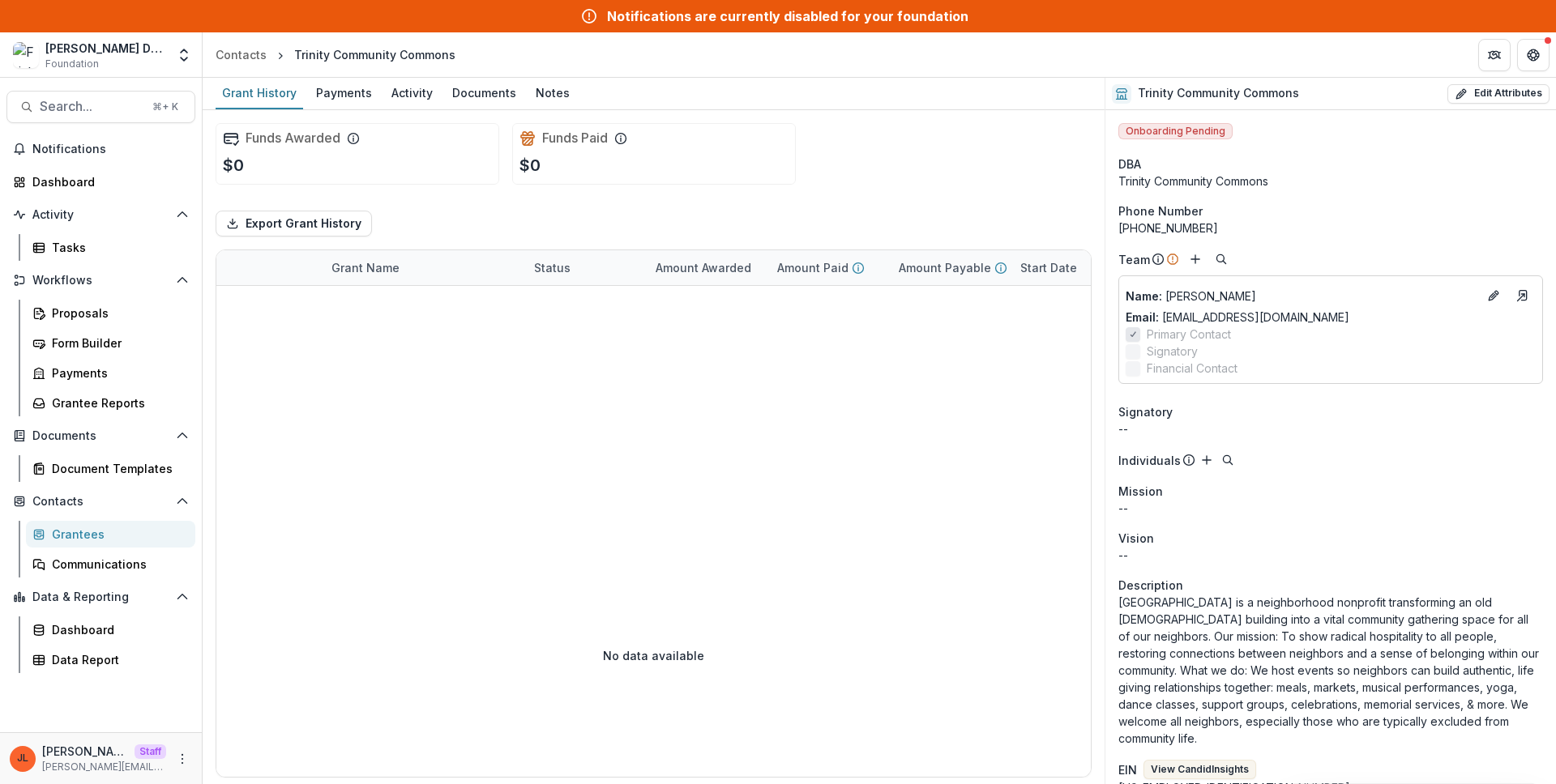
click at [889, 146] on div "Funds Awarded $0 Funds Paid $0" at bounding box center [653, 154] width 876 height 88
click at [849, 136] on div "Funds Awarded $0 Funds Paid $0" at bounding box center [653, 154] width 876 height 88
drag, startPoint x: 833, startPoint y: 142, endPoint x: 306, endPoint y: 140, distance: 527.0
click at [306, 140] on div "Funds Awarded $0 Funds Paid $0" at bounding box center [653, 154] width 876 height 88
click at [640, 156] on div "Funds Paid $0" at bounding box center [654, 154] width 284 height 62
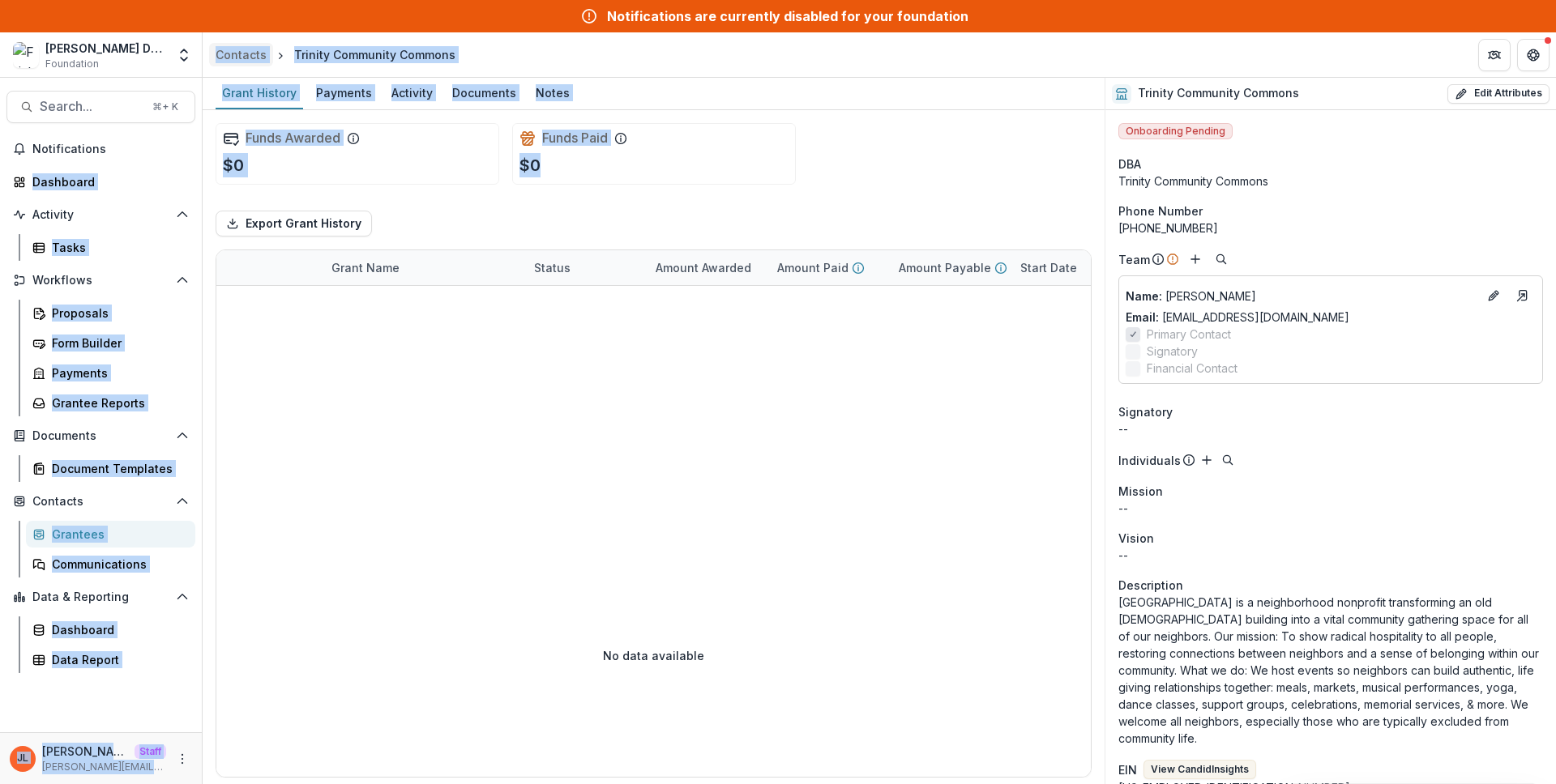
drag, startPoint x: 524, startPoint y: 172, endPoint x: 210, endPoint y: 60, distance: 333.4
click at [210, 61] on div "Frist Data Sandbox [In Dev] Foundation Foundations Jeanne Foundation Nonprofits…" at bounding box center [778, 392] width 1556 height 784
click at [748, 136] on div "Funds Paid $0" at bounding box center [654, 154] width 284 height 62
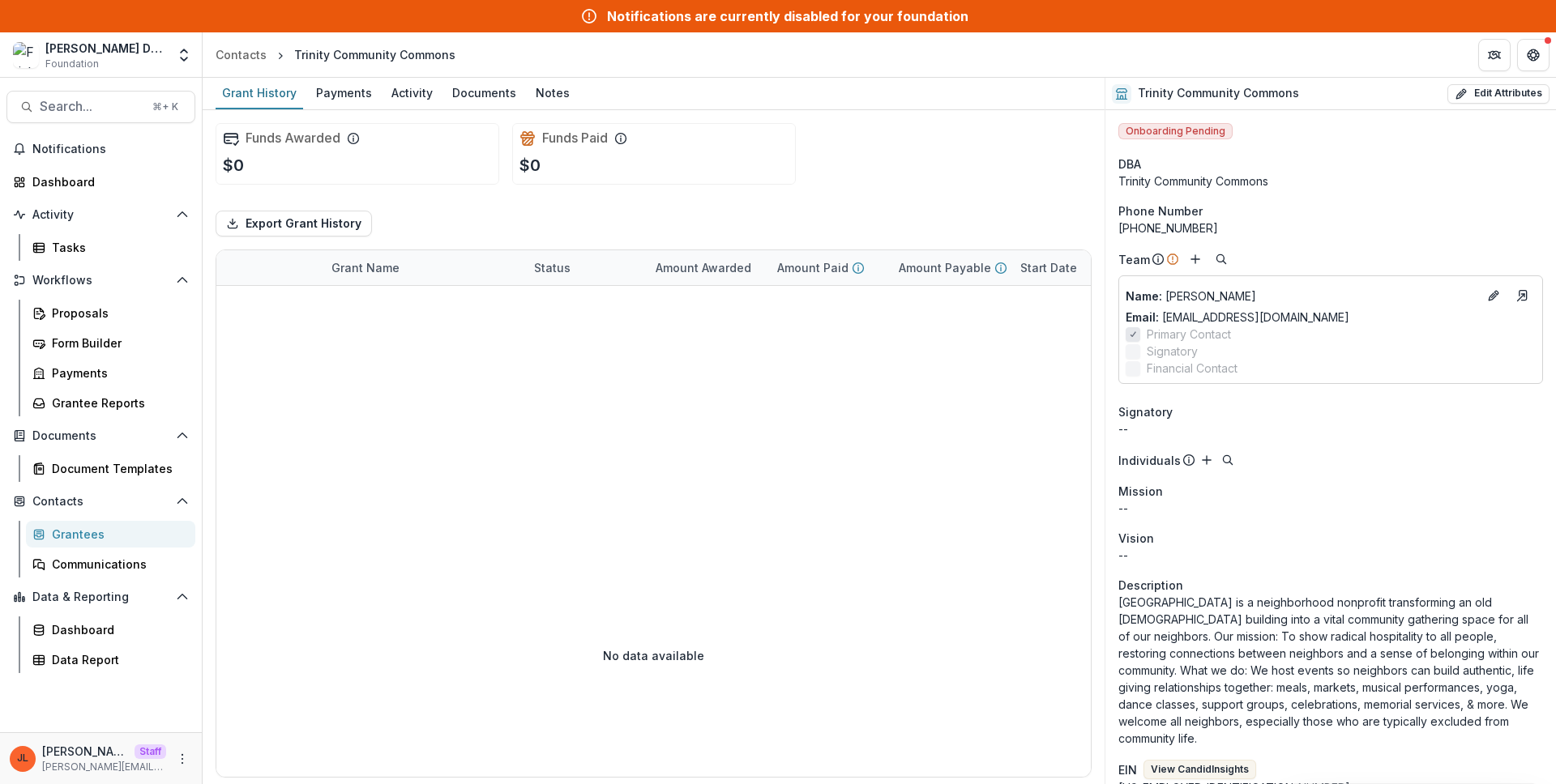
click at [878, 121] on div "Funds Awarded $0 Funds Paid $0" at bounding box center [653, 154] width 876 height 88
drag, startPoint x: 601, startPoint y: 172, endPoint x: 213, endPoint y: 139, distance: 389.4
click at [213, 139] on div "Funds Awarded $0 Funds Paid $0 Export Grant History Grant Name Status Amount Aw…" at bounding box center [653, 447] width 901 height 674
click at [671, 177] on div "Funds Paid $0" at bounding box center [654, 154] width 284 height 62
drag, startPoint x: 562, startPoint y: 177, endPoint x: 225, endPoint y: 137, distance: 339.4
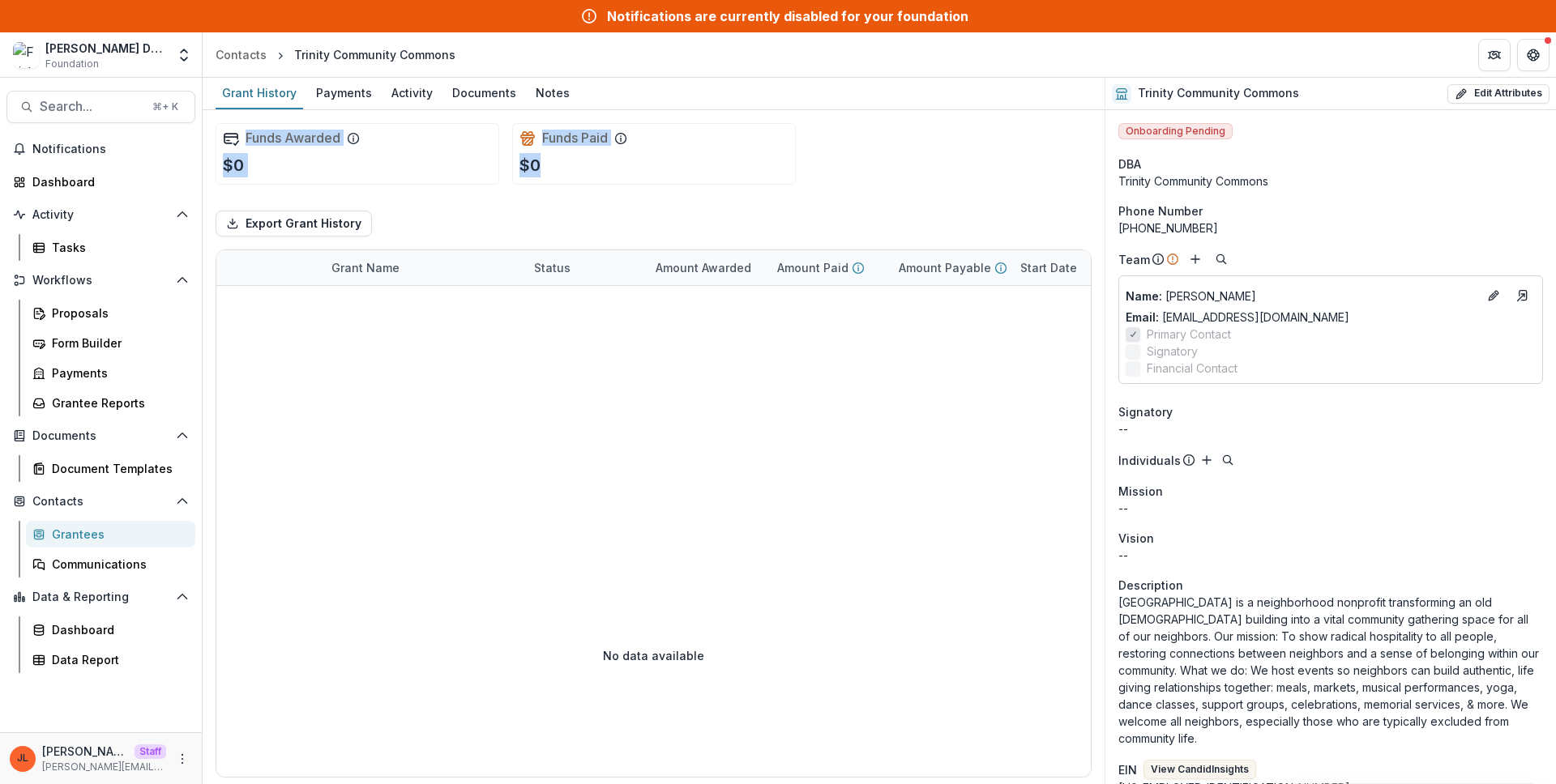
click at [225, 137] on div "Funds Awarded $0 Funds Paid $0" at bounding box center [653, 154] width 876 height 88
click at [797, 160] on div "Funds Awarded $0 Funds Paid $0" at bounding box center [653, 154] width 876 height 88
click at [797, 159] on div "Funds Awarded $0 Funds Paid $0" at bounding box center [653, 154] width 876 height 88
drag, startPoint x: 597, startPoint y: 179, endPoint x: 245, endPoint y: 136, distance: 354.6
click at [217, 135] on div "Funds Awarded $0 Funds Paid $0" at bounding box center [653, 154] width 876 height 88
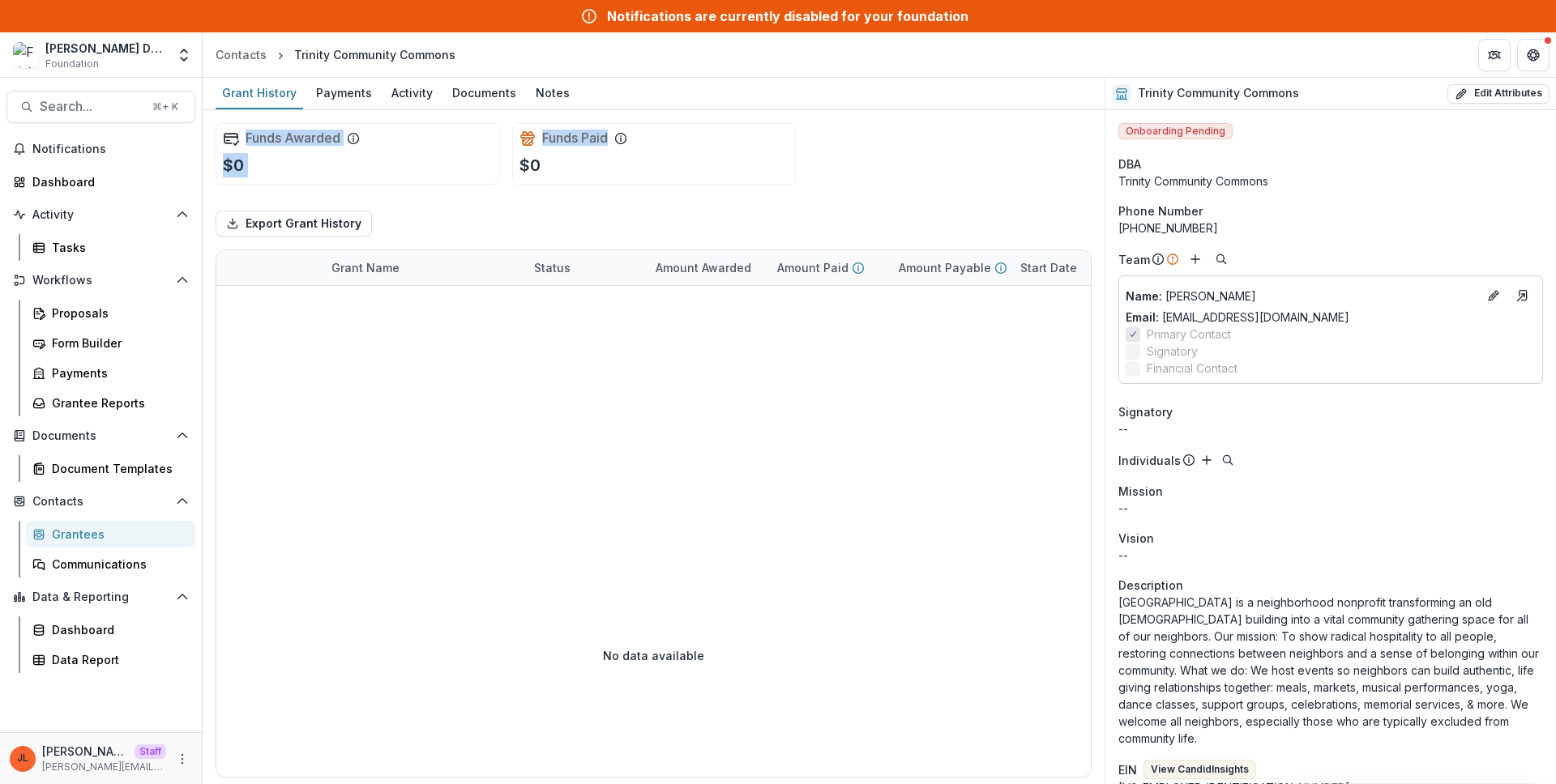
click at [614, 172] on div "Funds Paid $0" at bounding box center [654, 154] width 284 height 62
drag, startPoint x: 538, startPoint y: 168, endPoint x: 234, endPoint y: 141, distance: 305.2
click at [234, 141] on div "Funds Awarded $0 Funds Paid $0" at bounding box center [653, 154] width 876 height 88
click at [673, 182] on div "Funds Paid $0" at bounding box center [654, 154] width 284 height 62
click at [978, 155] on div "Funds Awarded $0 Funds Paid $0" at bounding box center [653, 154] width 876 height 88
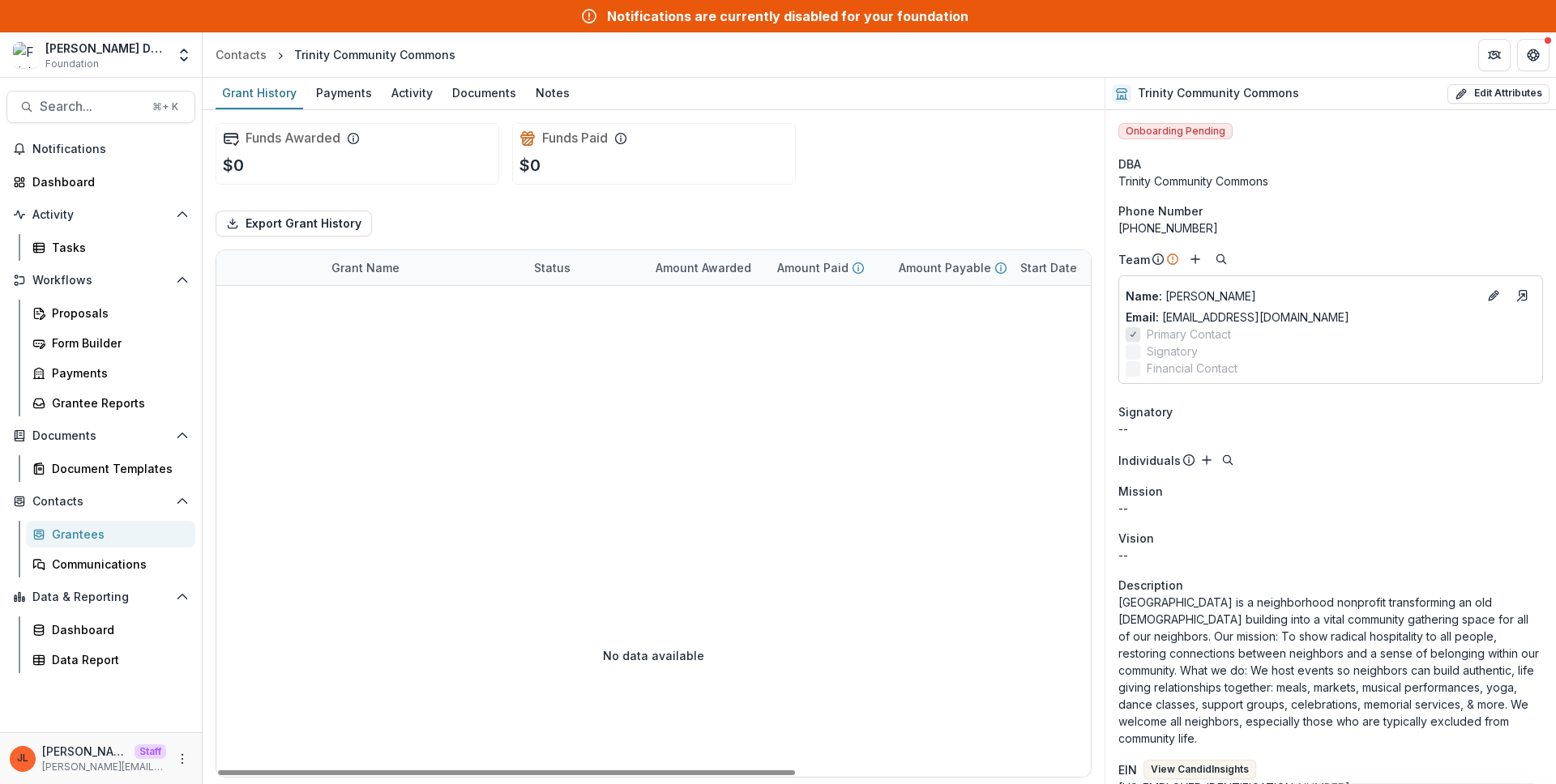
click at [941, 176] on div "Funds Awarded $0 Funds Paid $0" at bounding box center [653, 154] width 876 height 88
drag, startPoint x: 632, startPoint y: 166, endPoint x: 249, endPoint y: 136, distance: 384.2
click at [249, 136] on div "Funds Awarded $0 Funds Paid $0" at bounding box center [653, 154] width 876 height 88
drag, startPoint x: 542, startPoint y: 168, endPoint x: 236, endPoint y: 145, distance: 306.9
click at [236, 145] on div "Funds Awarded $0 Funds Paid $0" at bounding box center [653, 154] width 876 height 88
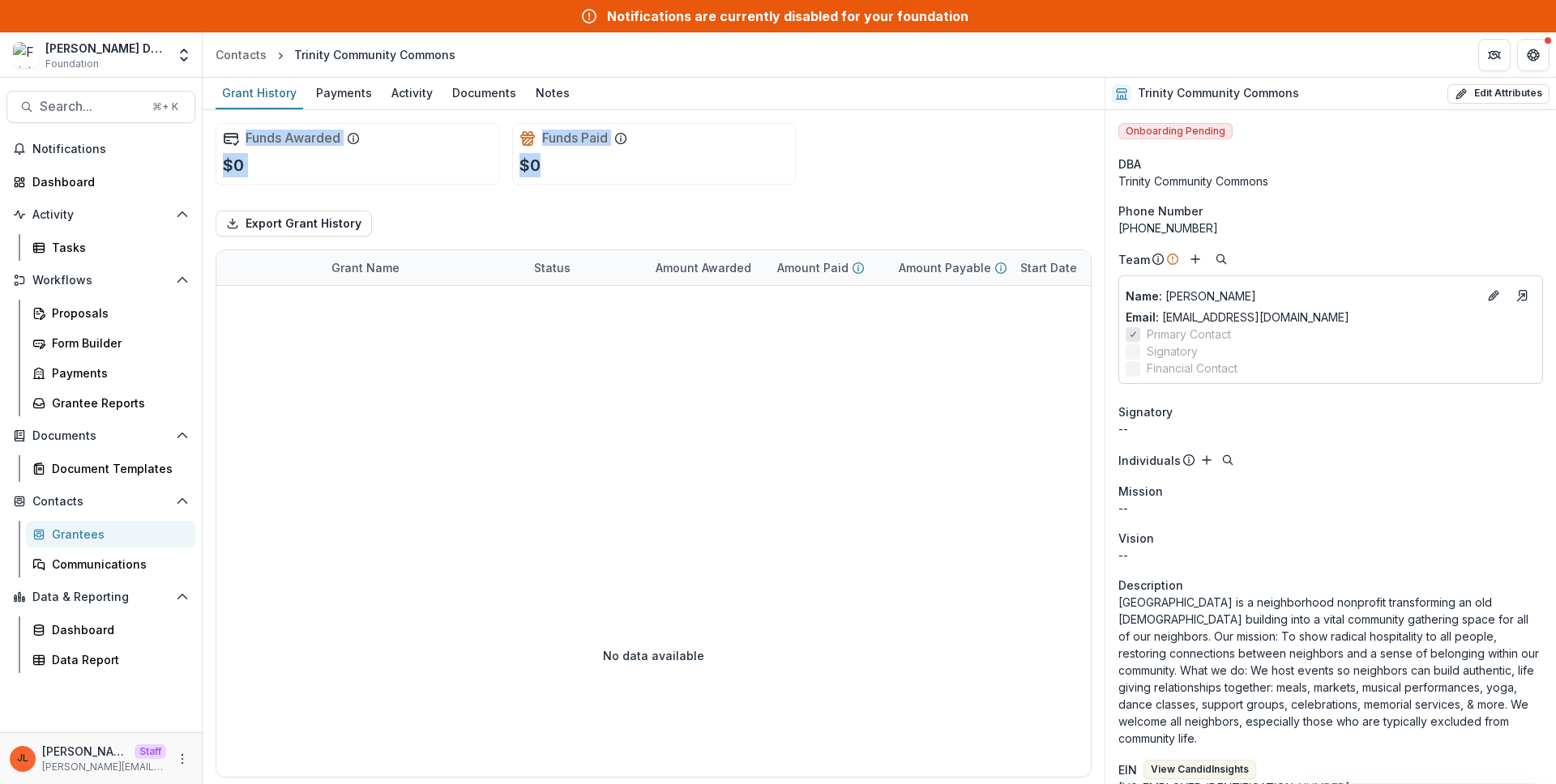
click at [599, 166] on div "Funds Paid $0" at bounding box center [654, 154] width 284 height 62
drag, startPoint x: 582, startPoint y: 167, endPoint x: 378, endPoint y: 150, distance: 204.7
click at [378, 150] on div "Funds Awarded $0 Funds Paid $0" at bounding box center [653, 154] width 876 height 88
click at [565, 177] on div "Funds Paid $0" at bounding box center [654, 154] width 284 height 62
drag, startPoint x: 545, startPoint y: 165, endPoint x: 504, endPoint y: 220, distance: 68.6
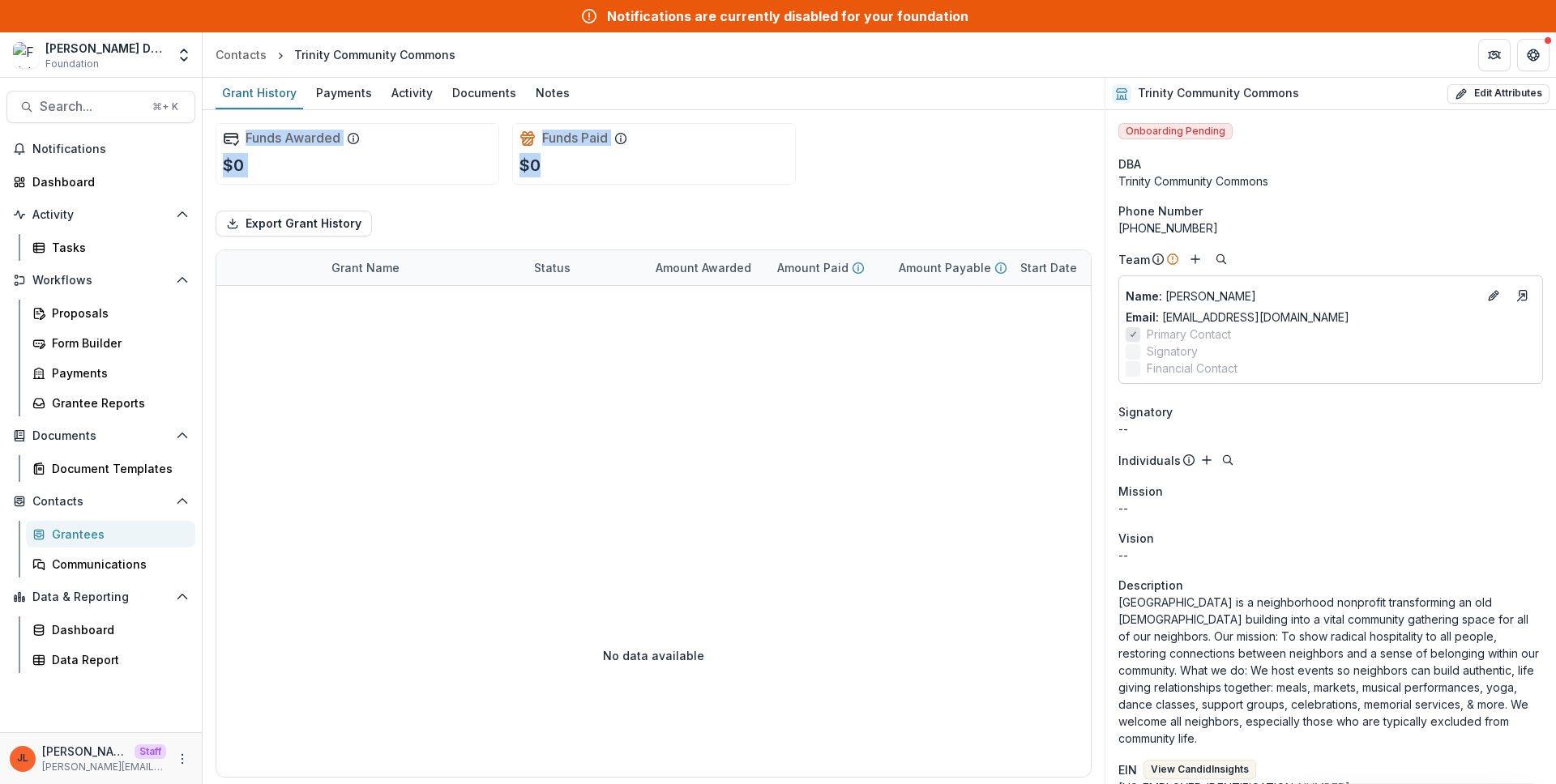
click at [260, 130] on div "Funds Awarded $0 Funds Paid $0" at bounding box center [653, 154] width 876 height 88
click at [532, 193] on div "Funds Awarded $0 Funds Paid $0" at bounding box center [653, 154] width 876 height 88
click at [678, 177] on div "Funds Paid $0" at bounding box center [654, 154] width 284 height 62
drag, startPoint x: 532, startPoint y: 167, endPoint x: 249, endPoint y: 140, distance: 284.3
click at [249, 140] on div "Funds Awarded $0 Funds Paid $0" at bounding box center [653, 154] width 876 height 88
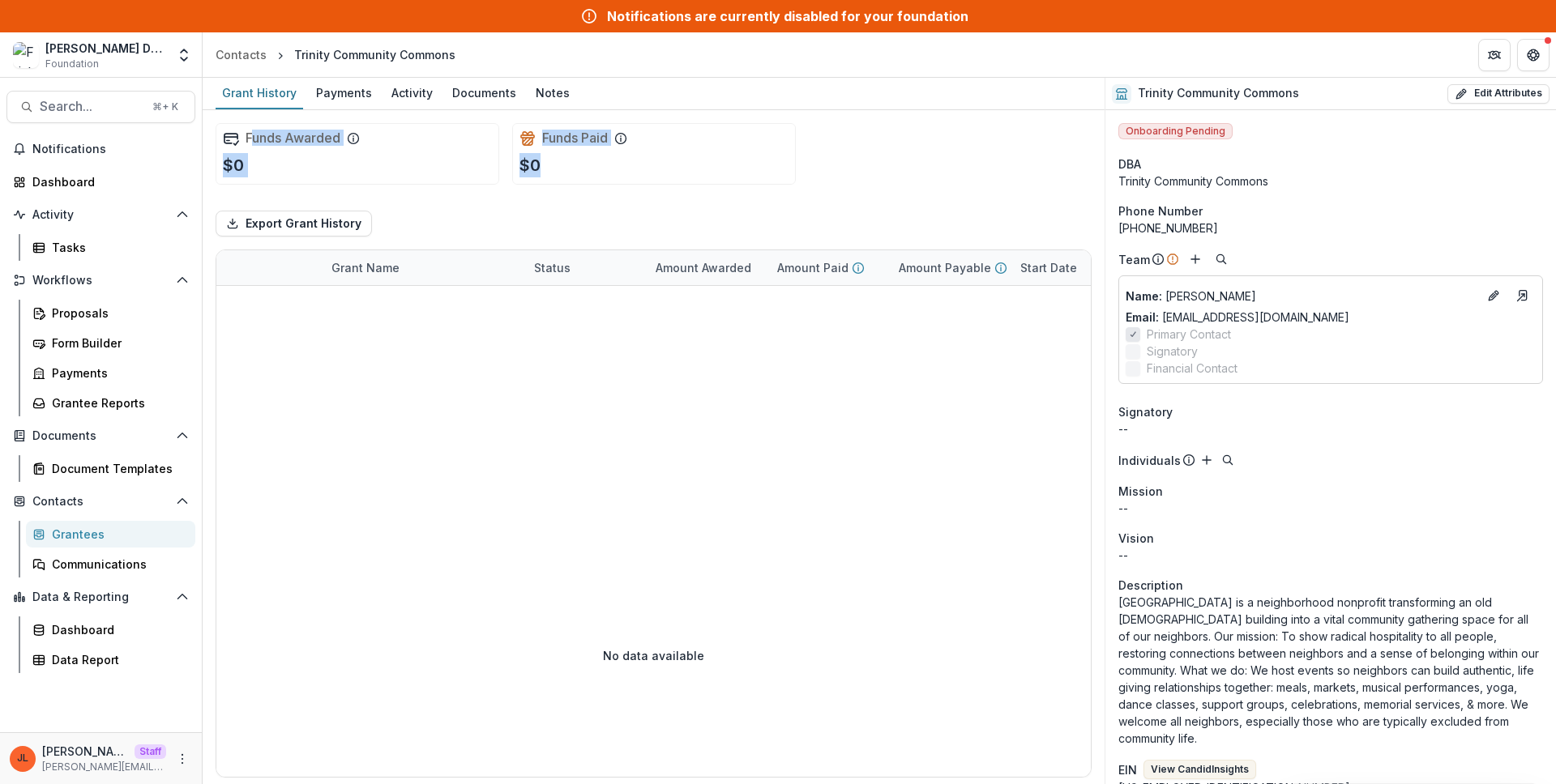
click at [448, 151] on div "Funds Awarded $0" at bounding box center [357, 154] width 284 height 62
drag, startPoint x: 540, startPoint y: 167, endPoint x: 244, endPoint y: 141, distance: 297.1
click at [244, 141] on div "Funds Awarded $0 Funds Paid $0" at bounding box center [653, 154] width 876 height 88
click at [357, 176] on div "Funds Awarded $0" at bounding box center [357, 154] width 284 height 62
click at [670, 177] on div "Funds Paid $0" at bounding box center [654, 154] width 284 height 62
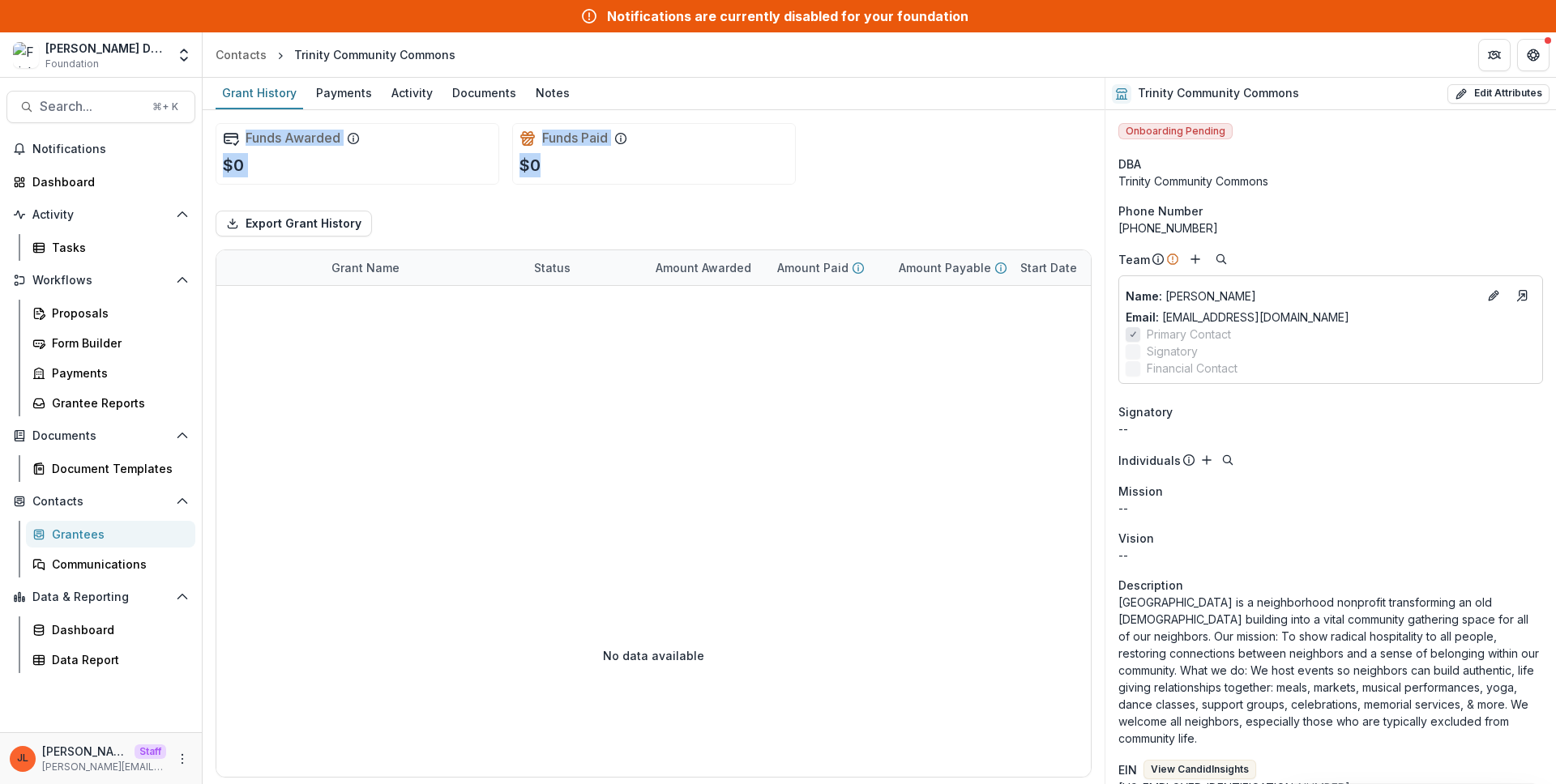
drag, startPoint x: 553, startPoint y: 170, endPoint x: 242, endPoint y: 132, distance: 313.3
click at [242, 132] on div "Funds Awarded $0 Funds Paid $0" at bounding box center [653, 154] width 876 height 88
click at [435, 156] on div "Funds Awarded $0" at bounding box center [357, 154] width 284 height 62
click at [584, 188] on div "Funds Awarded $0 Funds Paid $0" at bounding box center [653, 154] width 876 height 88
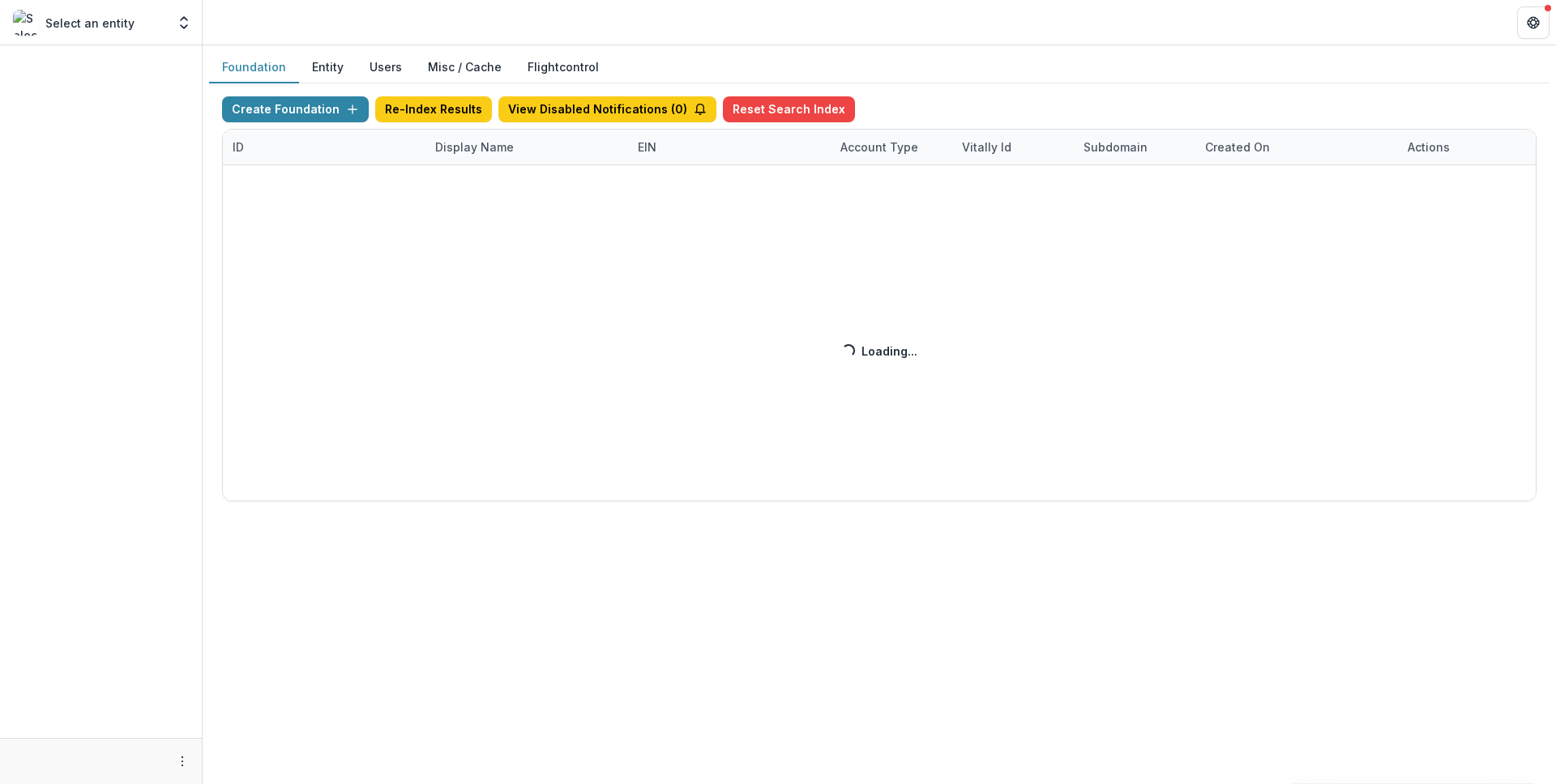
click at [470, 153] on div "Create Foundation Re-Index Results View Disabled Notifications ( 0 ) Reset Sear…" at bounding box center [879, 299] width 1314 height 405
click at [500, 146] on div "Create Foundation Re-Index Results View Disabled Notifications ( 2 ) Reset Sear…" at bounding box center [879, 299] width 1314 height 405
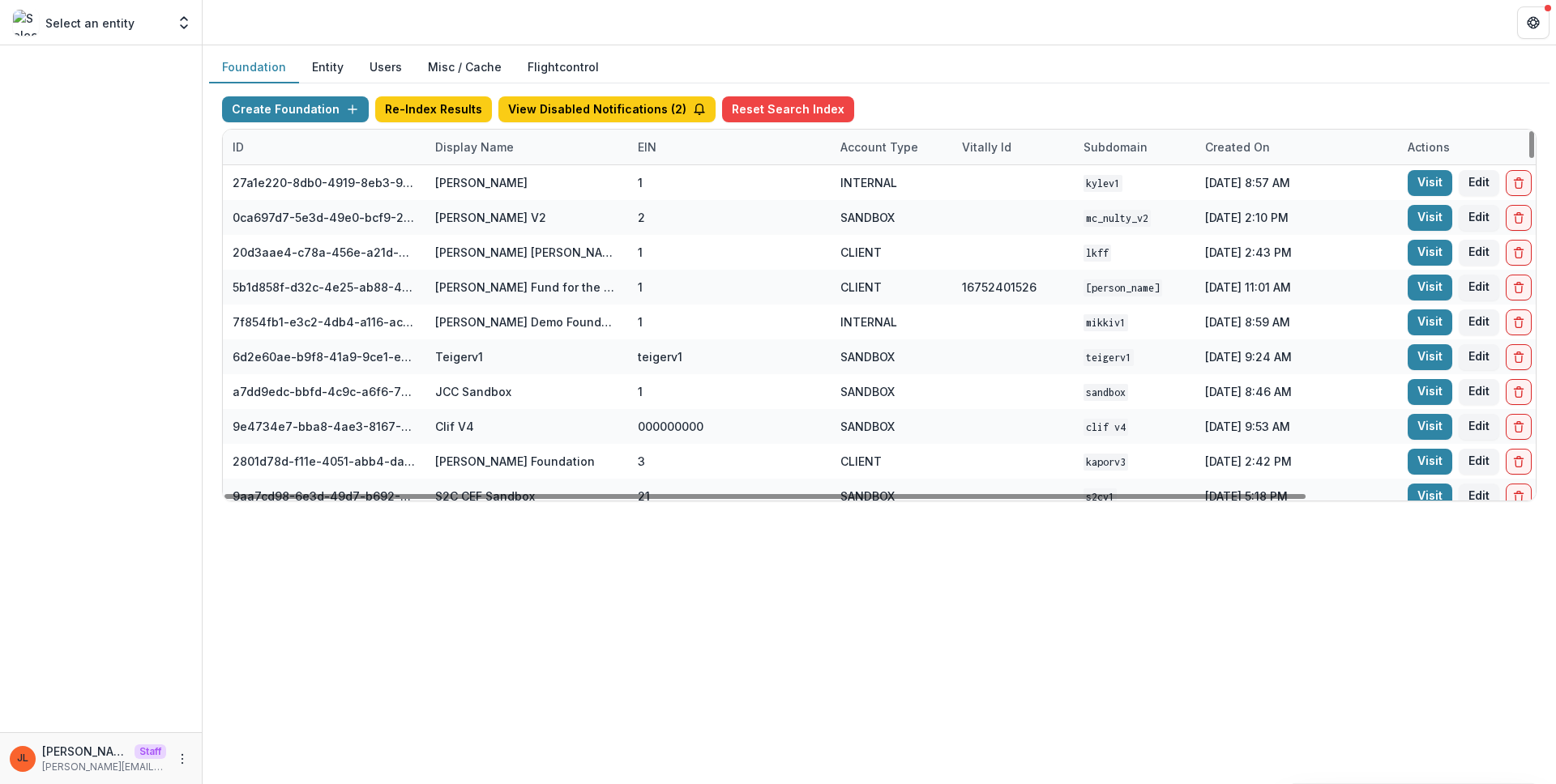
click at [491, 150] on div "Display Name" at bounding box center [474, 147] width 98 height 17
click at [492, 178] on input at bounding box center [526, 183] width 194 height 26
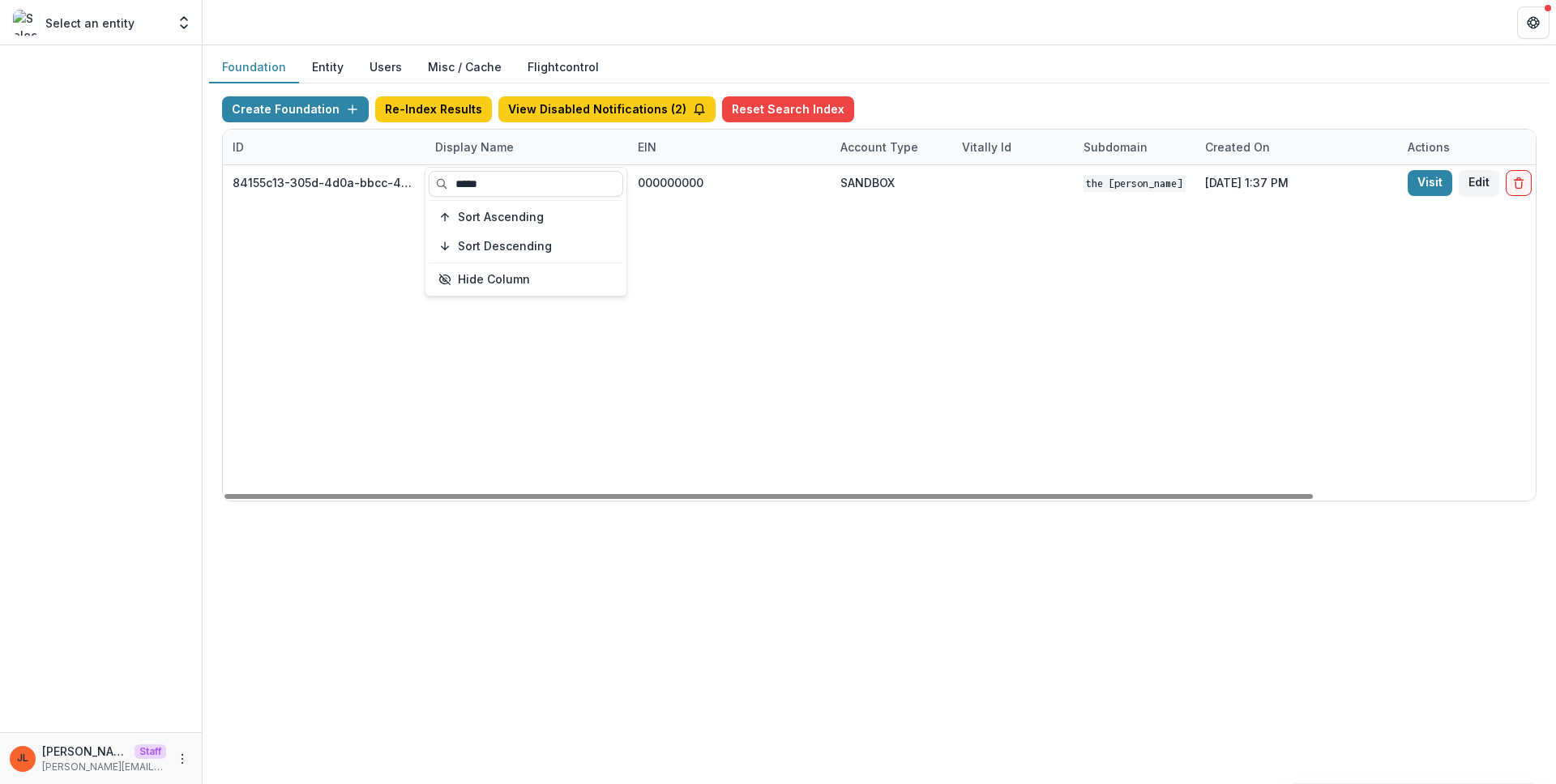
type input "*****"
click at [895, 382] on div "84155c13-305d-4d0a-bbcc-4e8fb1a9ec77 TCLFF Workflow Sandbox 000000000 SANDBOX T…" at bounding box center [1013, 332] width 1580 height 336
click at [1440, 182] on link "Visit" at bounding box center [1429, 182] width 44 height 26
